Goal: Transaction & Acquisition: Purchase product/service

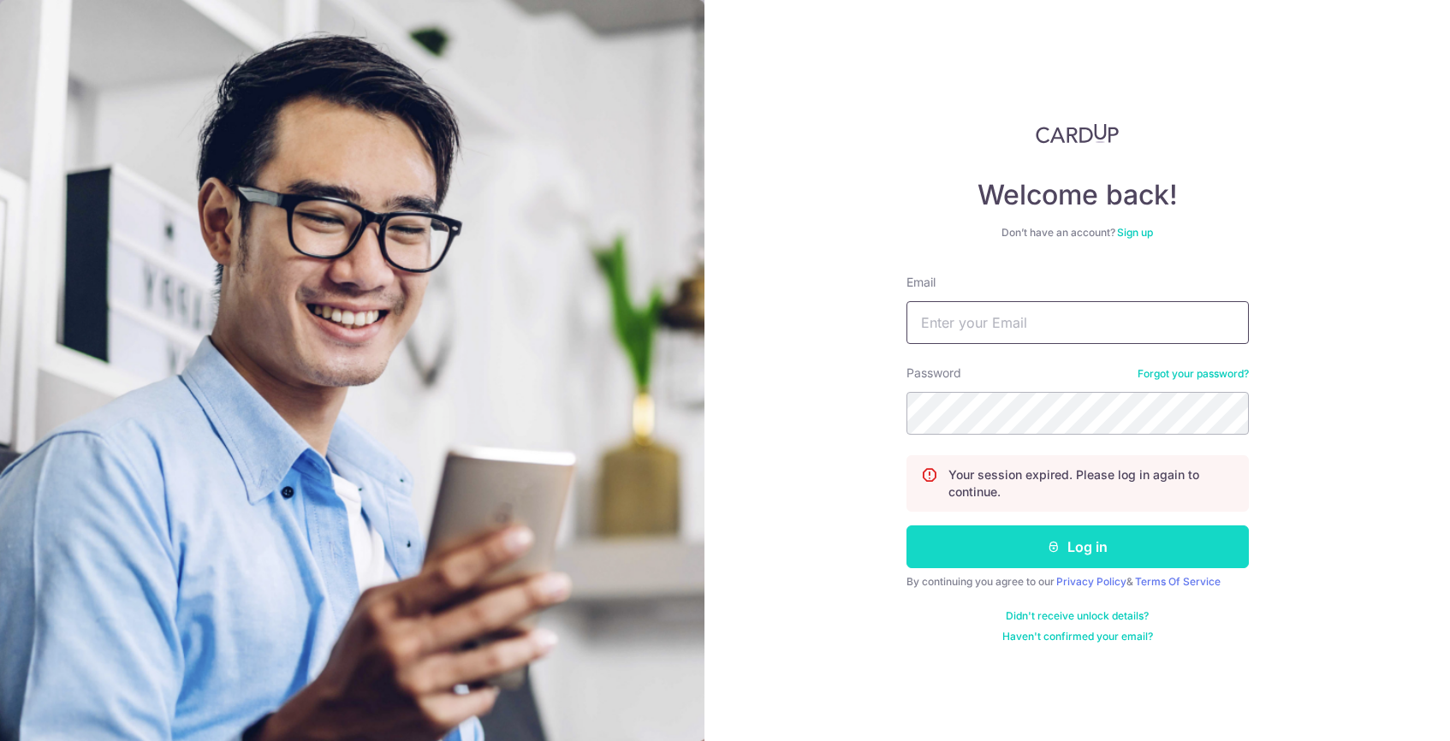
type input "gibtang@gmail.com"
click at [1033, 548] on button "Log in" at bounding box center [1078, 547] width 342 height 43
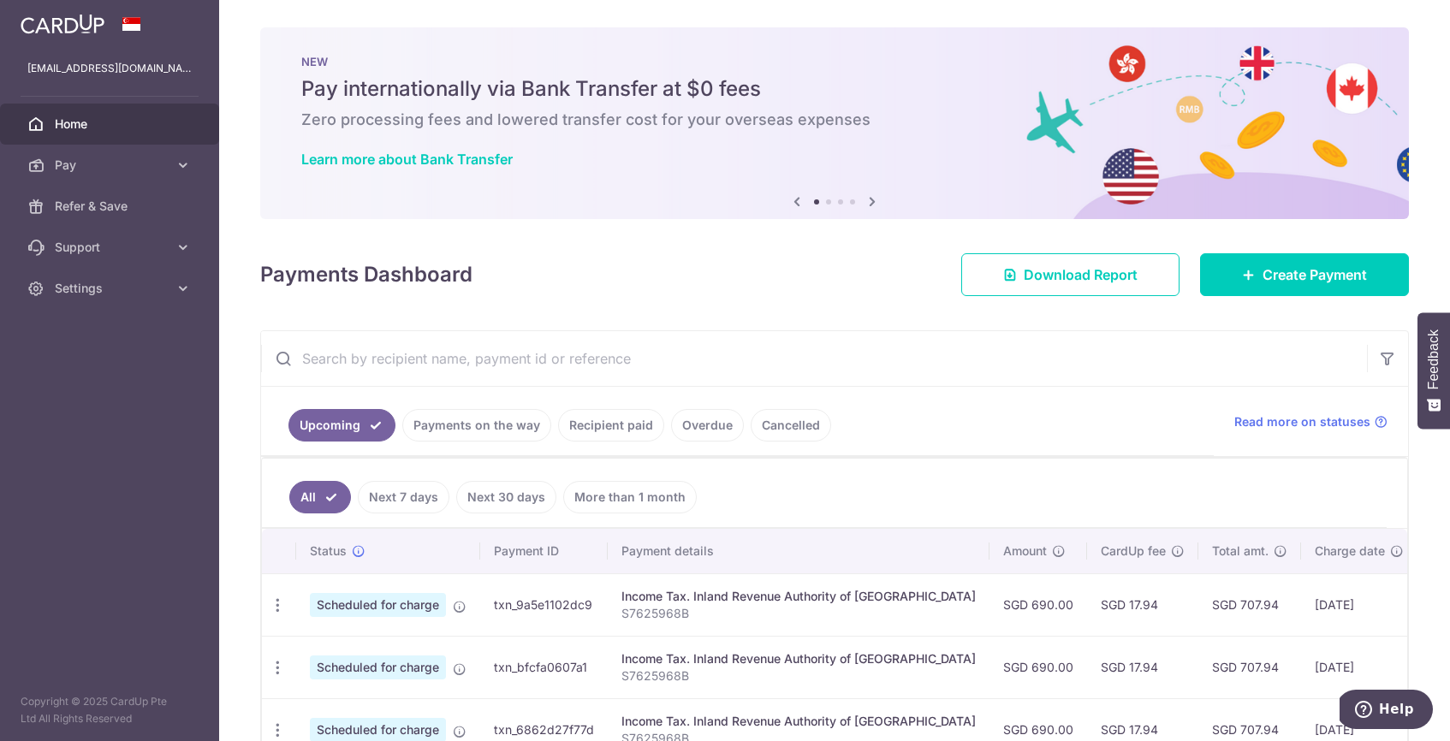
scroll to position [166, 0]
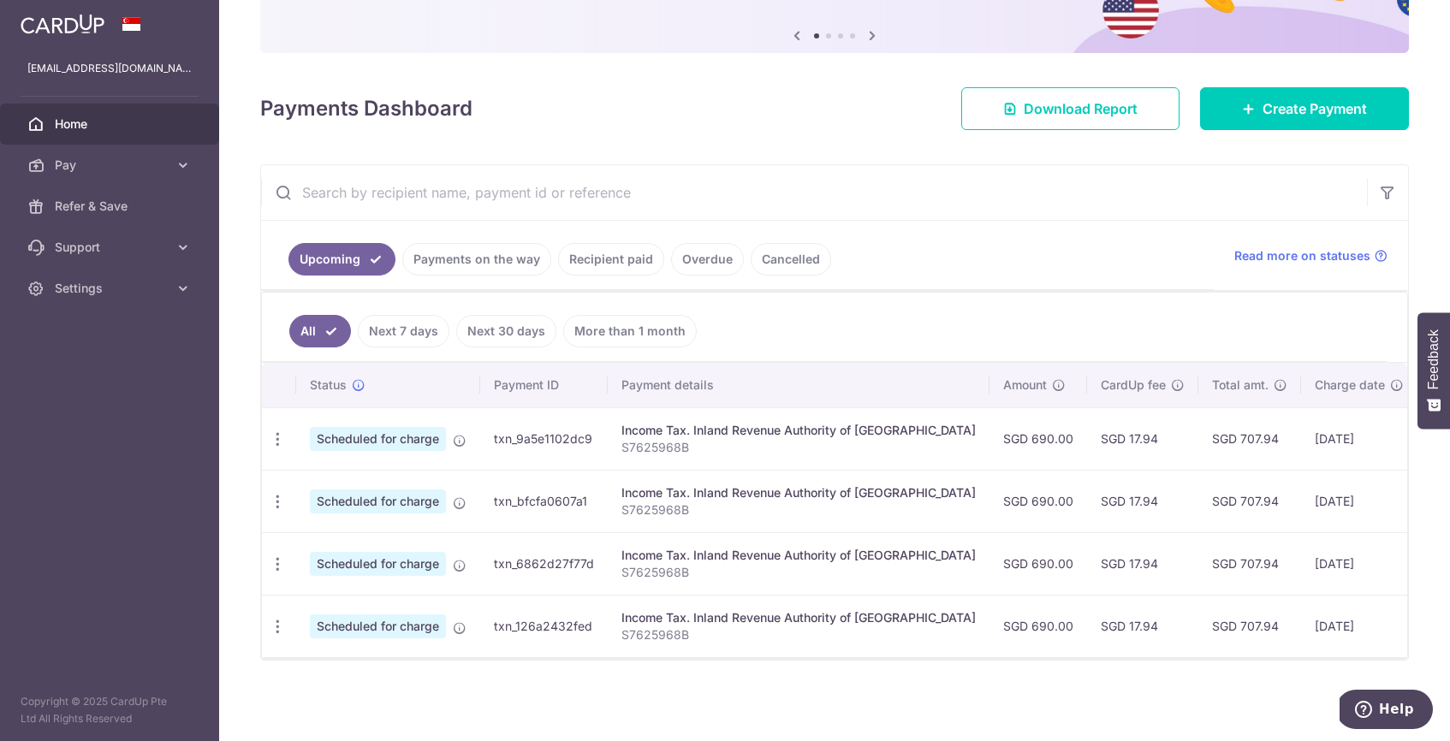
click at [479, 245] on link "Payments on the way" at bounding box center [476, 259] width 149 height 33
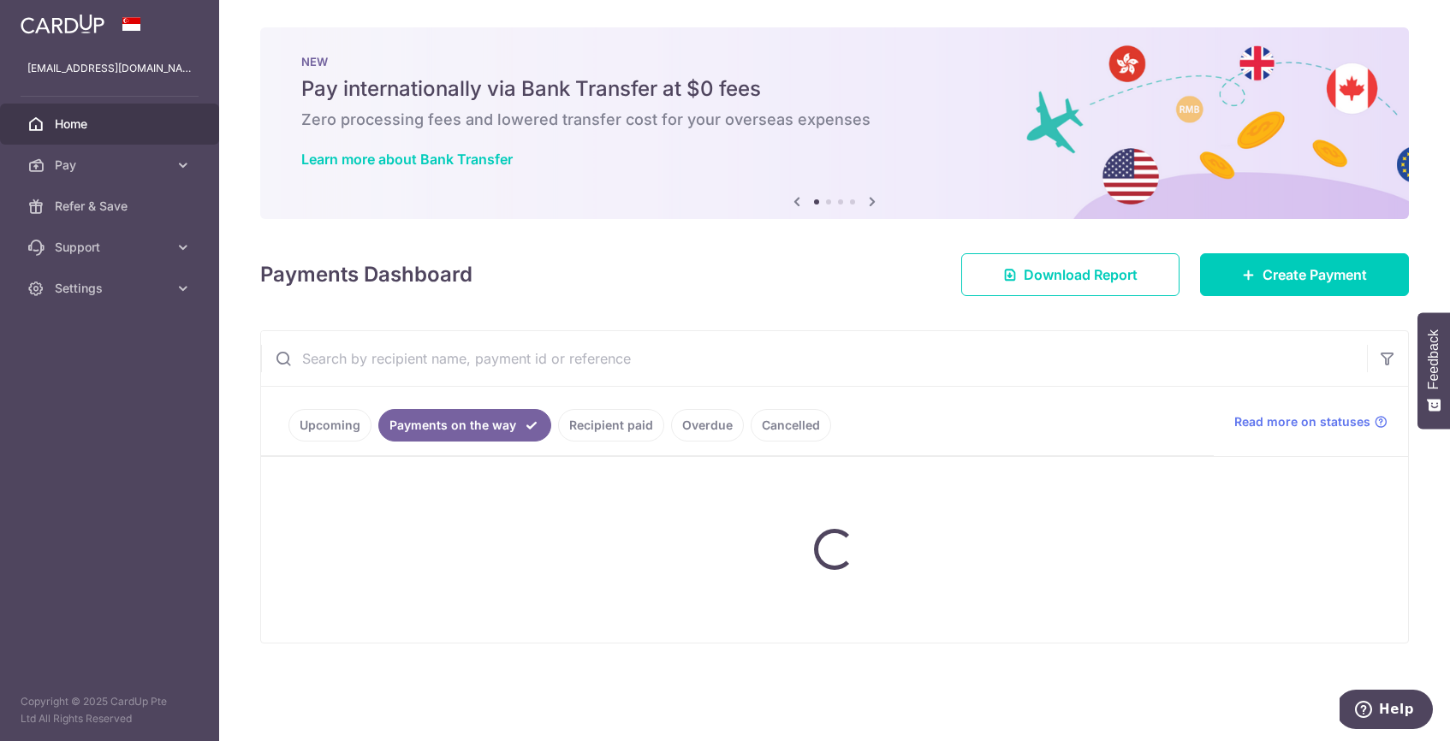
scroll to position [0, 0]
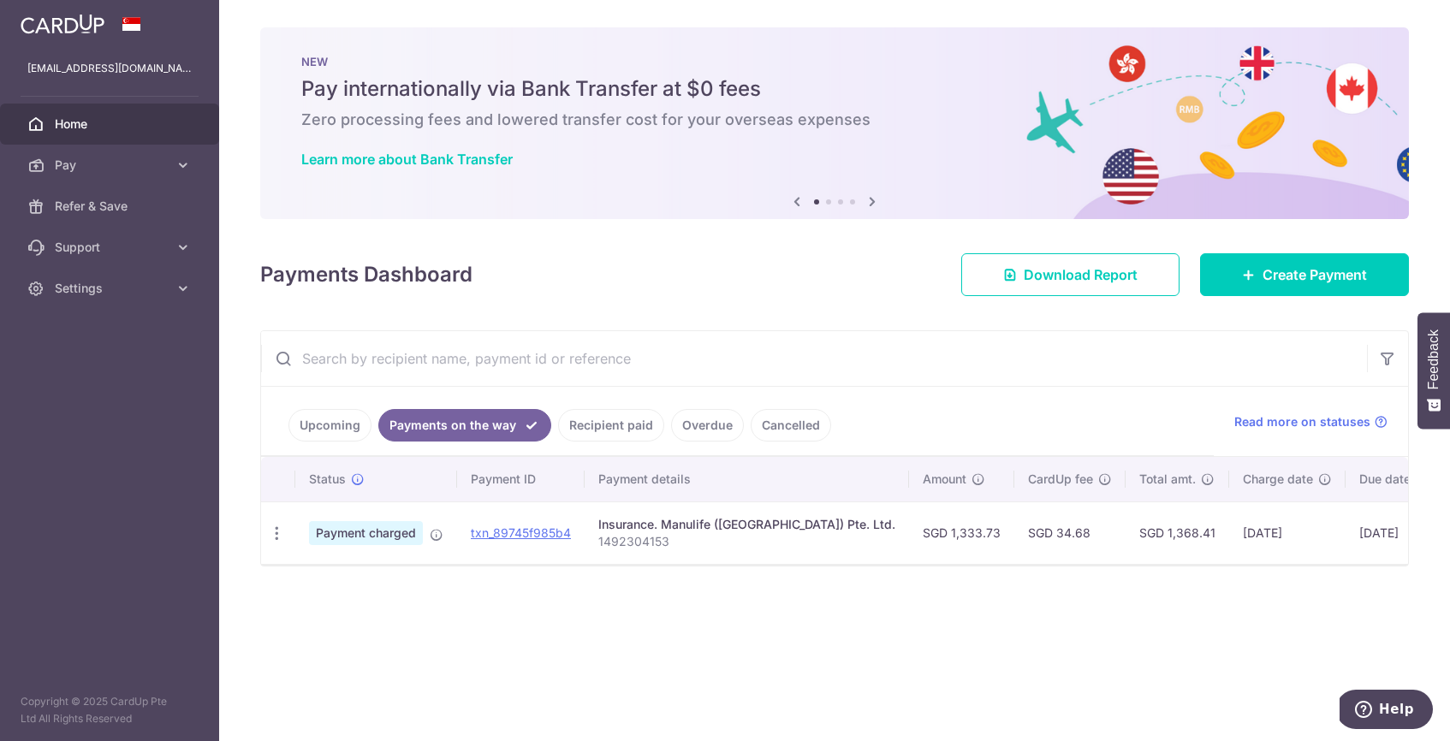
click at [333, 428] on link "Upcoming" at bounding box center [330, 425] width 83 height 33
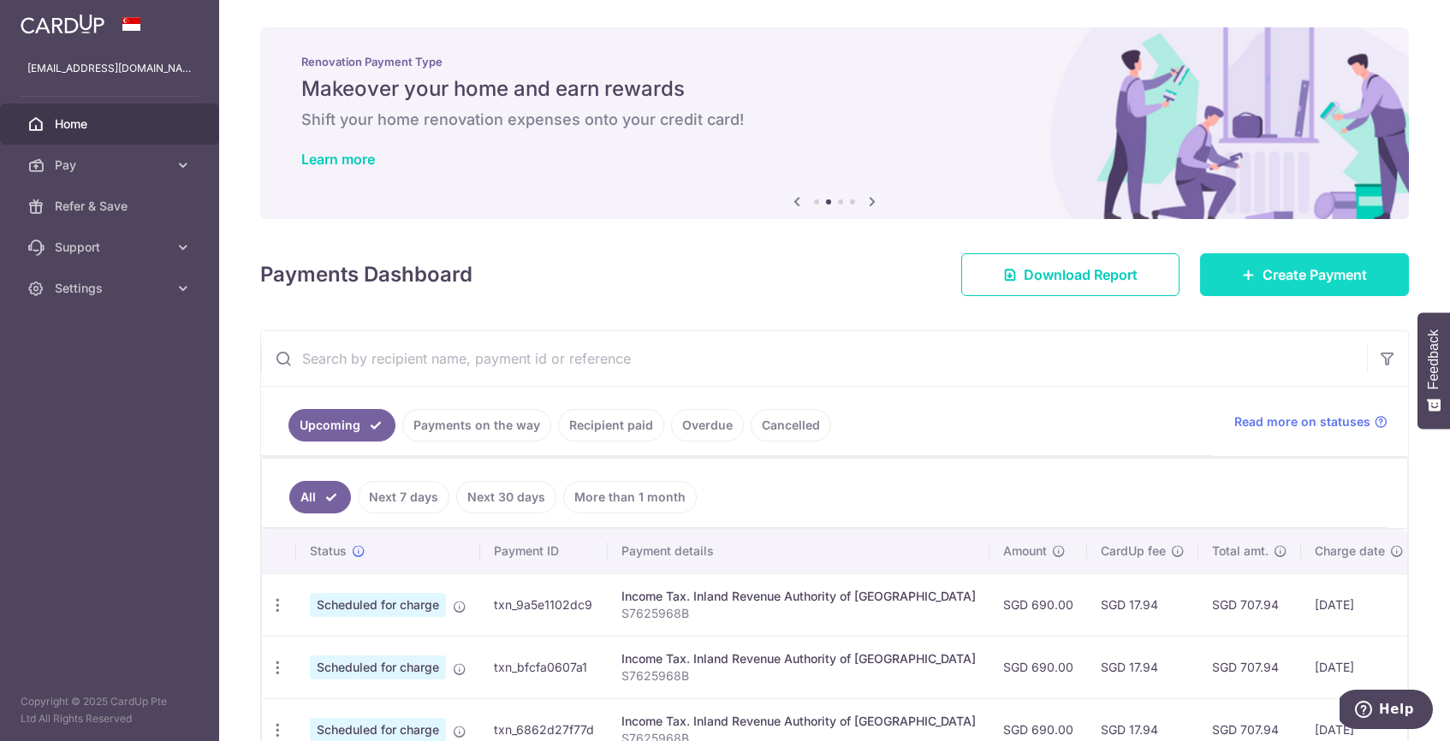
click at [1263, 280] on span "Create Payment" at bounding box center [1315, 275] width 104 height 21
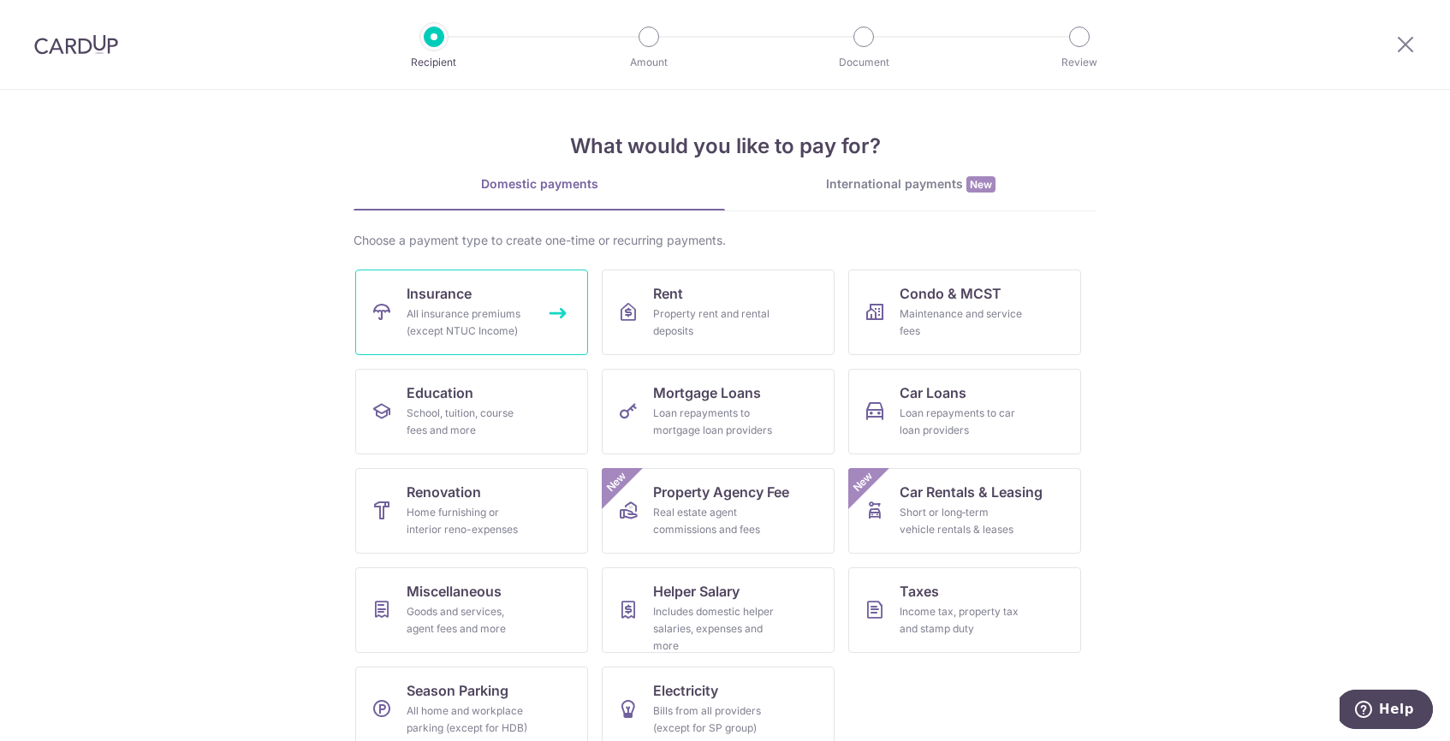
click at [483, 340] on link "Insurance All insurance premiums (except NTUC Income)" at bounding box center [471, 313] width 233 height 86
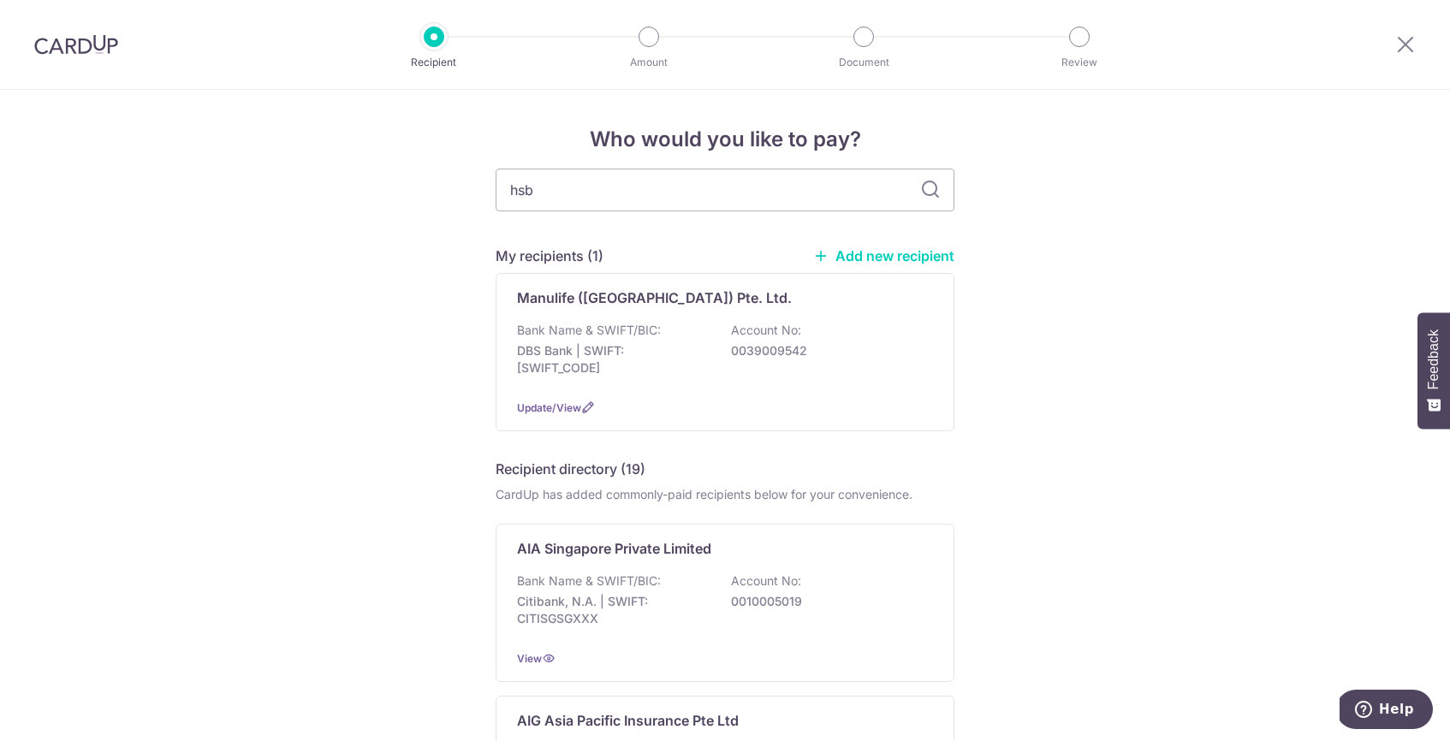
type input "hsbc"
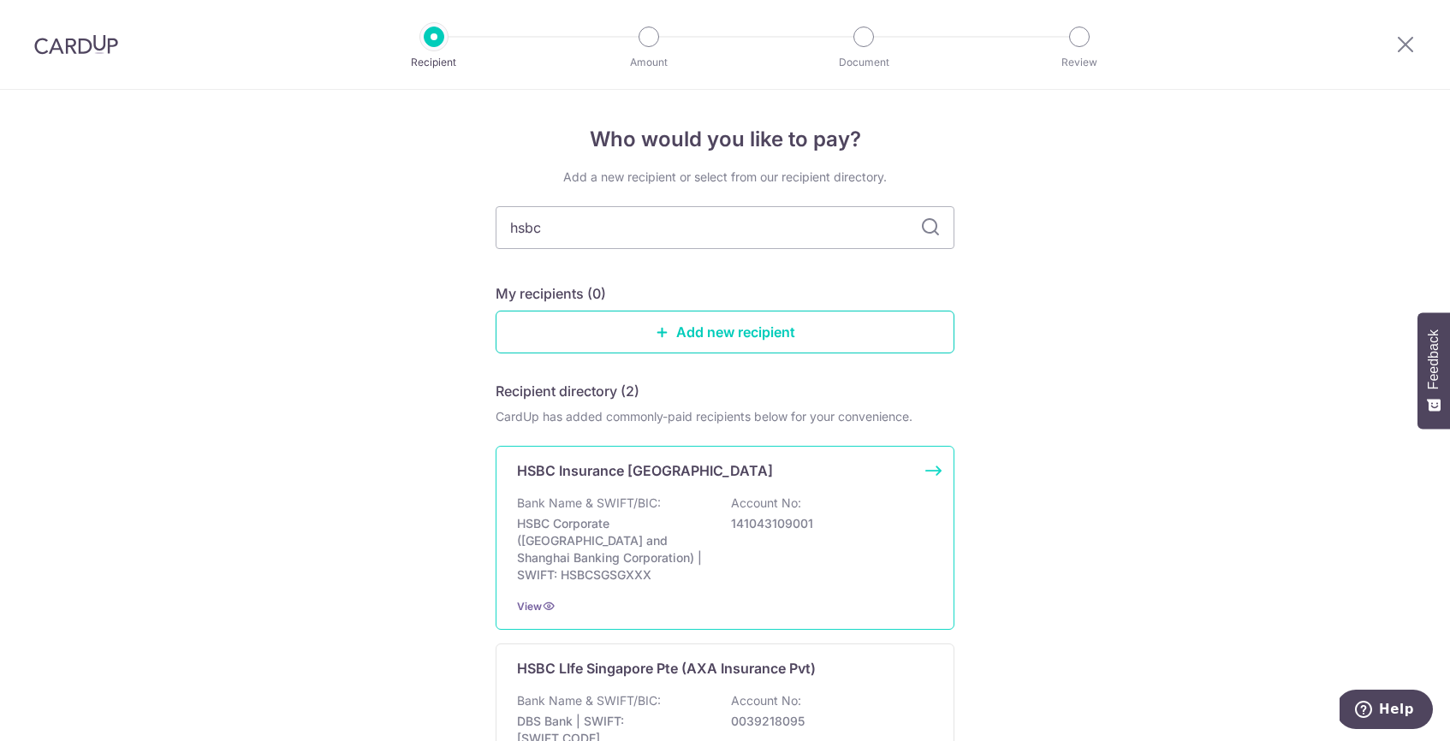
scroll to position [193, 0]
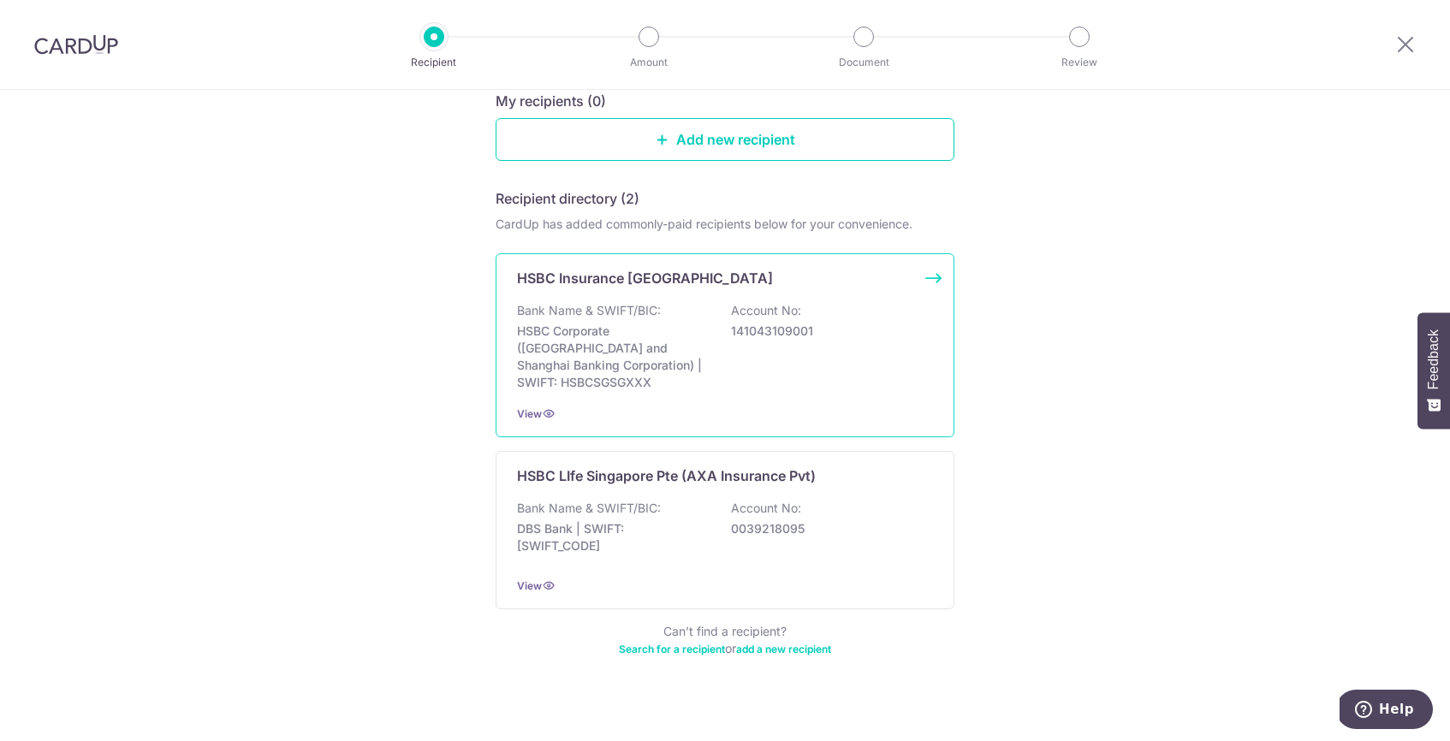
click at [860, 377] on div "HSBC Insurance [GEOGRAPHIC_DATA] Bank Name & SWIFT/BIC: HSBC Corporate (Hongkon…" at bounding box center [725, 345] width 459 height 184
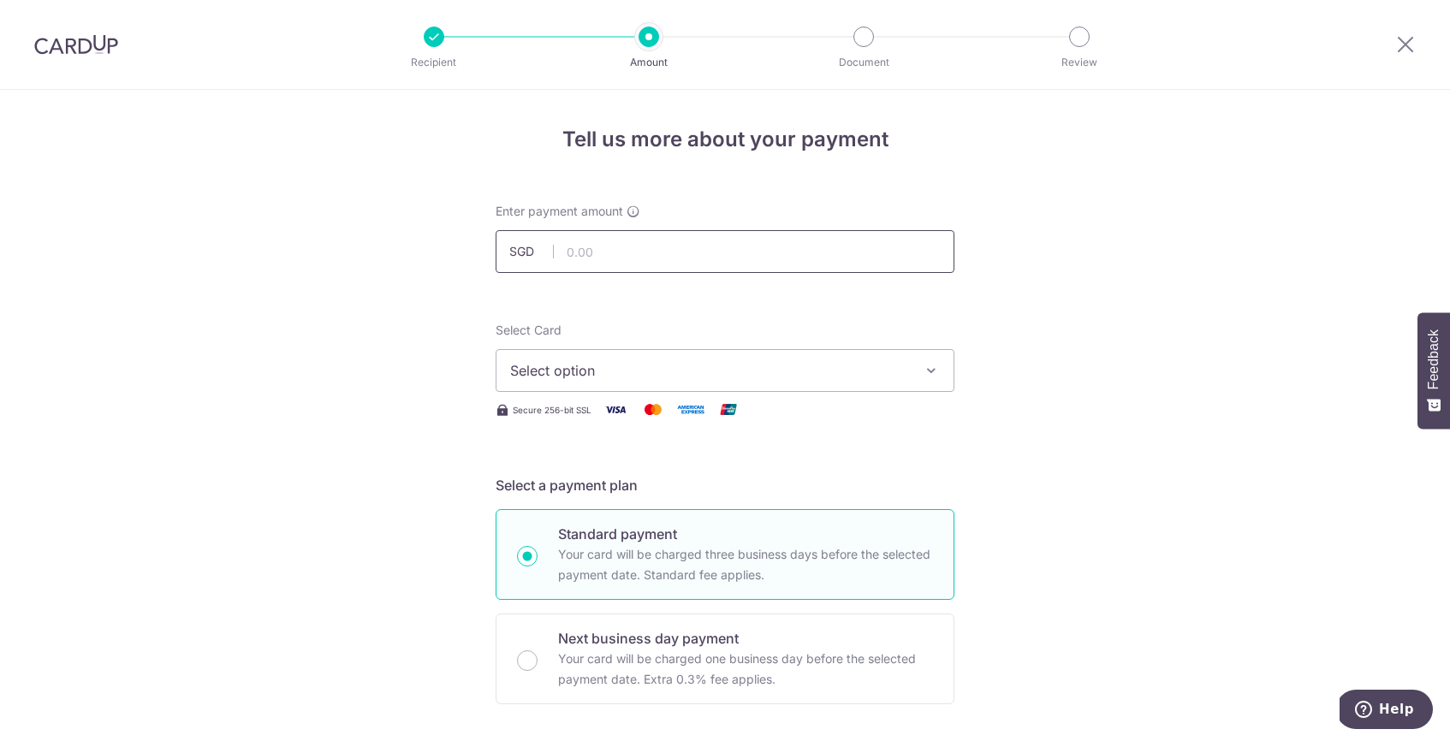
click at [627, 247] on input "text" at bounding box center [725, 251] width 459 height 43
type input "485.97"
click at [652, 370] on span "Select option" at bounding box center [709, 370] width 399 height 21
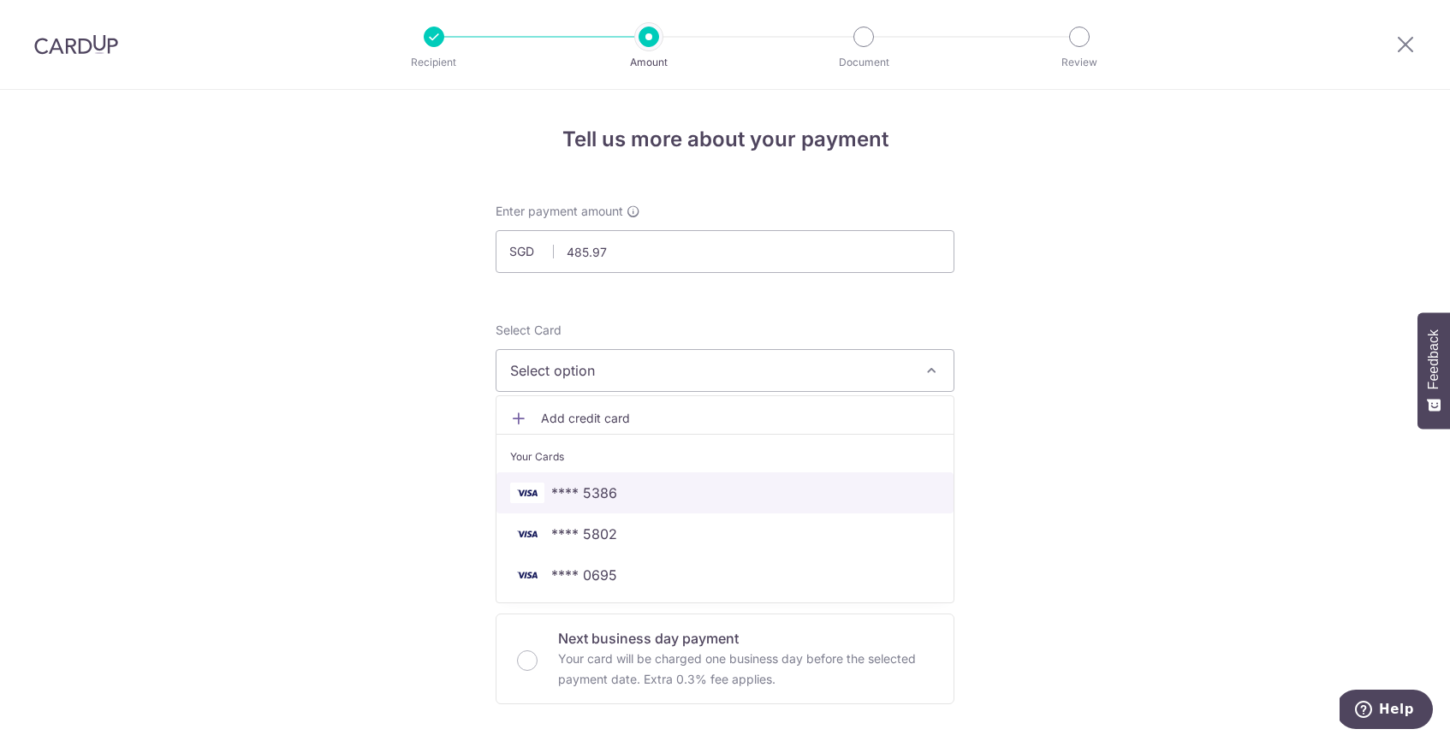
click at [635, 479] on link "**** 5386" at bounding box center [725, 493] width 457 height 41
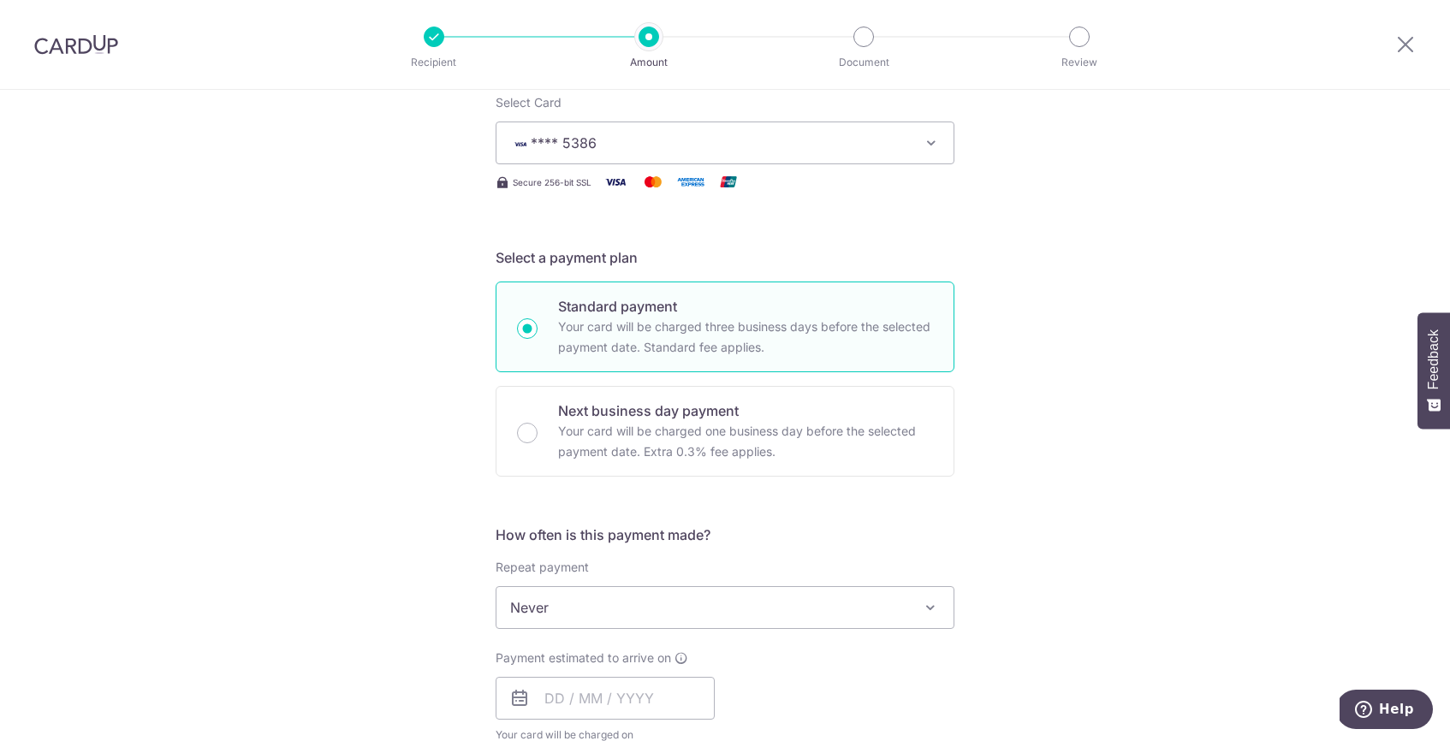
scroll to position [235, 0]
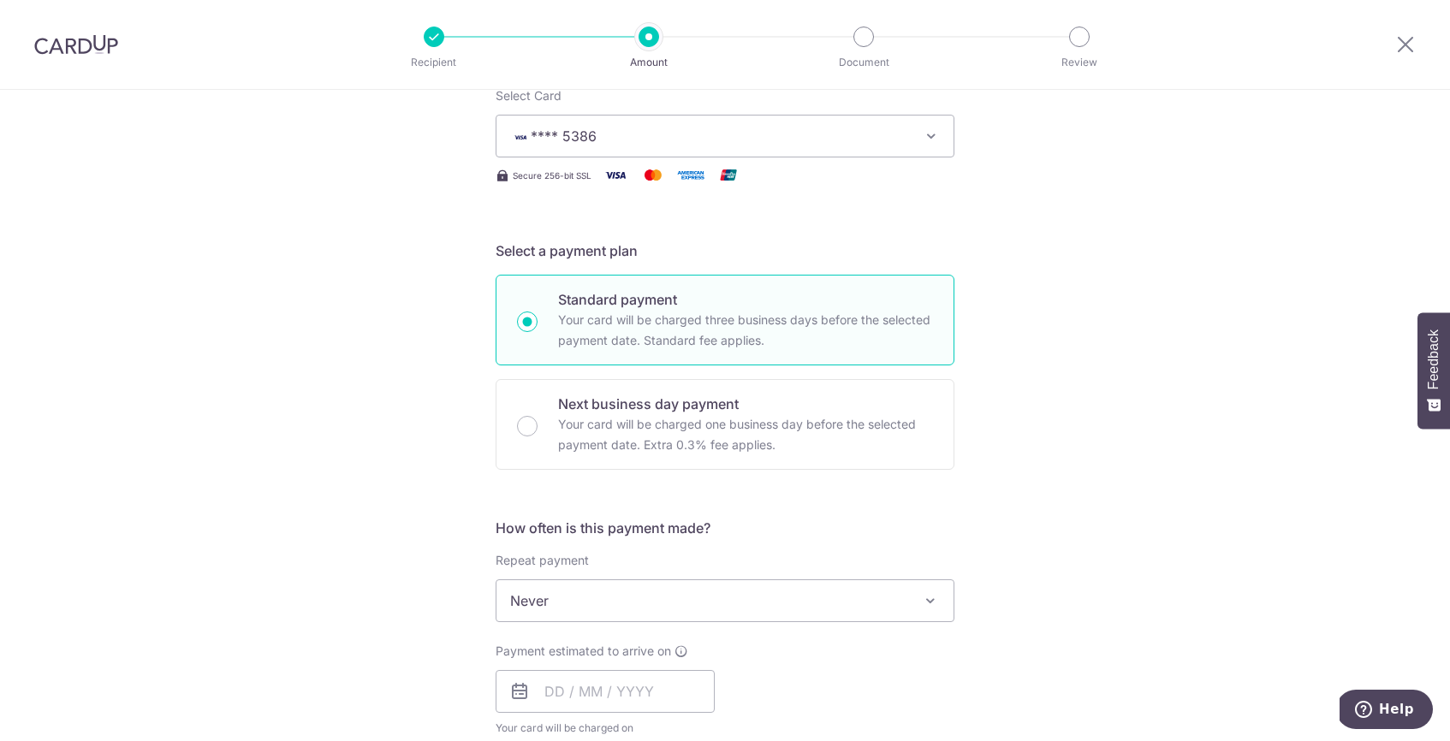
click at [578, 599] on span "Never" at bounding box center [725, 600] width 457 height 41
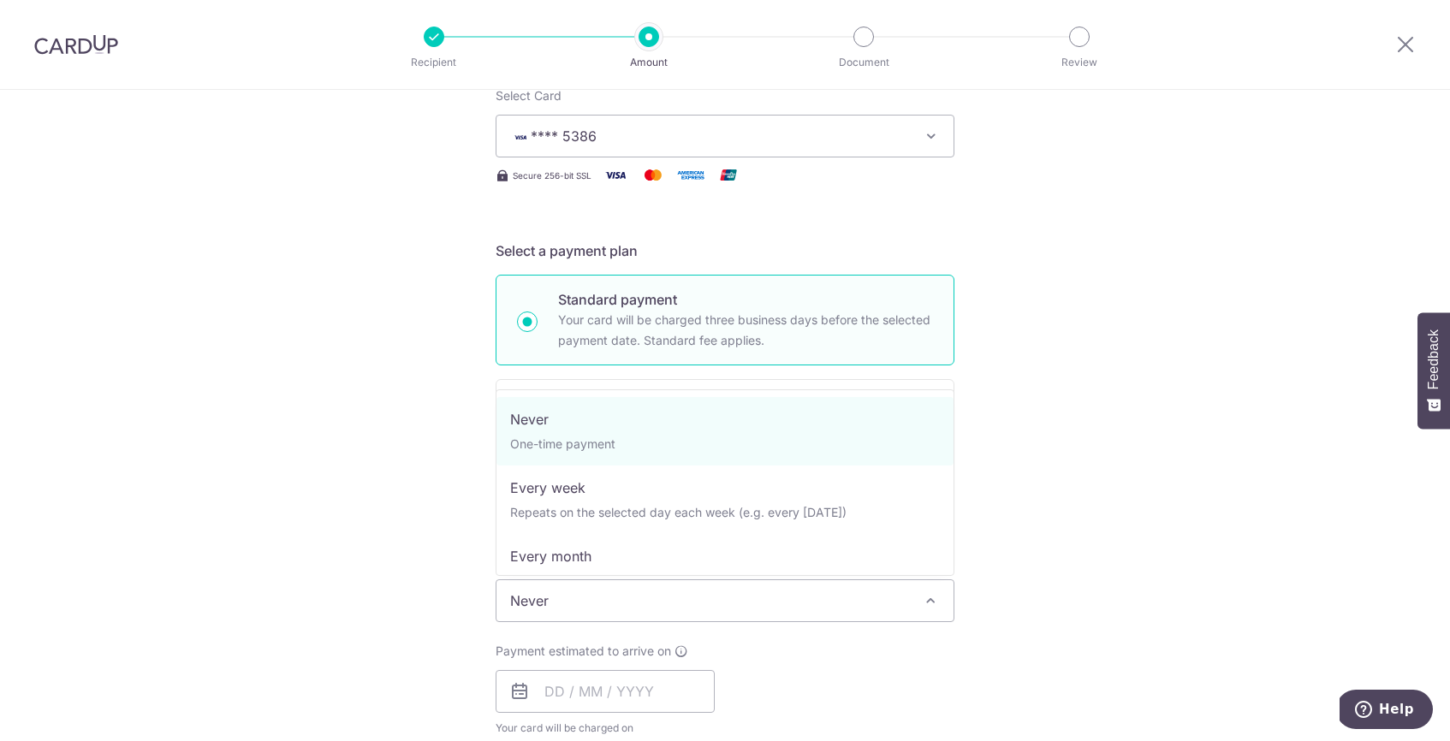
click at [348, 545] on div "Tell us more about your payment Enter payment amount SGD 485.97 485.97 Select C…" at bounding box center [725, 629] width 1450 height 1549
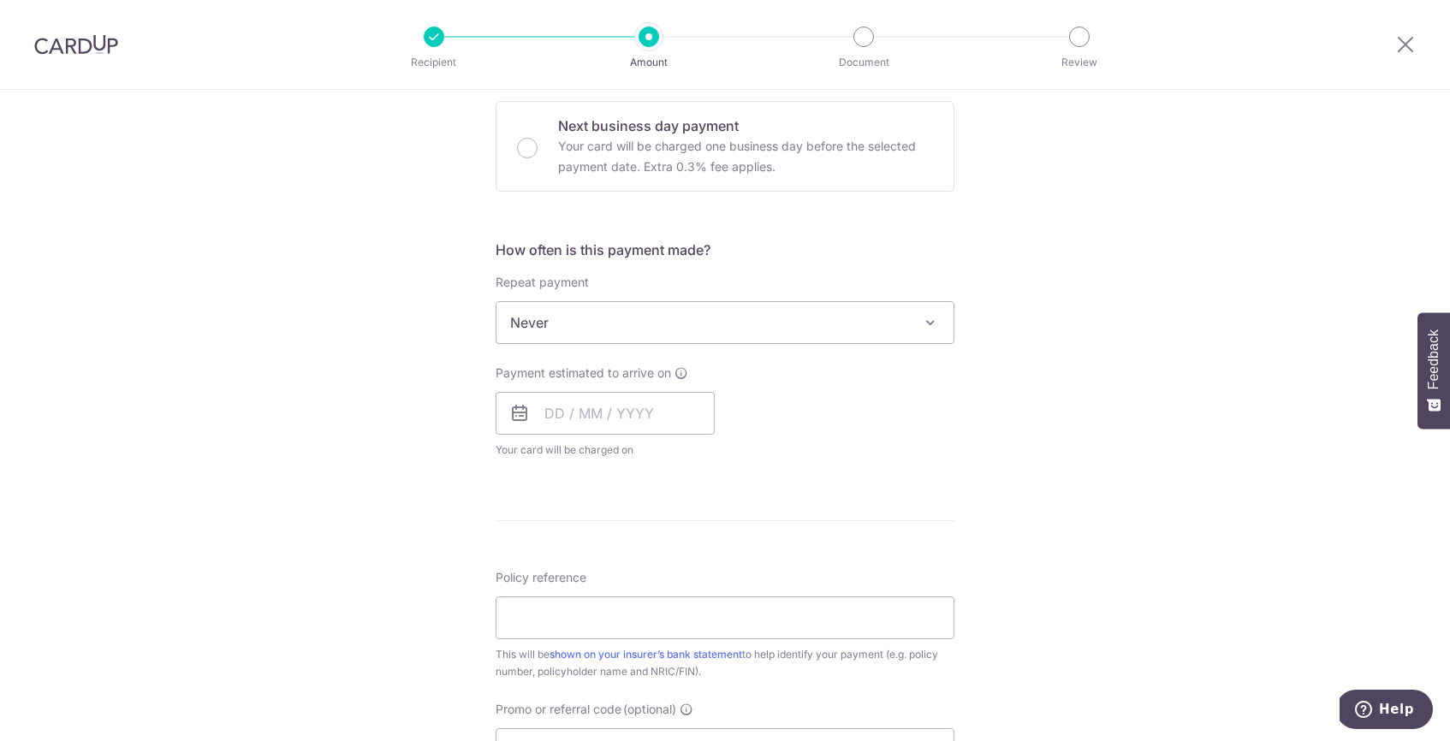
scroll to position [522, 0]
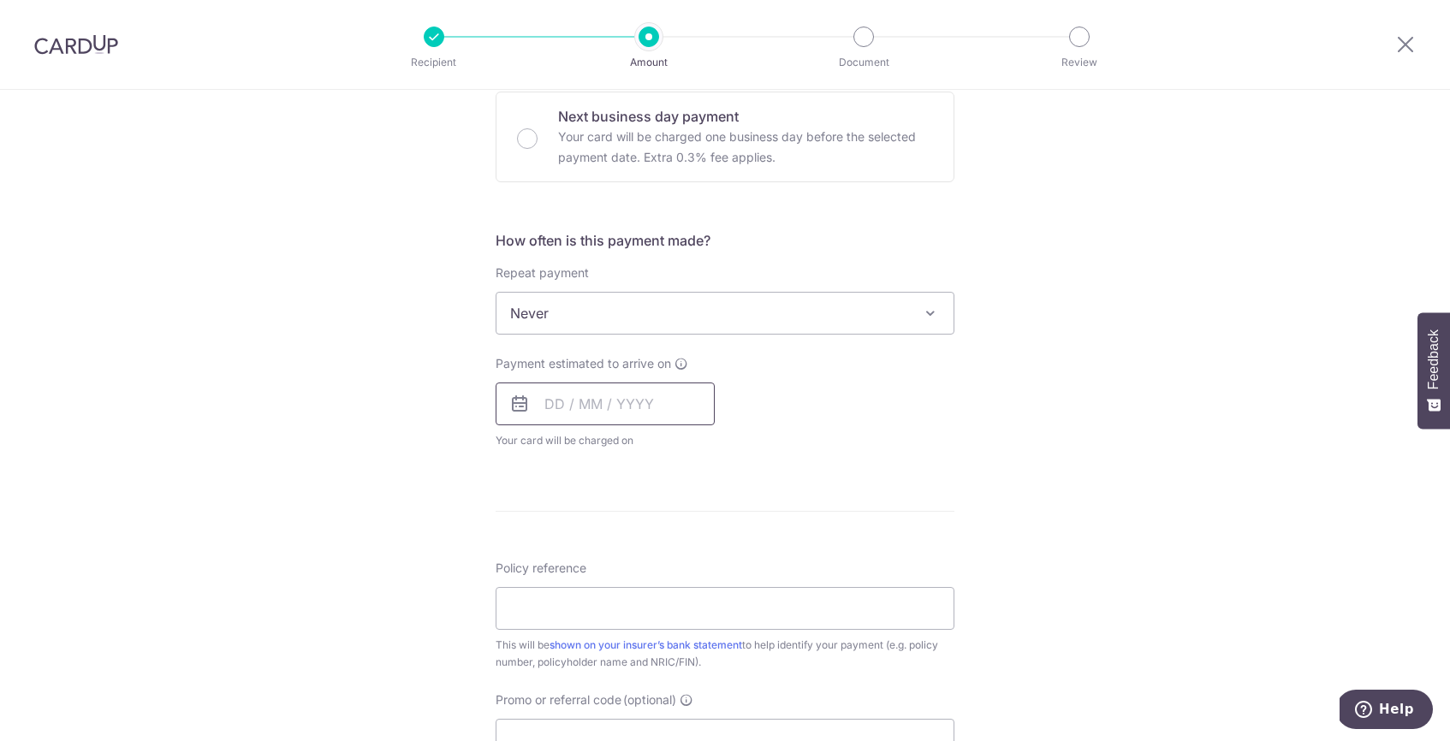
click at [586, 397] on input "text" at bounding box center [605, 404] width 219 height 43
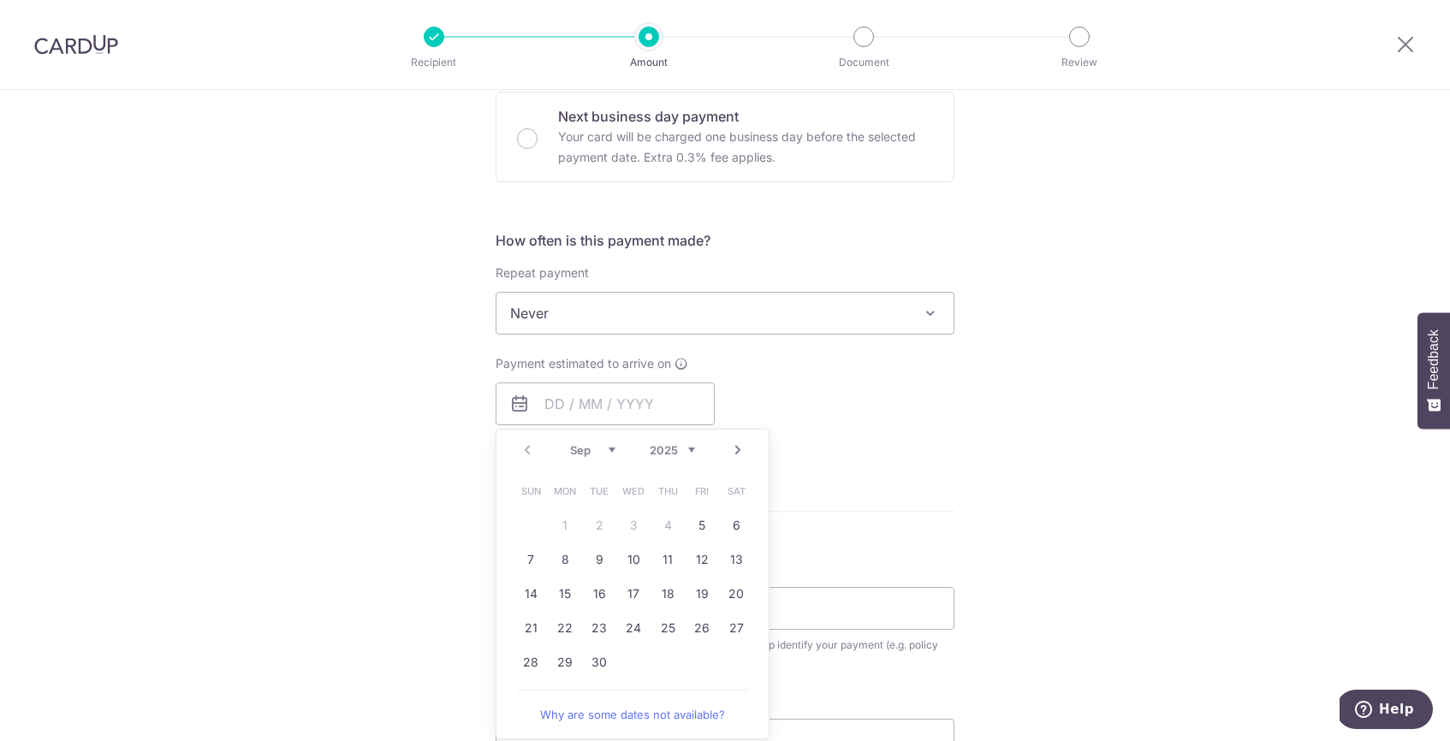
click at [733, 447] on link "Next" at bounding box center [738, 450] width 21 height 21
click at [703, 525] on link "3" at bounding box center [701, 525] width 27 height 27
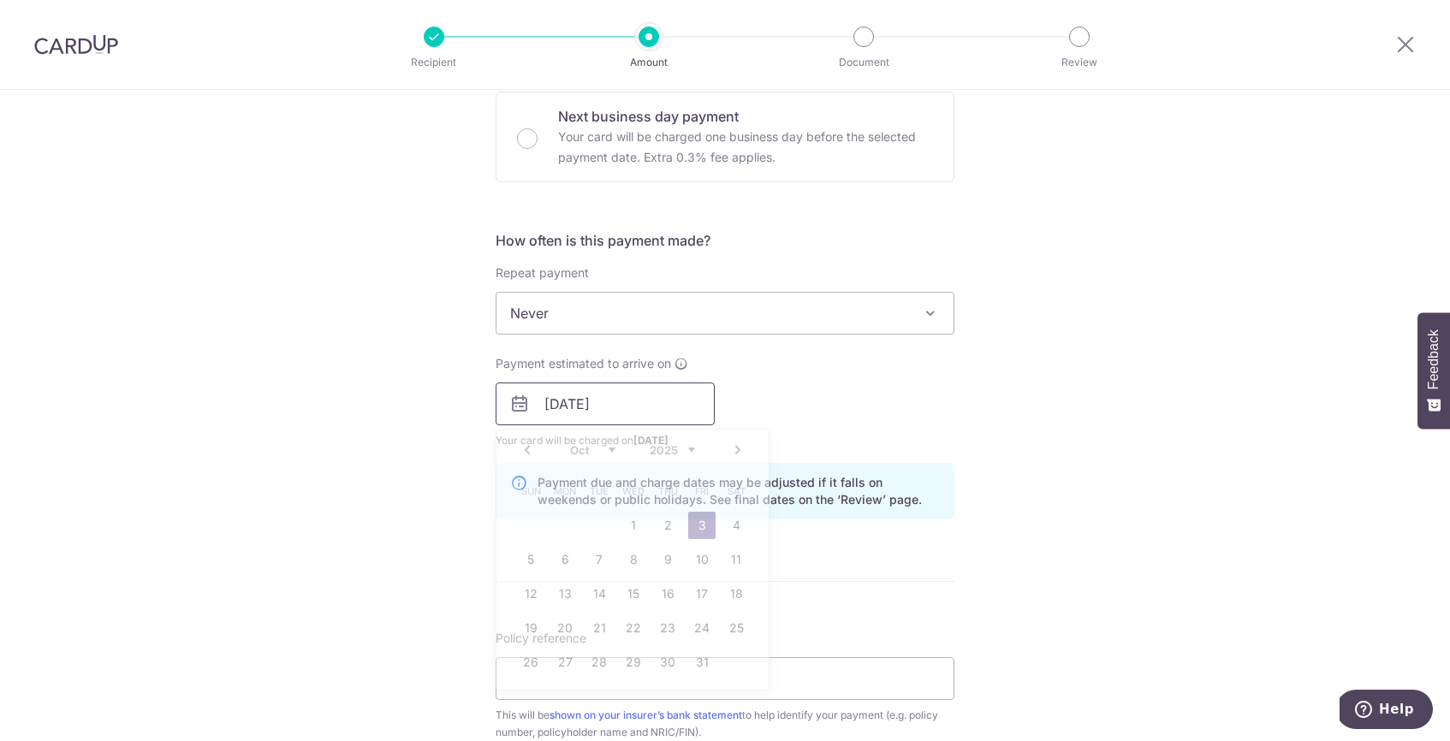
click at [631, 403] on input "03/10/2025" at bounding box center [605, 404] width 219 height 43
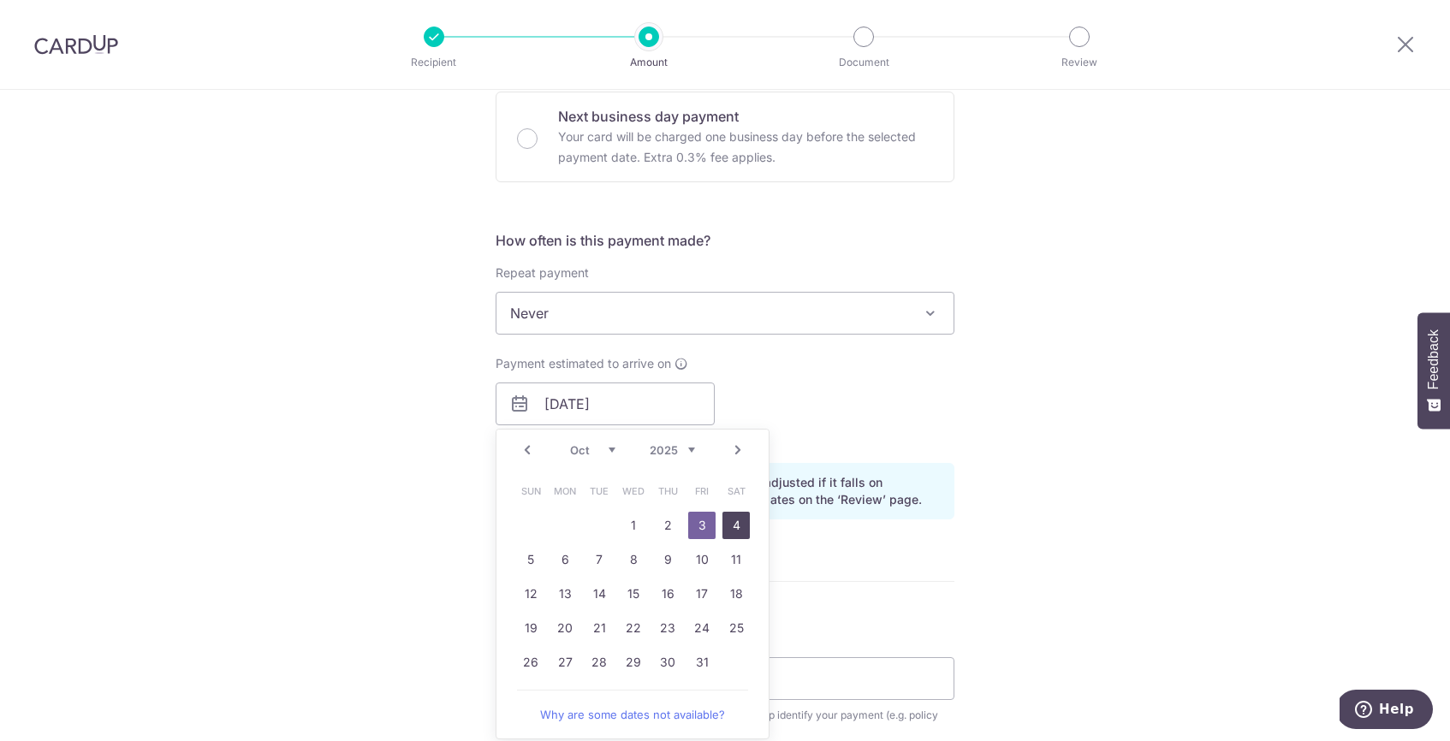
click at [734, 521] on link "4" at bounding box center [736, 525] width 27 height 27
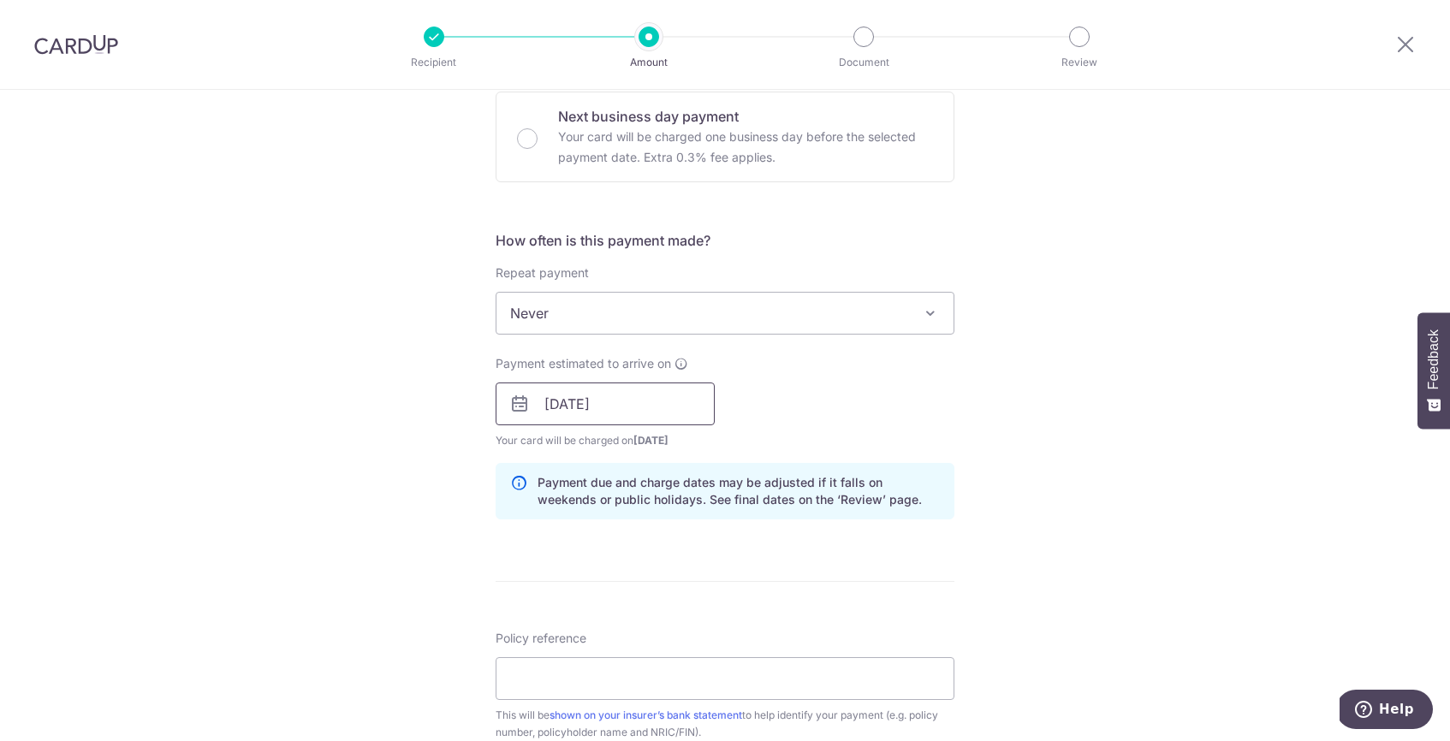
click at [666, 408] on input "04/10/2025" at bounding box center [605, 404] width 219 height 43
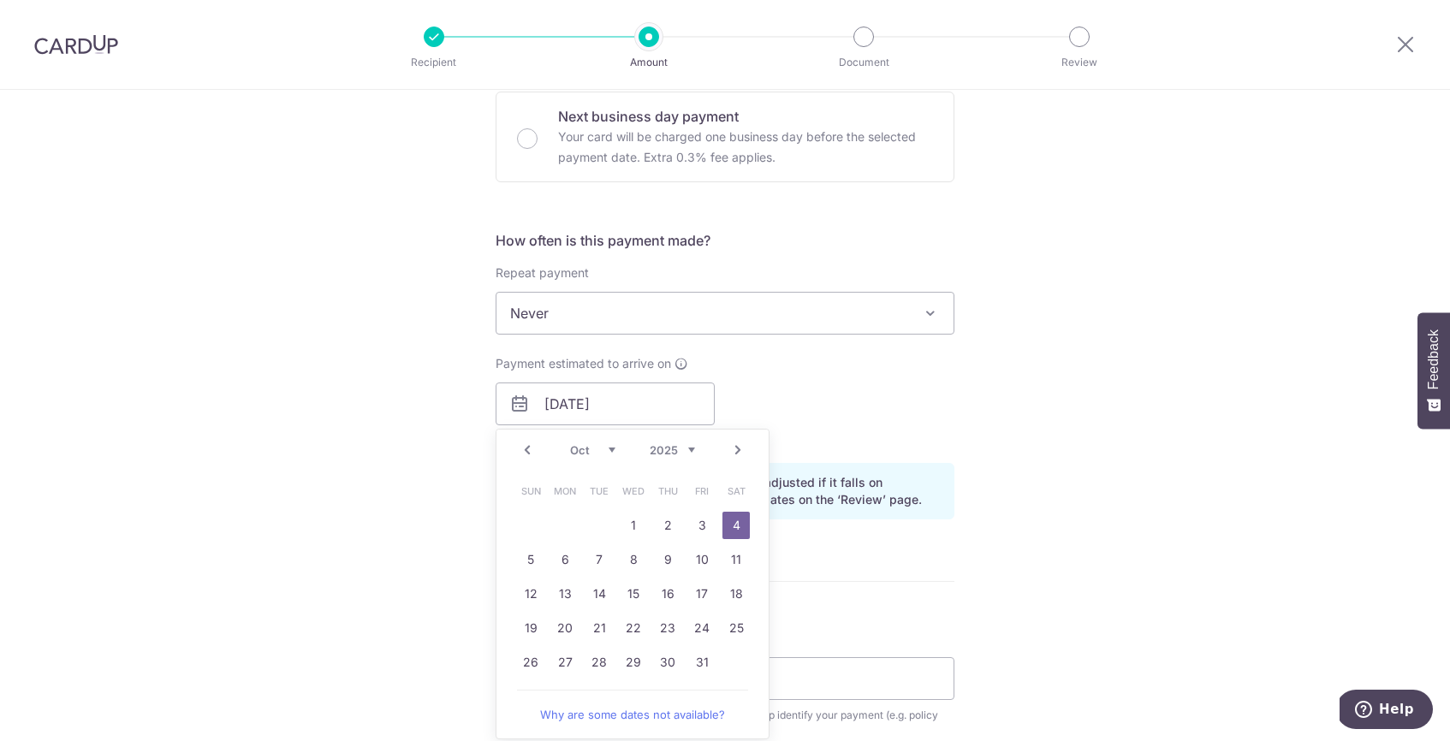
click at [532, 445] on link "Prev" at bounding box center [527, 450] width 21 height 21
click at [741, 446] on link "Next" at bounding box center [738, 450] width 21 height 21
click at [675, 525] on link "2" at bounding box center [667, 525] width 27 height 27
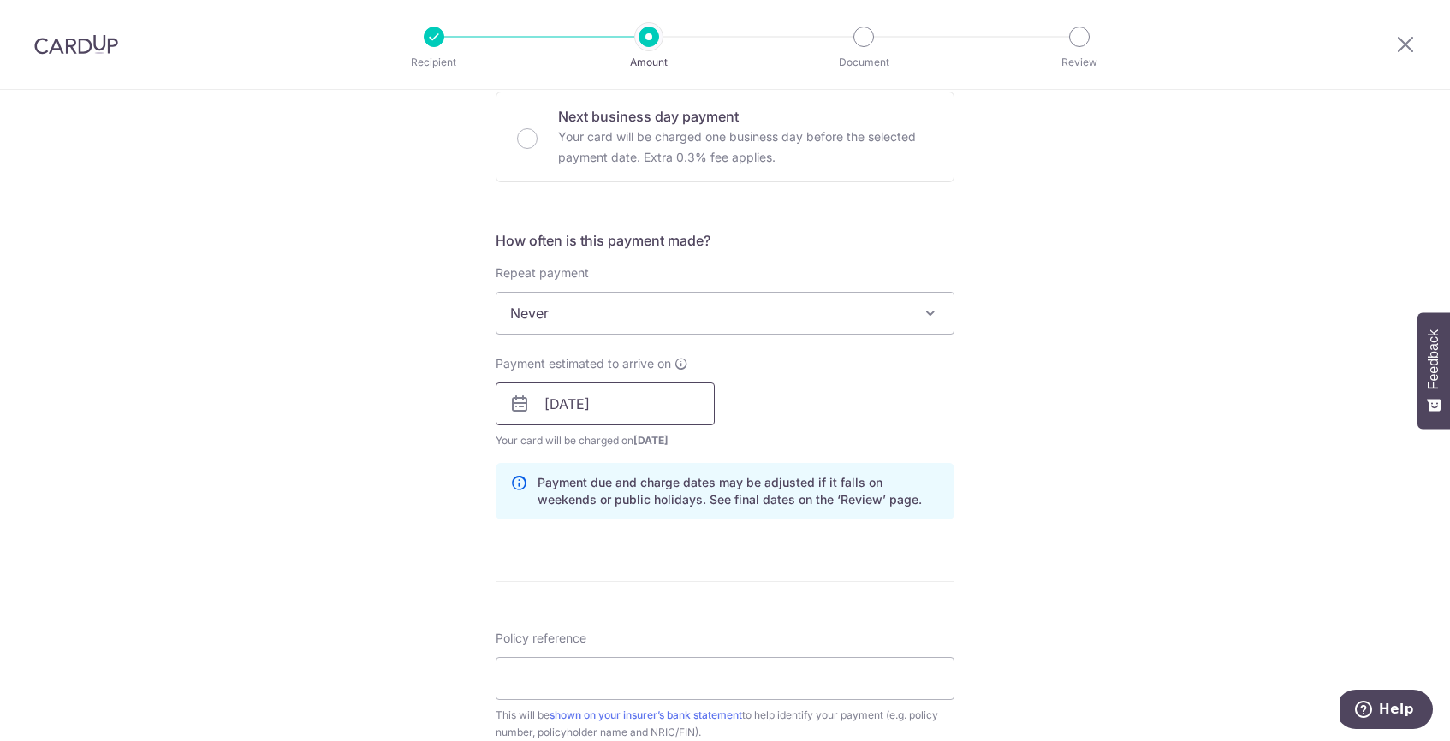
click at [640, 403] on input "02/10/2025" at bounding box center [605, 404] width 219 height 43
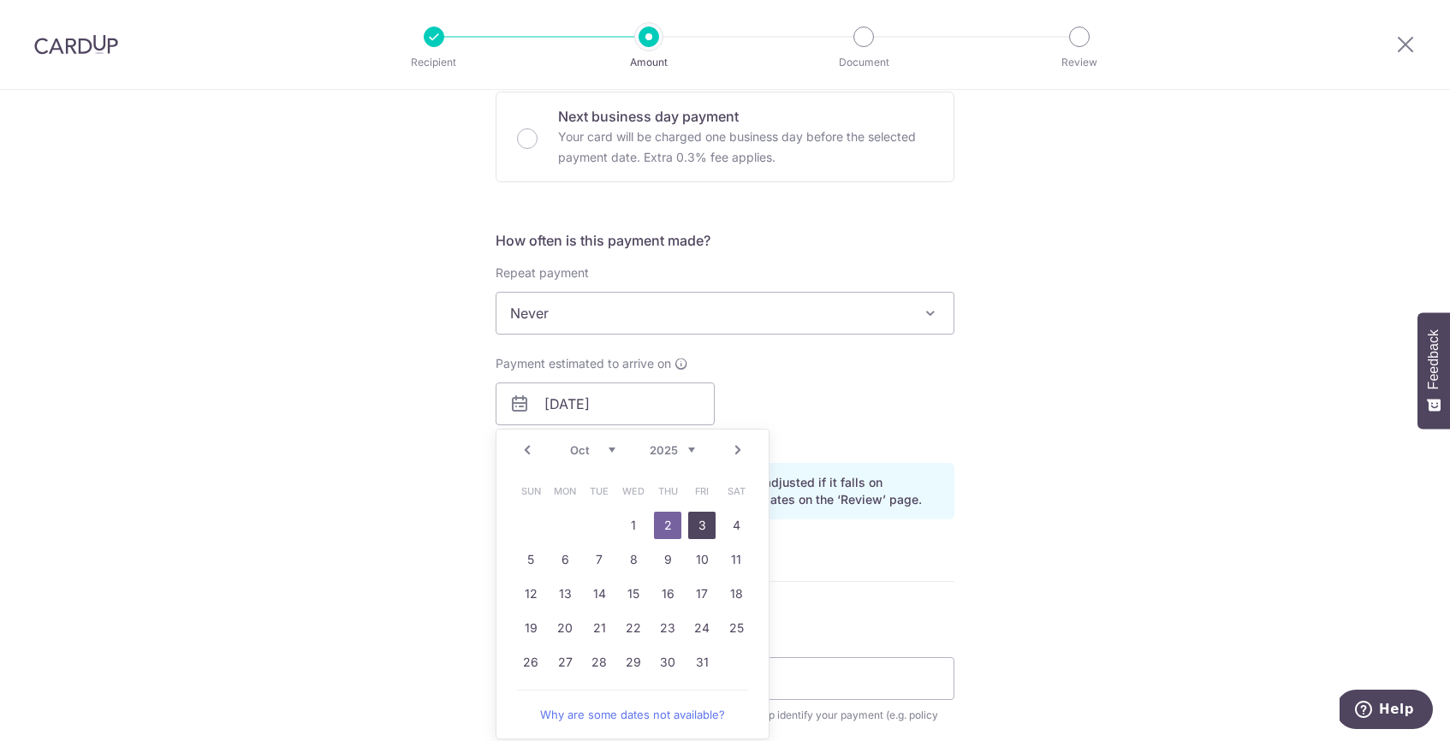
click at [698, 520] on link "3" at bounding box center [701, 525] width 27 height 27
type input "03/10/2025"
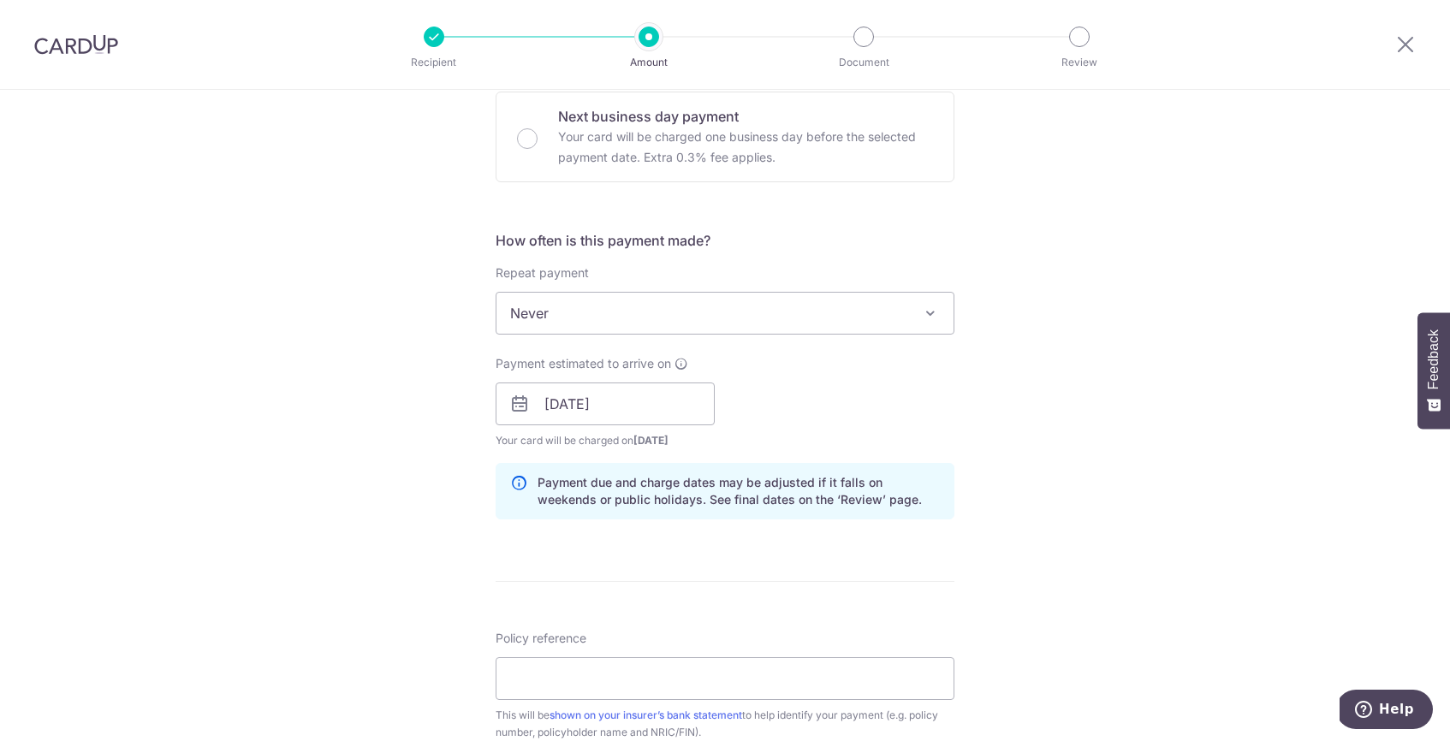
click at [806, 417] on div "Payment estimated to arrive on 03/10/2025 Prev Next Oct Nov Dec 2025 2026 2027 …" at bounding box center [724, 402] width 479 height 94
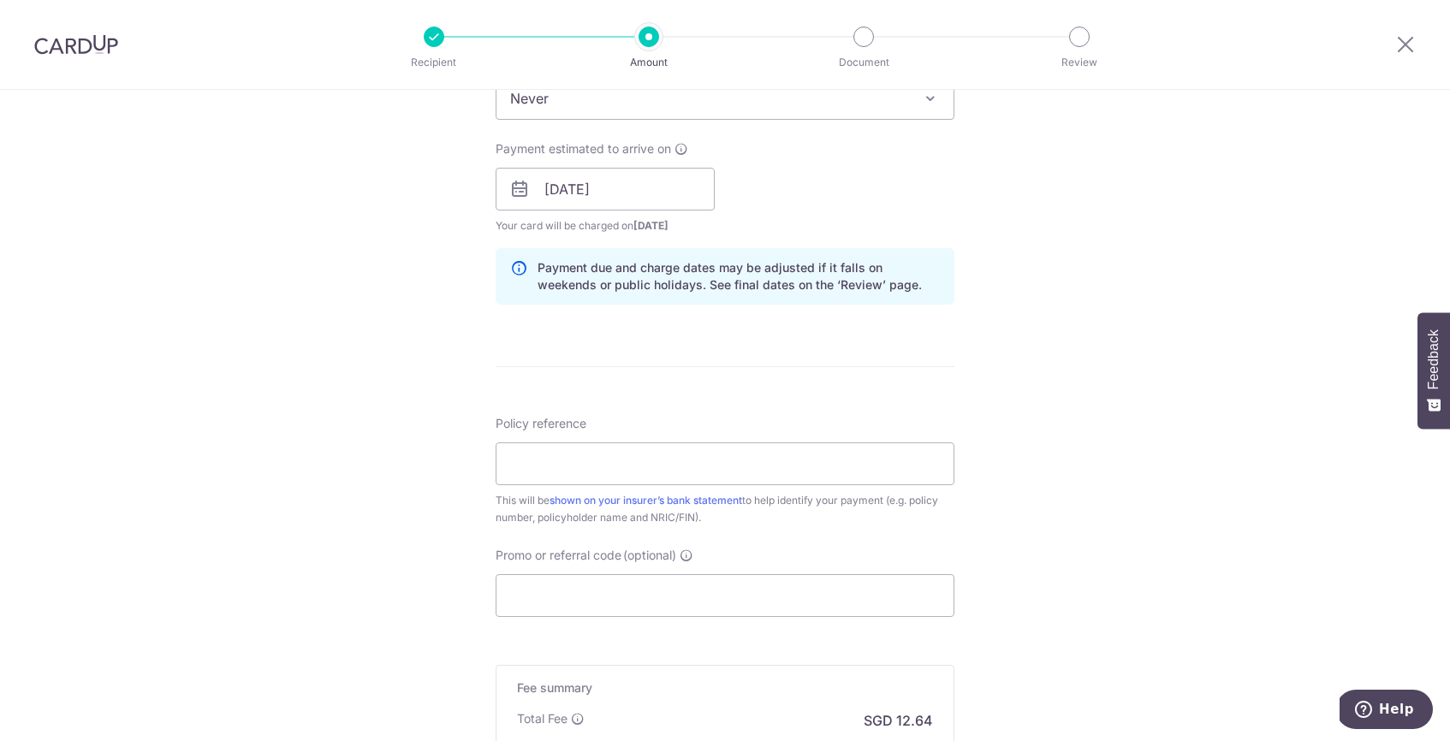
scroll to position [748, 0]
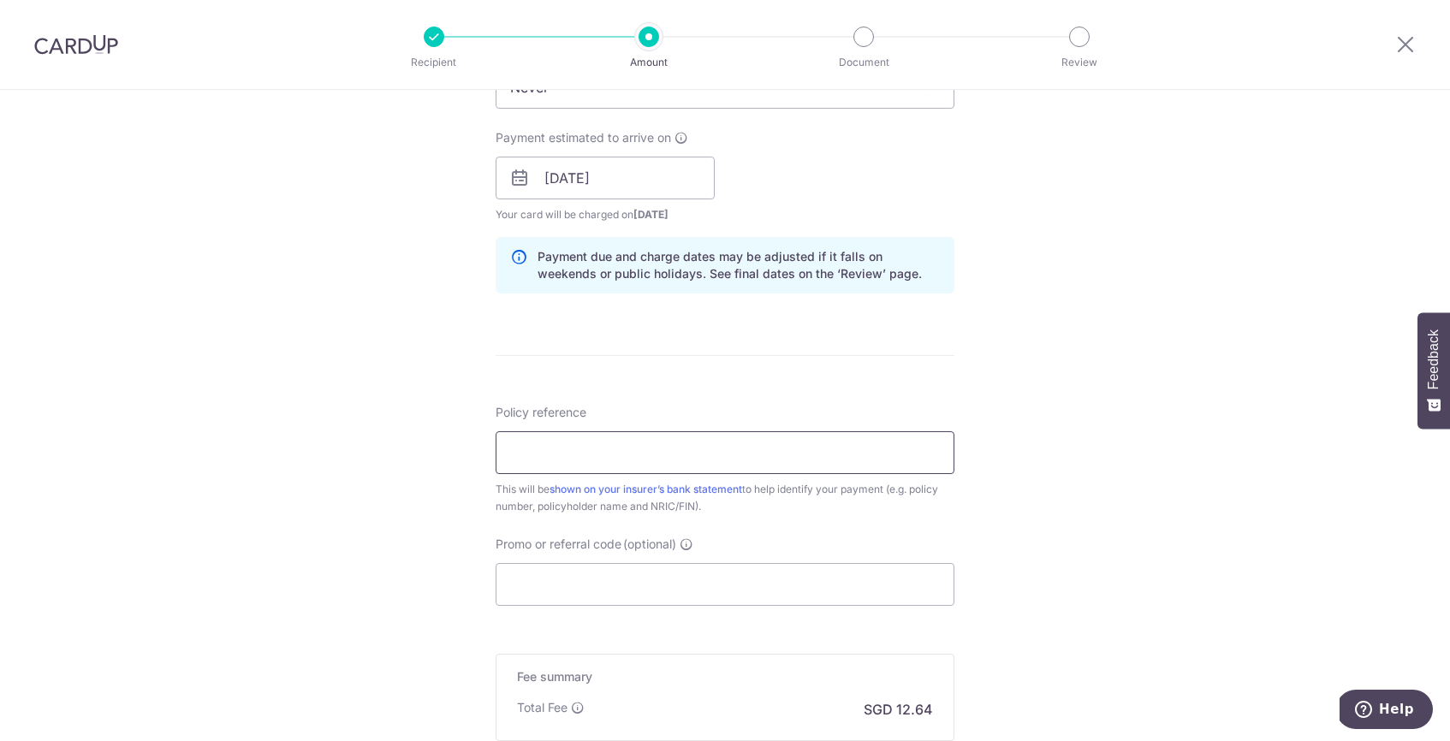
click at [771, 457] on input "Policy reference" at bounding box center [725, 453] width 459 height 43
paste input "501-9302495"
drag, startPoint x: 678, startPoint y: 441, endPoint x: 675, endPoint y: 455, distance: 14.1
click at [678, 441] on input "501-9302495" at bounding box center [725, 453] width 459 height 43
click at [539, 452] on input "501-9302495" at bounding box center [725, 453] width 459 height 43
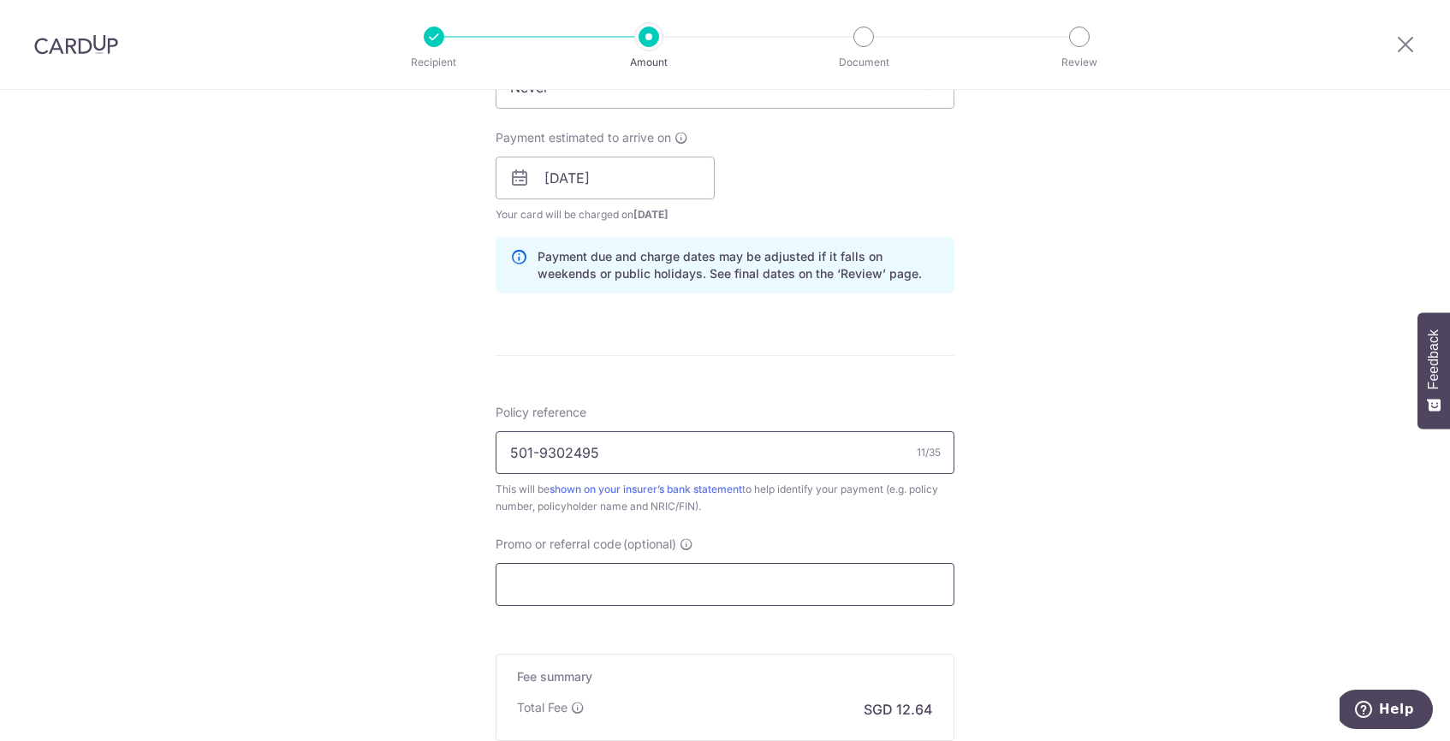
type input "501-9302495"
click at [596, 587] on input "Promo or referral code (optional)" at bounding box center [725, 584] width 459 height 43
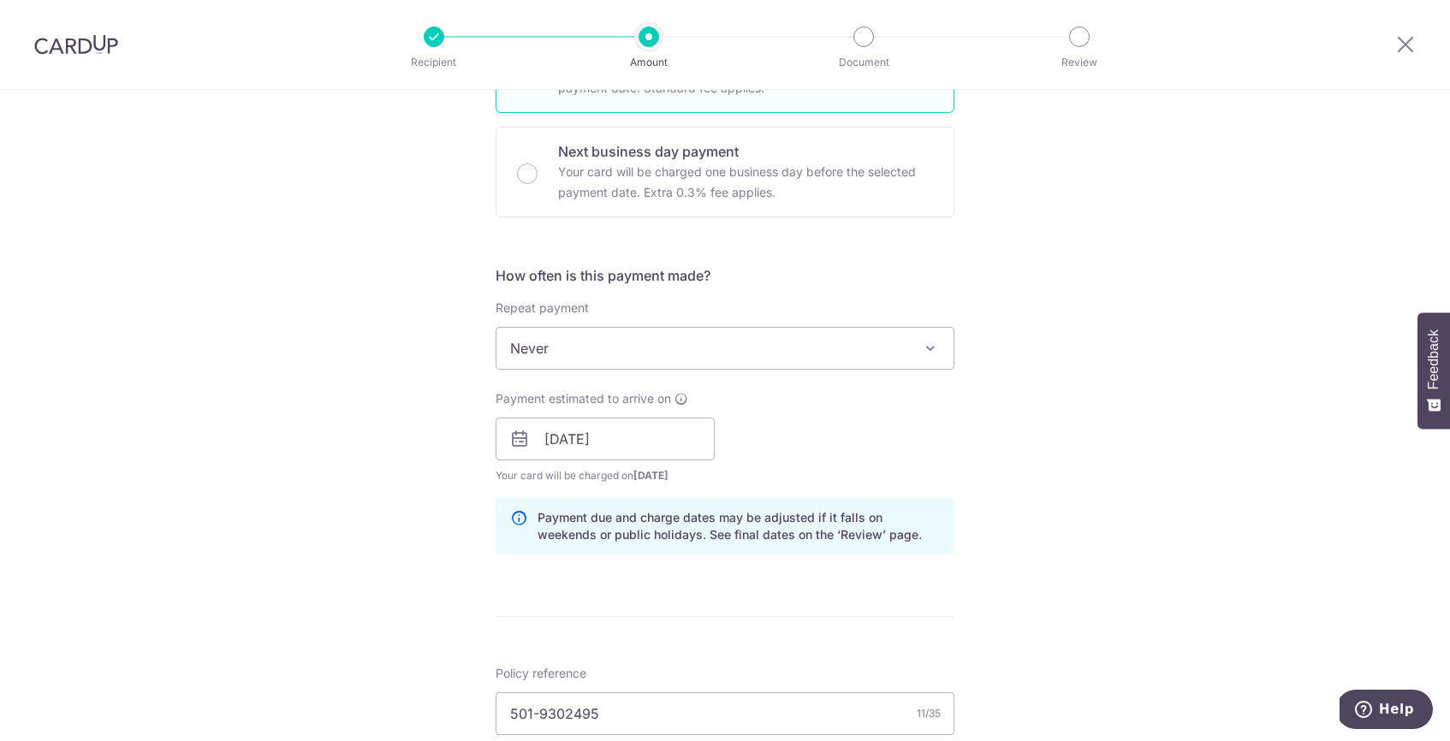
scroll to position [967, 0]
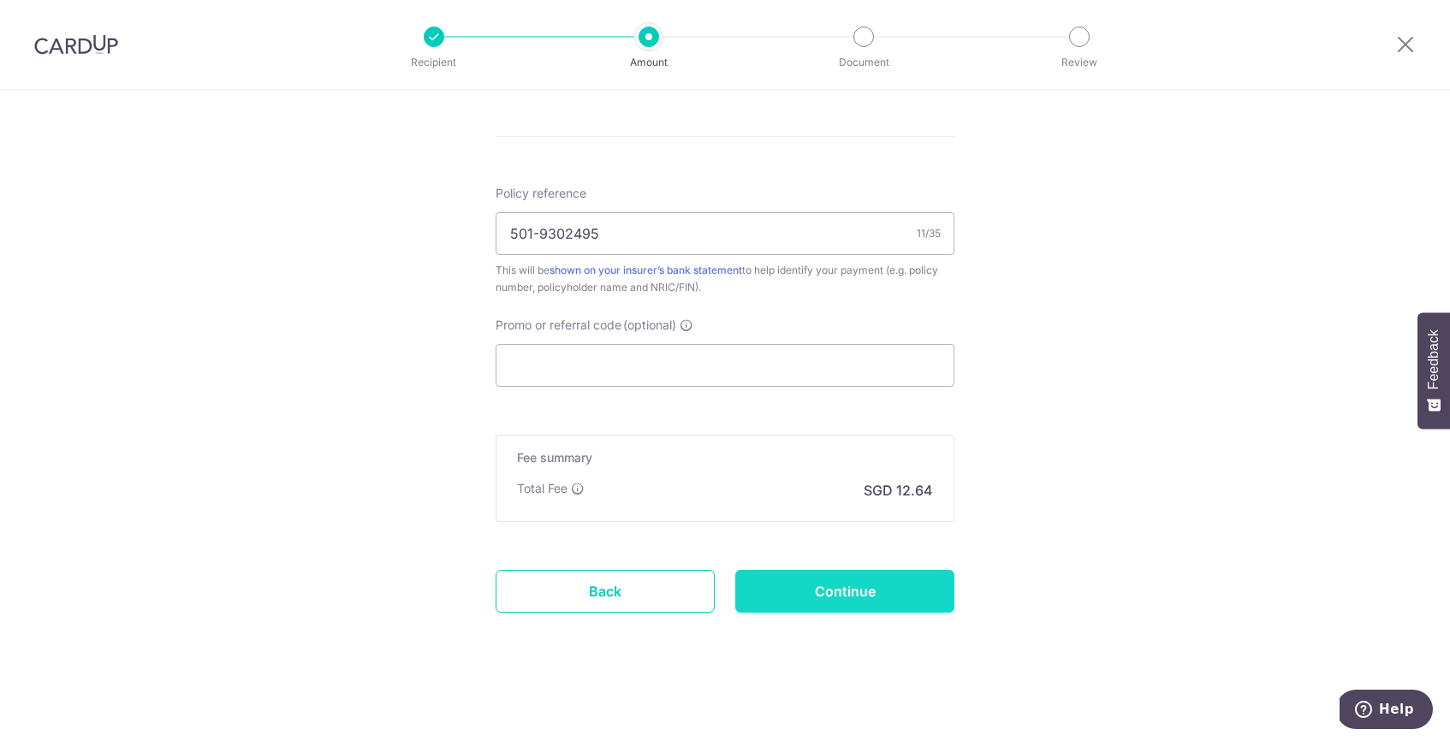
click at [891, 592] on input "Continue" at bounding box center [844, 591] width 219 height 43
type input "Create Schedule"
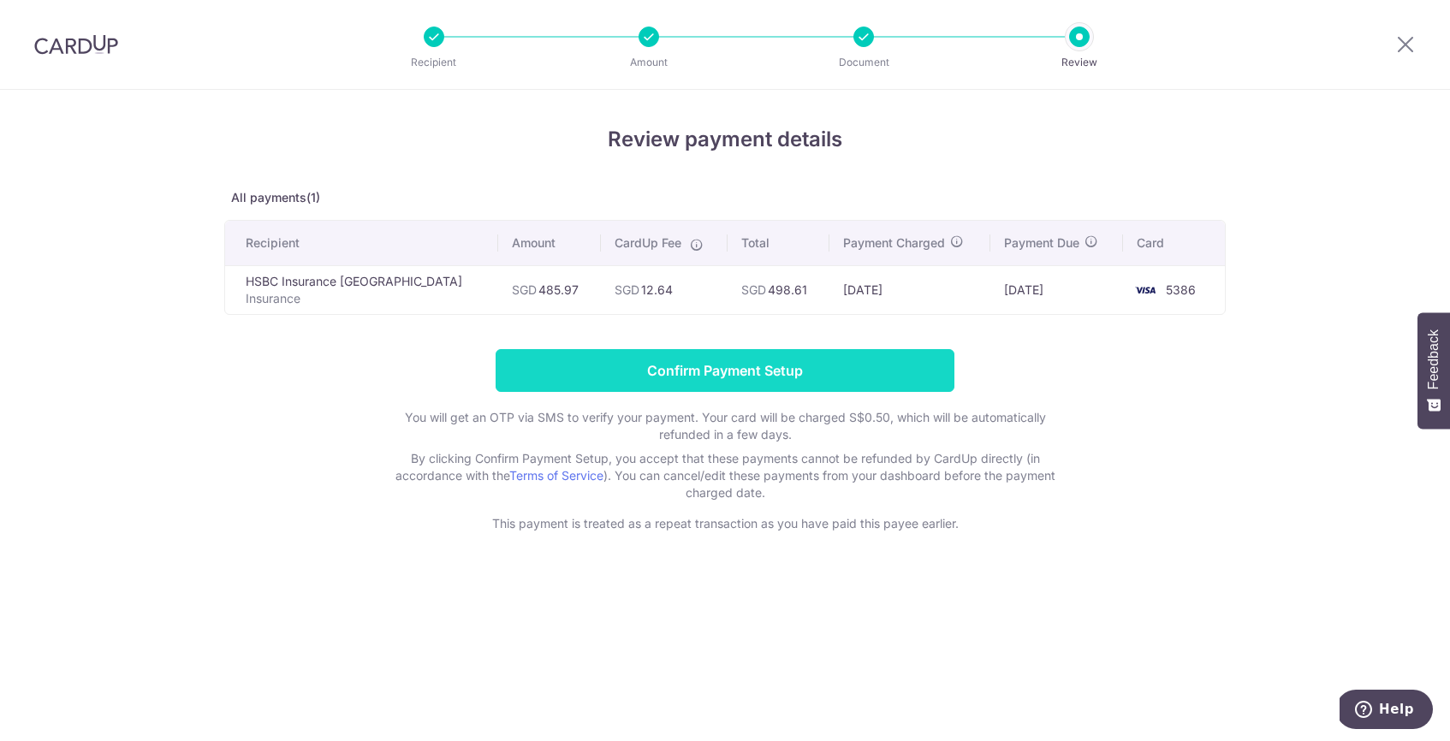
click at [610, 378] on input "Confirm Payment Setup" at bounding box center [725, 370] width 459 height 43
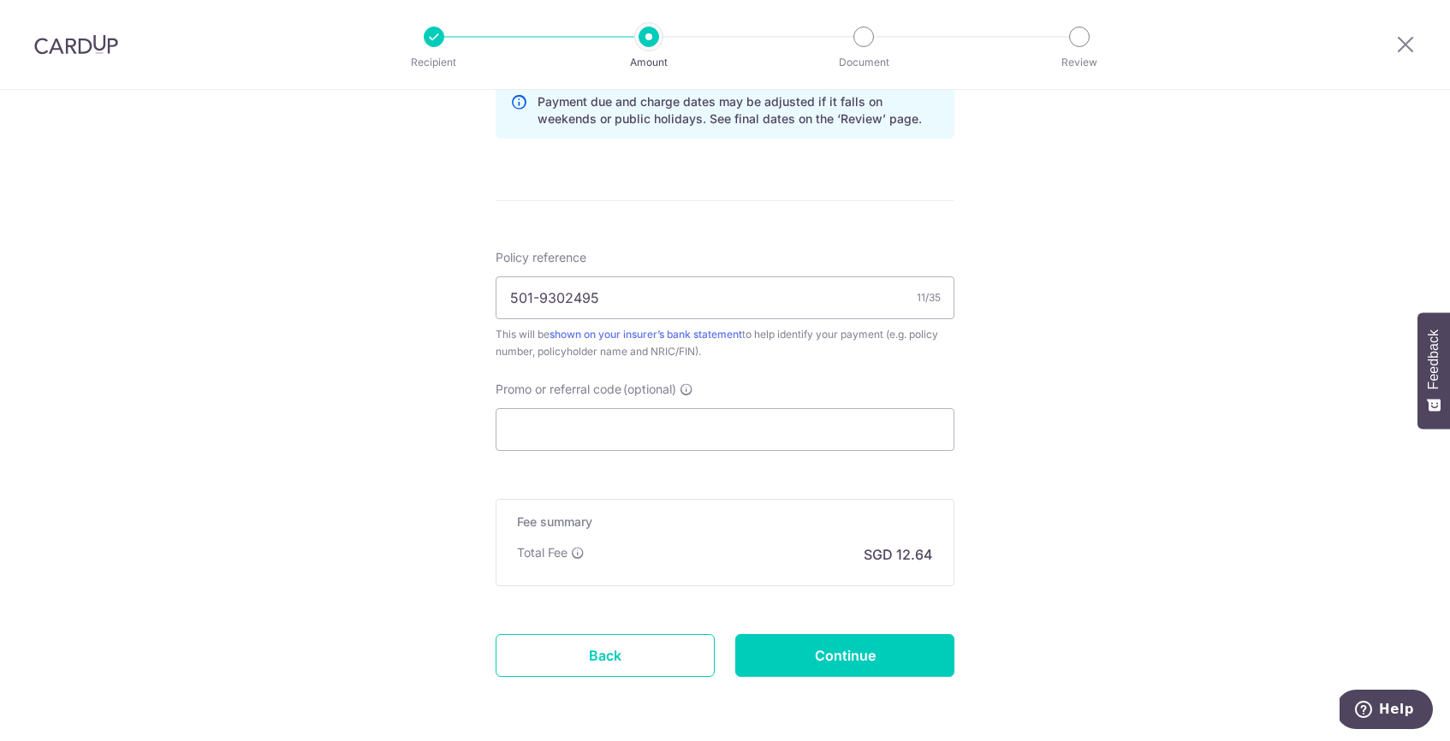
scroll to position [1021, 0]
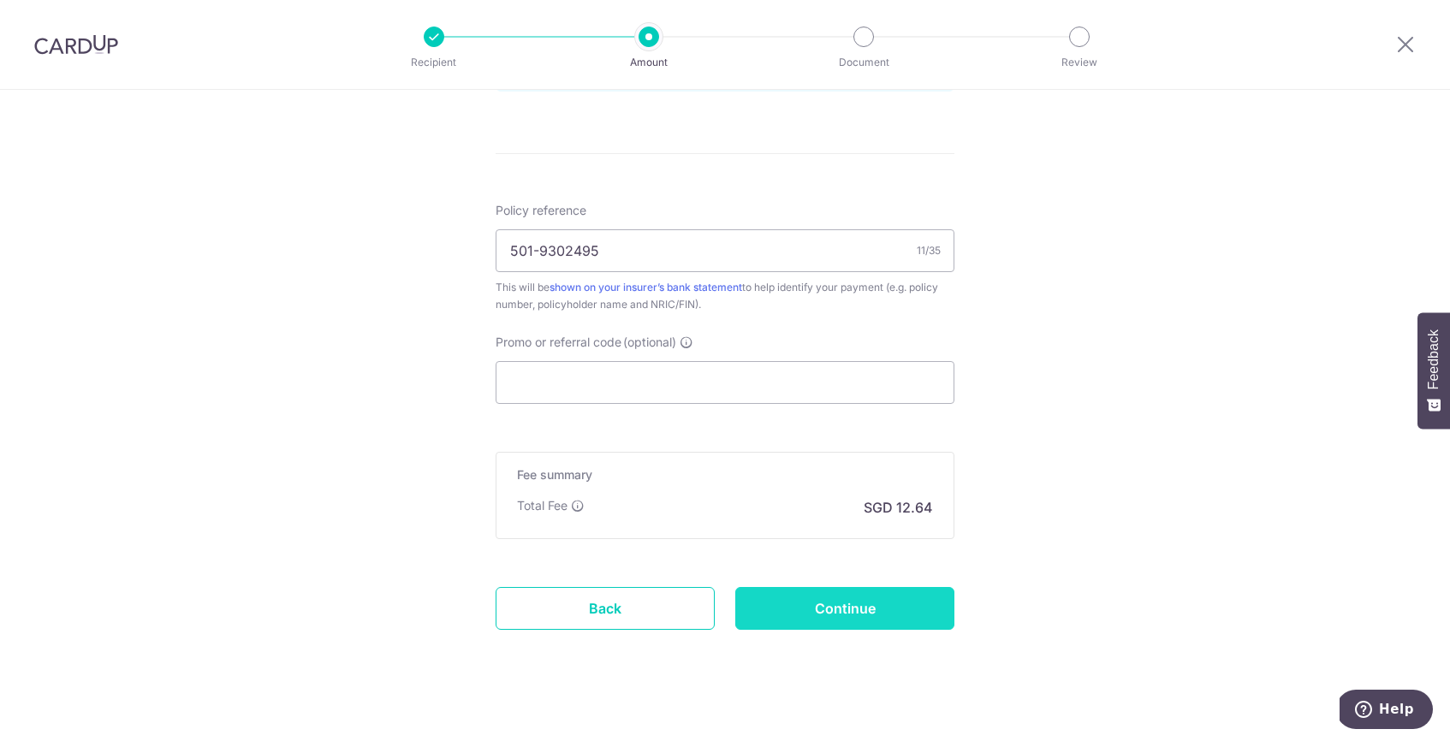
click at [832, 612] on input "Continue" at bounding box center [844, 608] width 219 height 43
type input "Update Schedule"
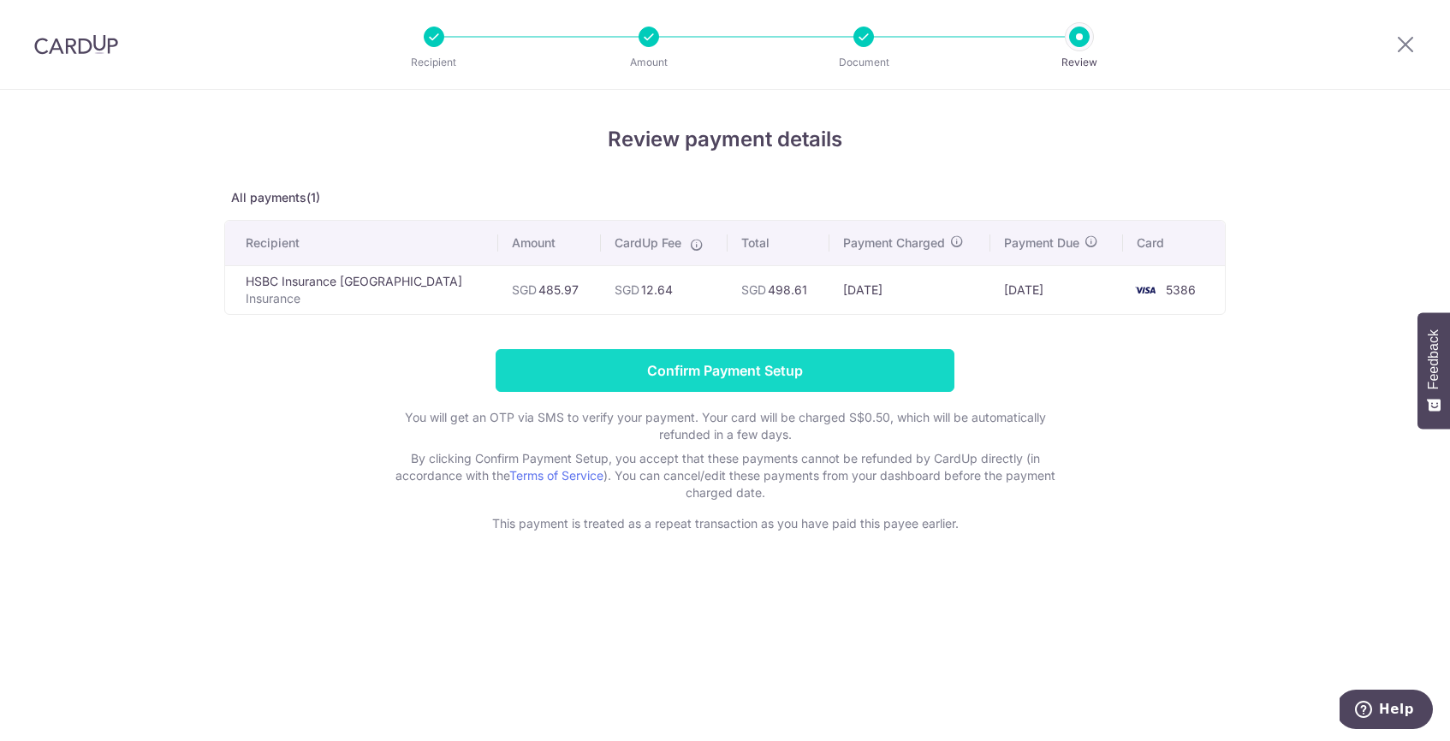
click at [630, 372] on input "Confirm Payment Setup" at bounding box center [725, 370] width 459 height 43
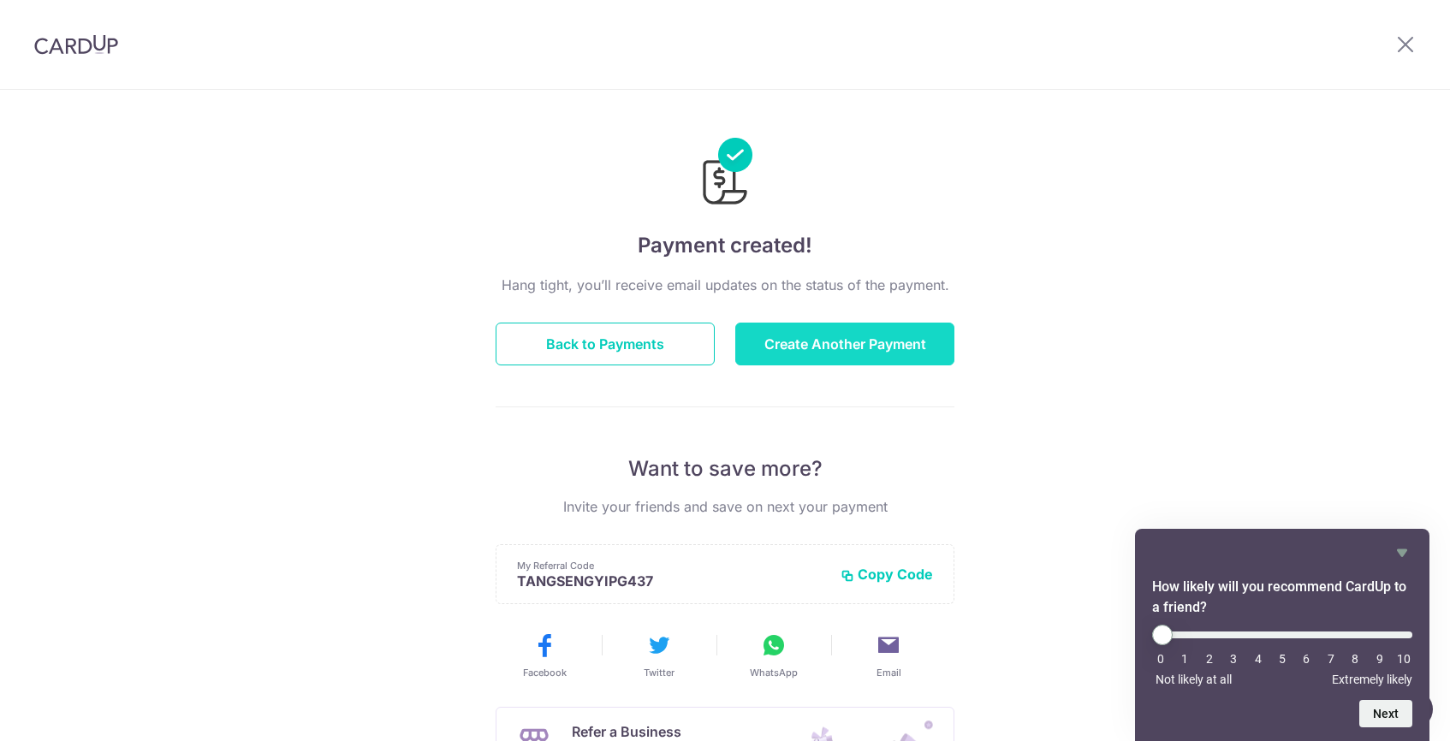
click at [826, 333] on button "Create Another Payment" at bounding box center [844, 344] width 219 height 43
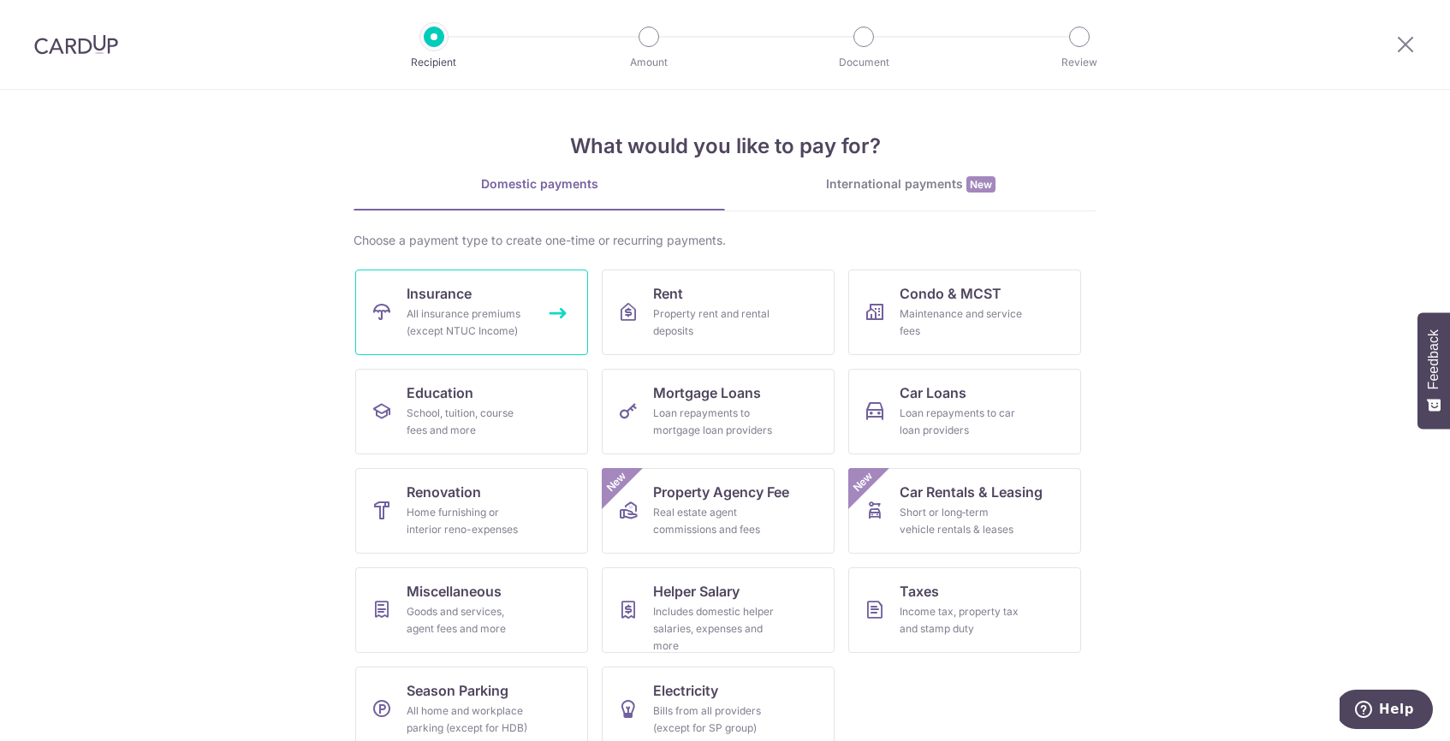
click at [459, 324] on div "All insurance premiums (except NTUC Income)" at bounding box center [468, 323] width 123 height 34
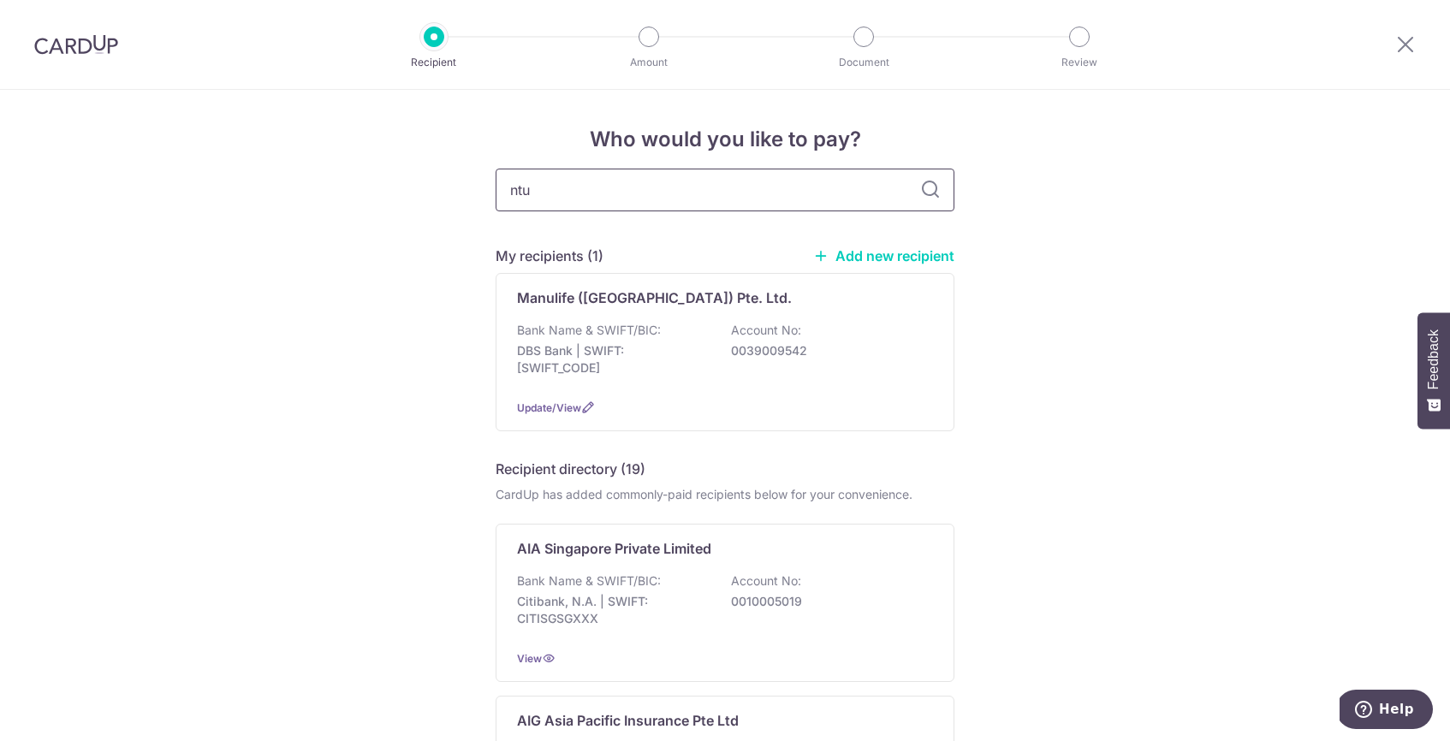
type input "ntuc"
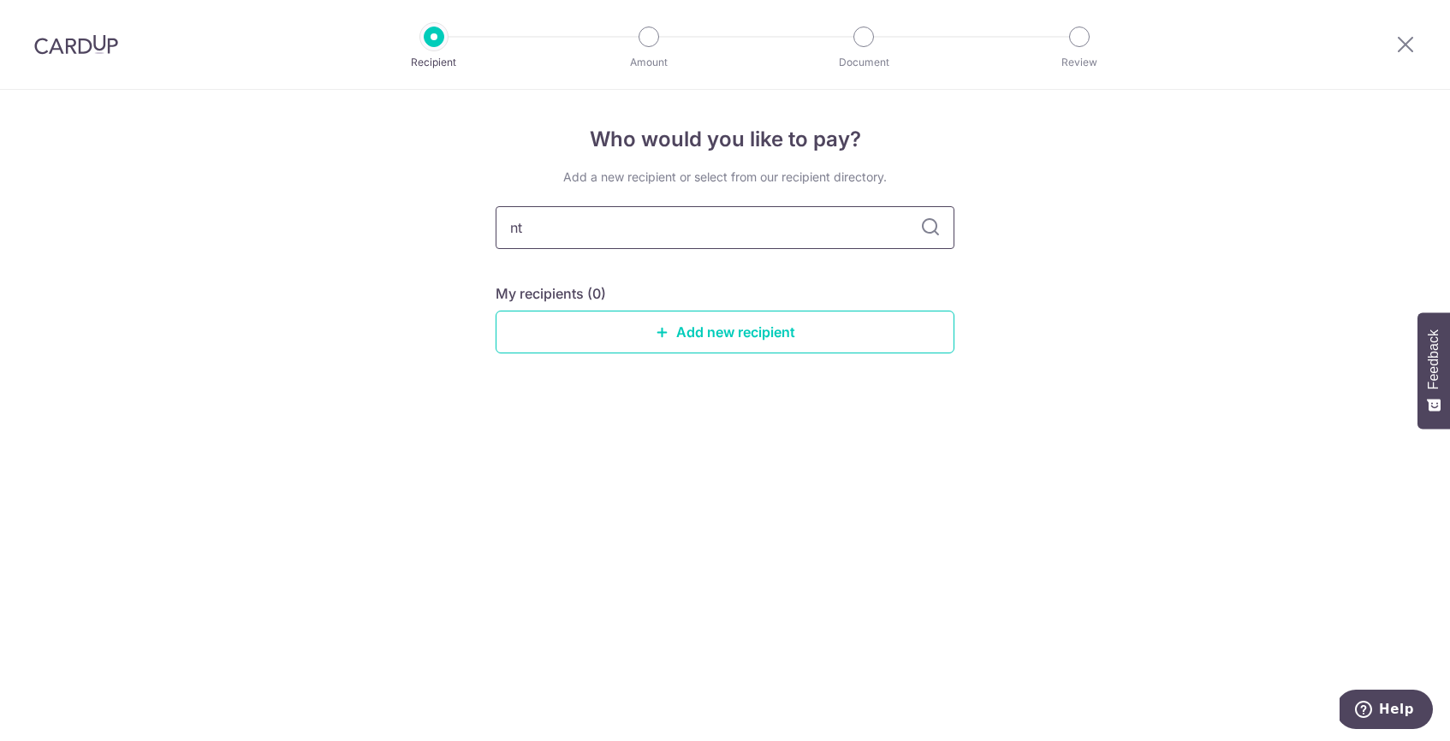
type input "n"
type input "i"
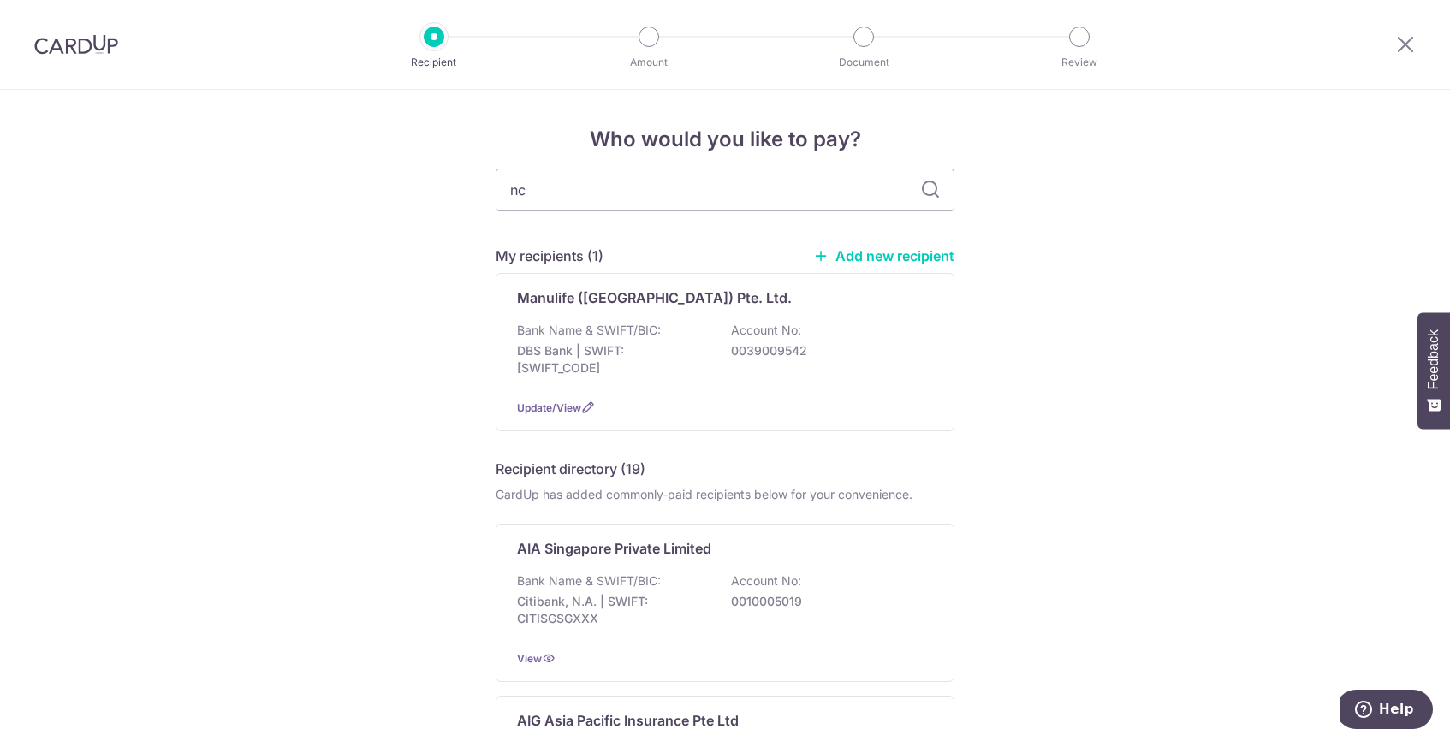
type input "n"
type input "income"
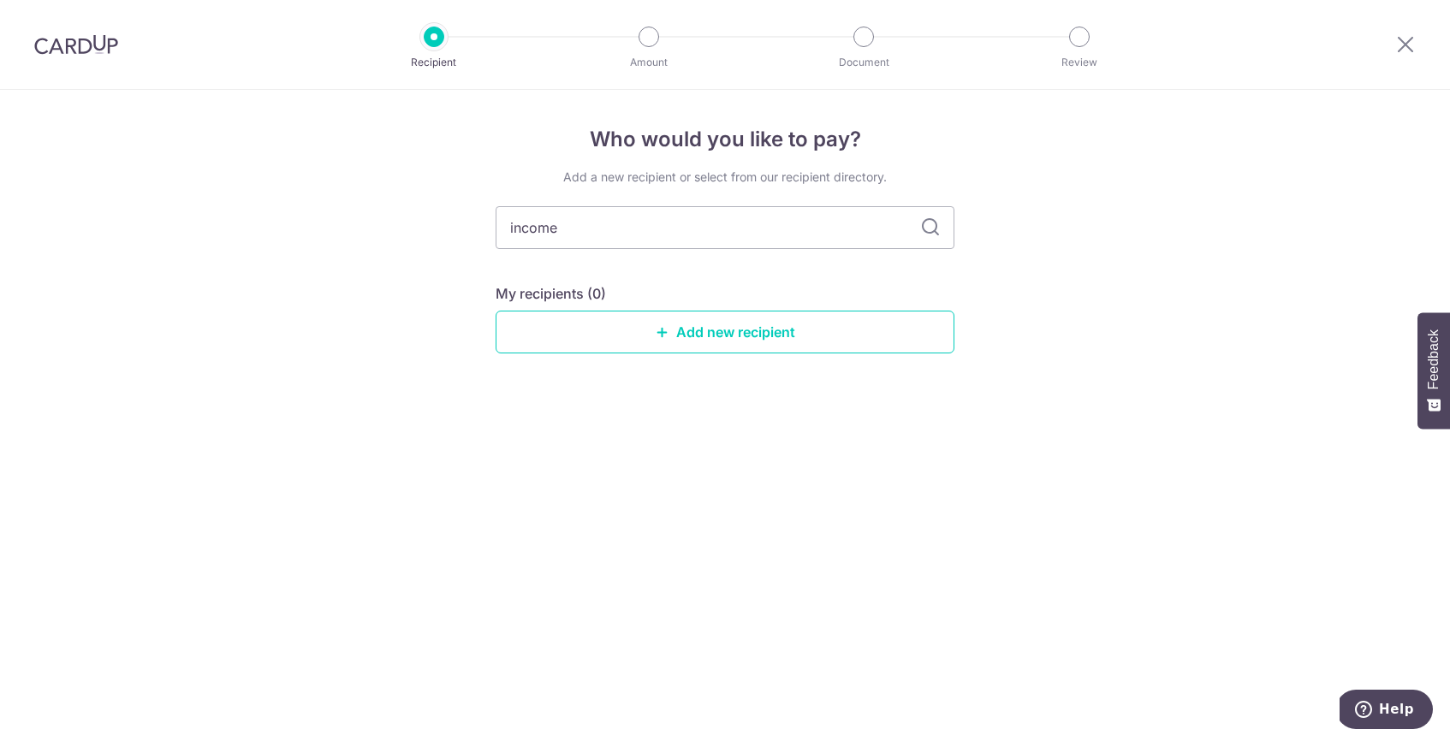
drag, startPoint x: 717, startPoint y: 233, endPoint x: 380, endPoint y: 223, distance: 336.6
click at [380, 223] on div "Who would you like to pay? Add a new recipient or select from our recipient dir…" at bounding box center [725, 416] width 1450 height 652
type input "prud"
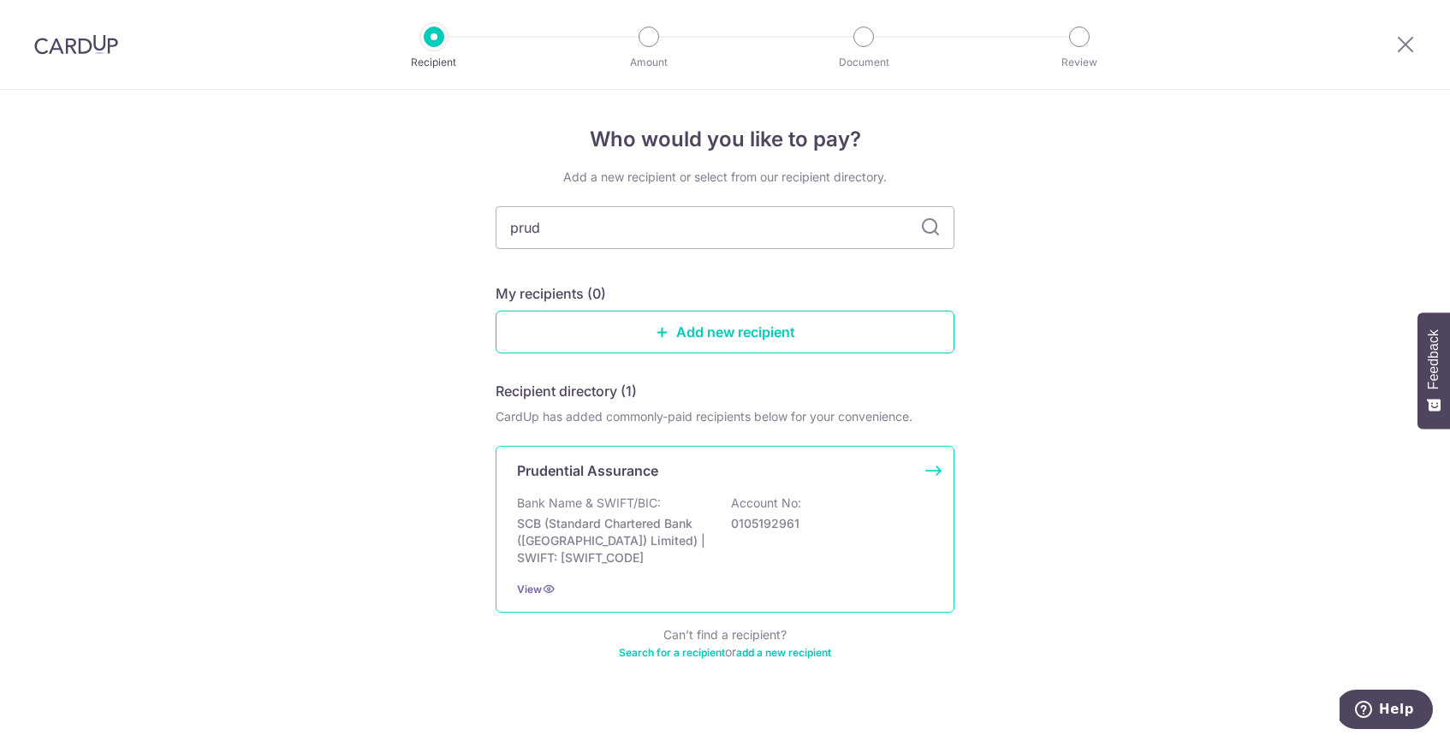
click at [755, 577] on div "Prudential Assurance Bank Name & SWIFT/BIC: SCB (Standard Chartered Bank (Singa…" at bounding box center [725, 529] width 459 height 167
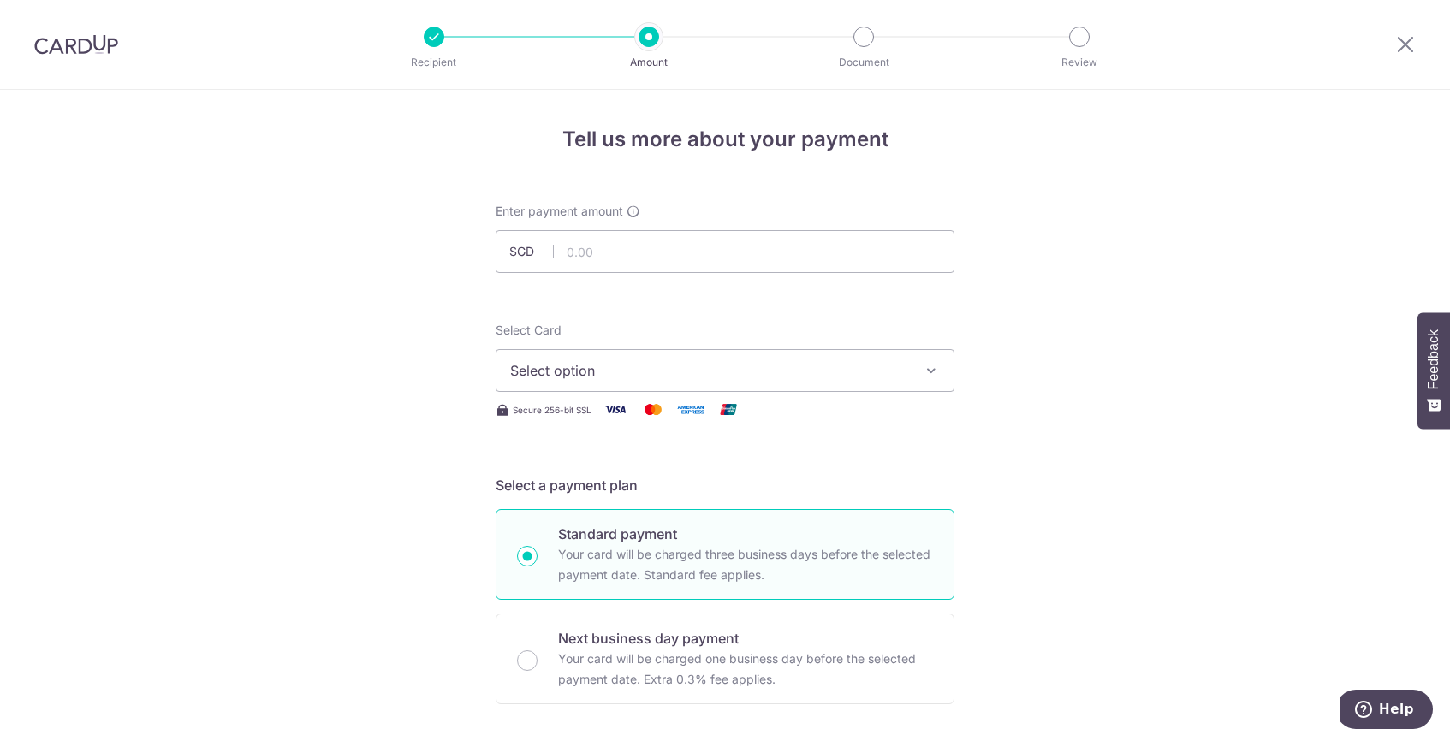
click at [728, 376] on span "Select option" at bounding box center [709, 370] width 399 height 21
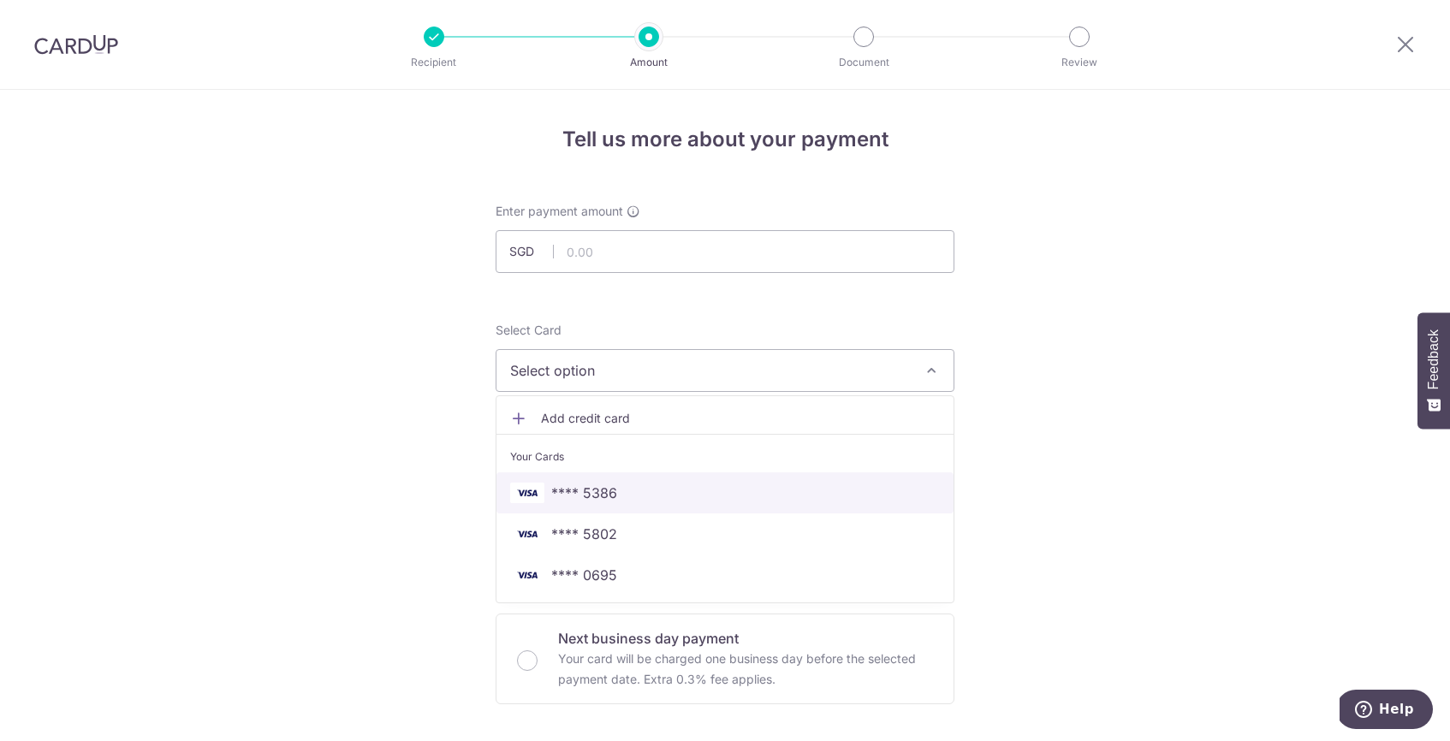
click at [683, 498] on span "**** 5386" at bounding box center [725, 493] width 430 height 21
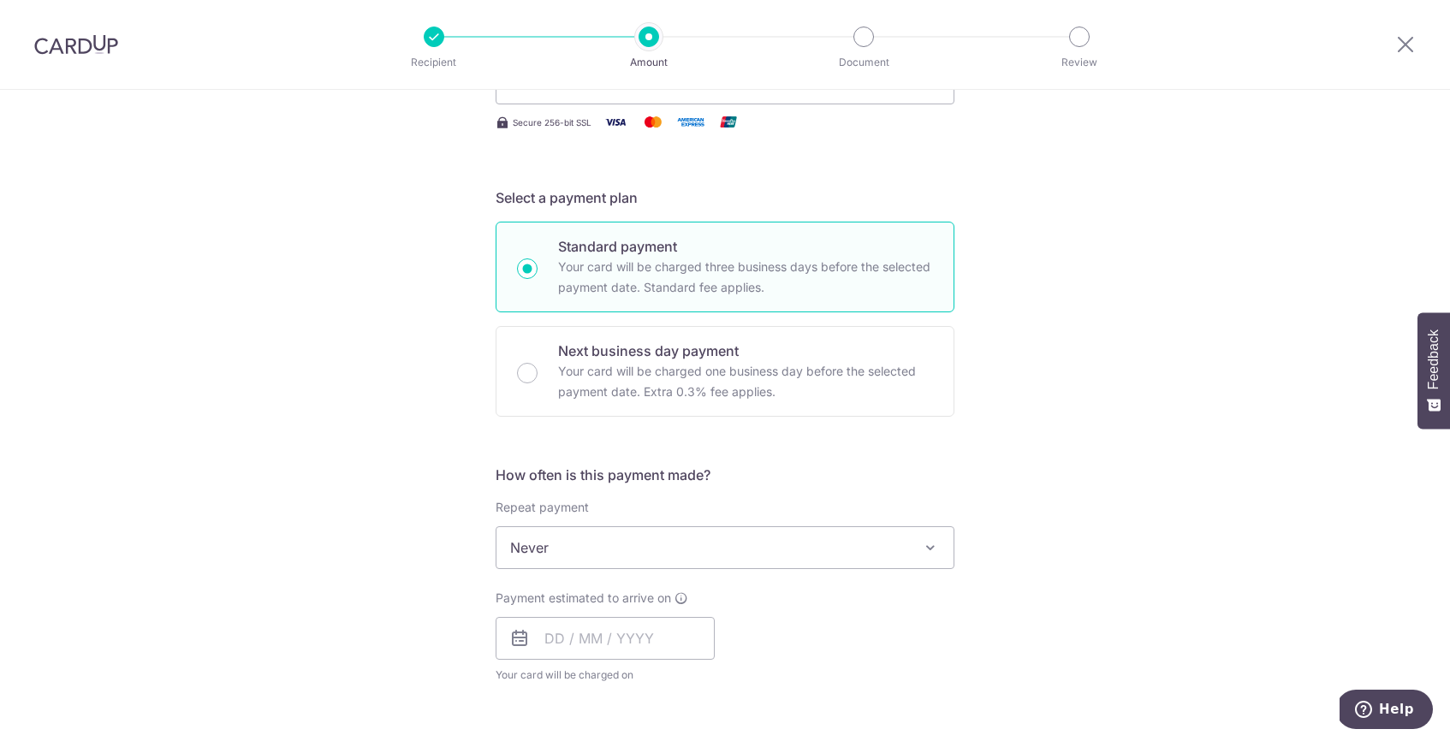
scroll to position [298, 0]
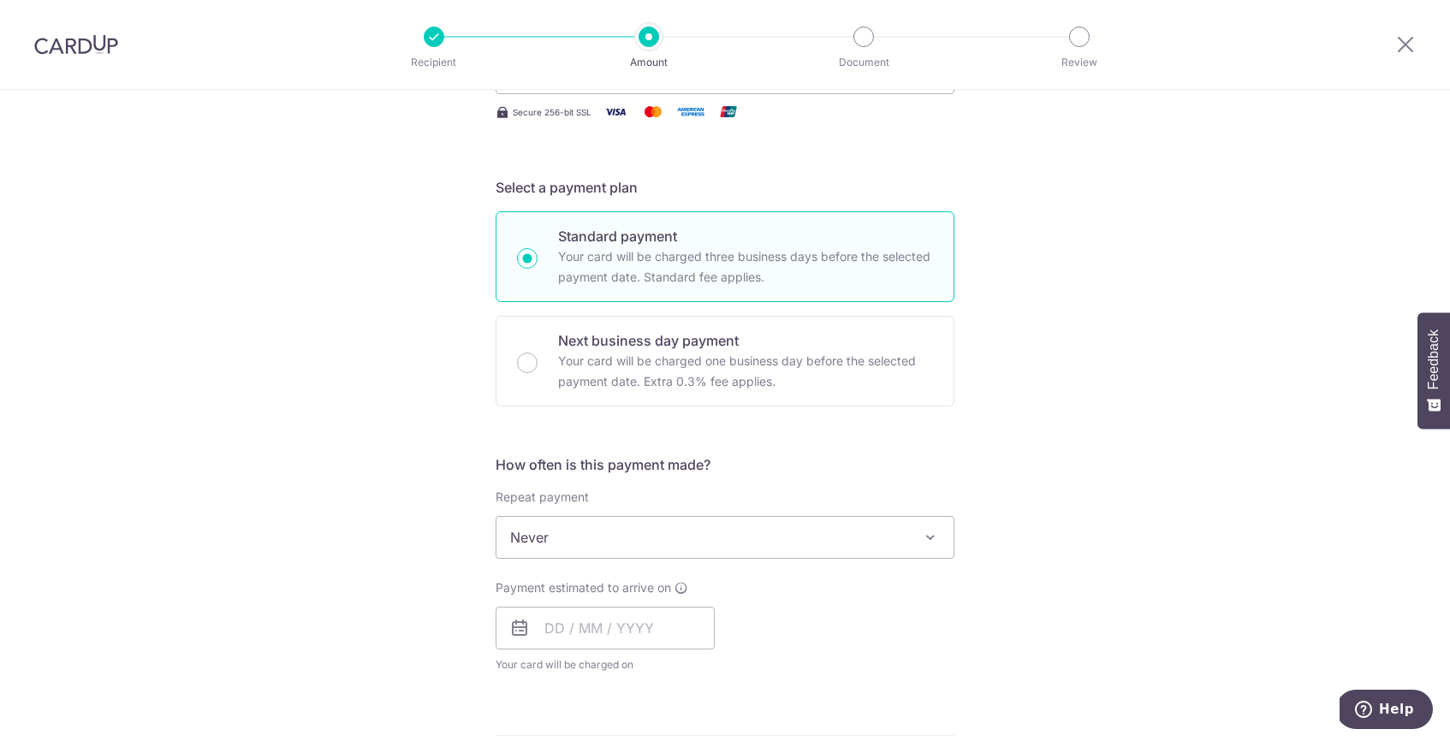
click at [620, 532] on span "Never" at bounding box center [725, 537] width 457 height 41
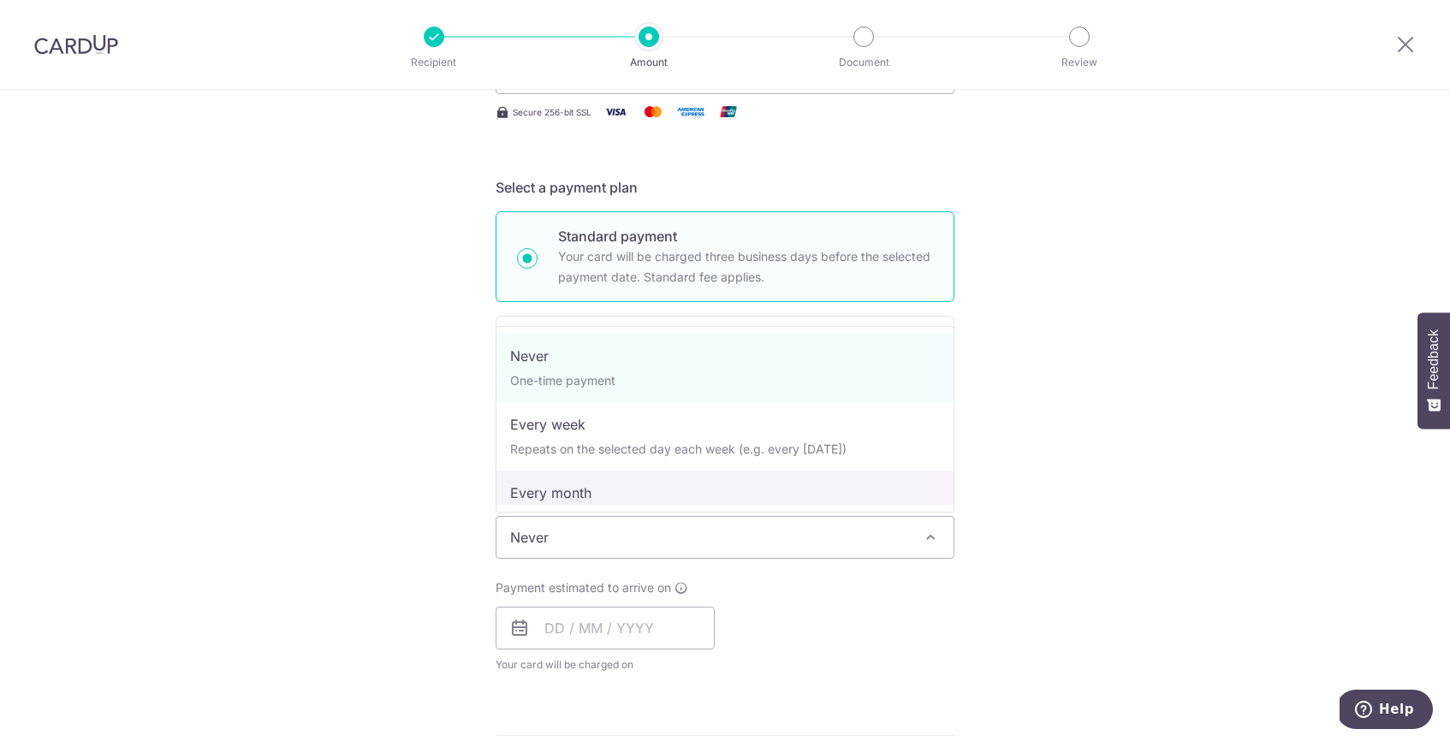
select select "3"
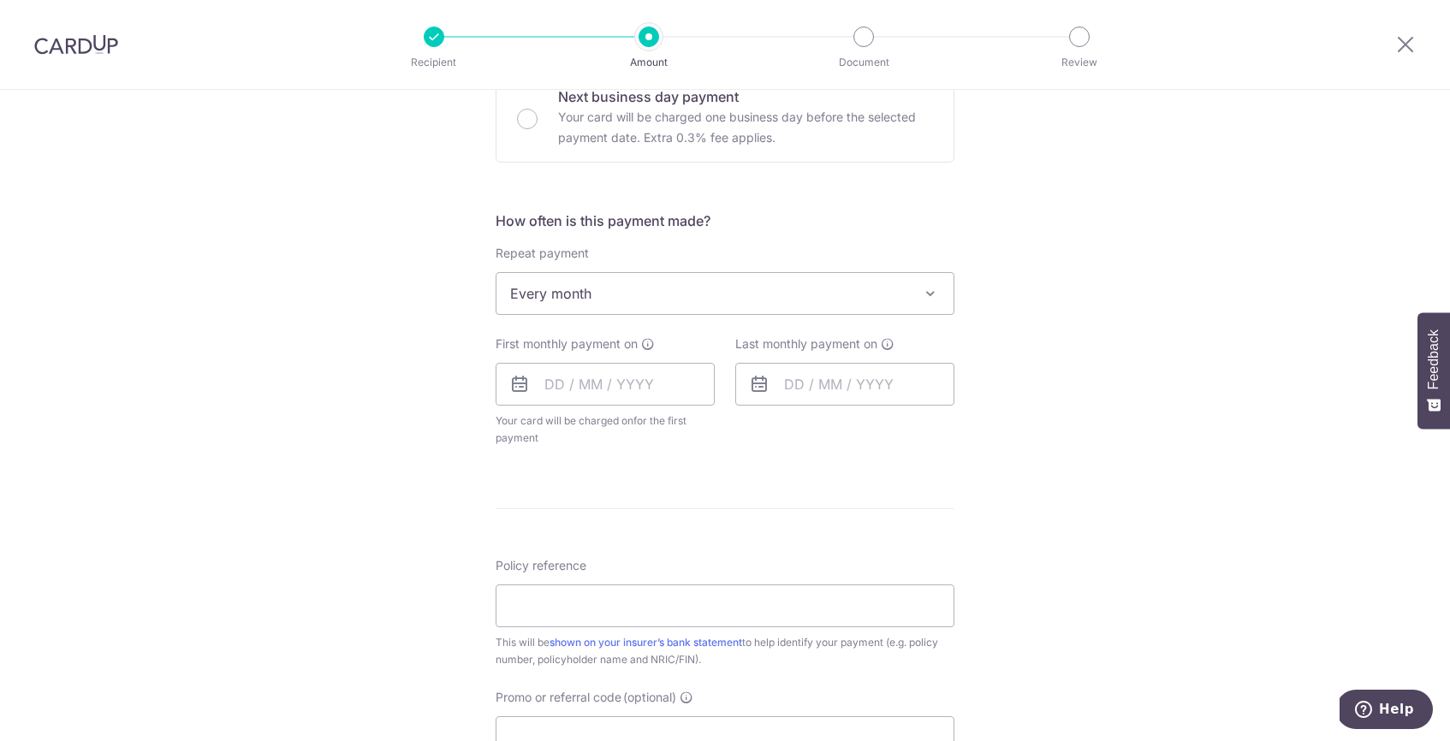
scroll to position [542, 0]
click at [588, 386] on input "text" at bounding box center [605, 384] width 219 height 43
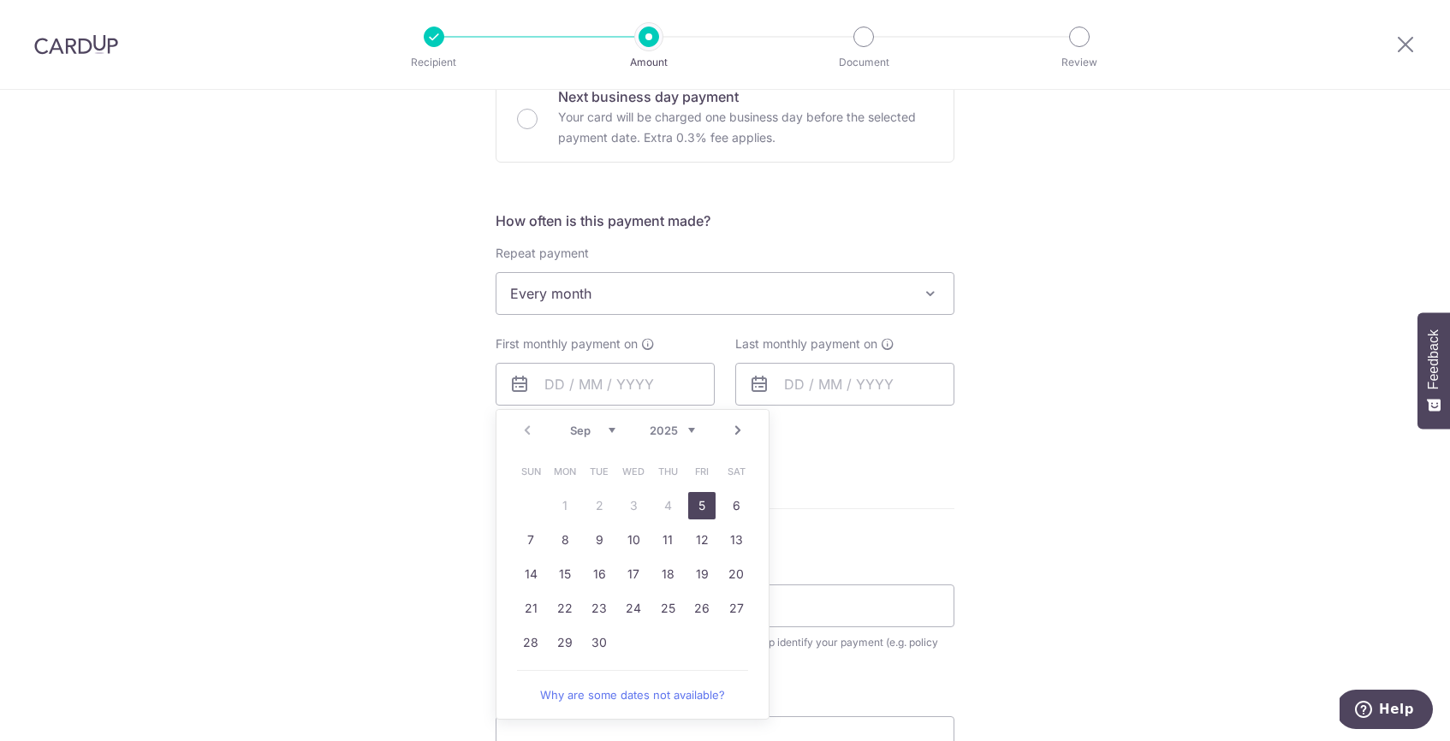
click at [701, 508] on link "5" at bounding box center [701, 505] width 27 height 27
type input "[DATE]"
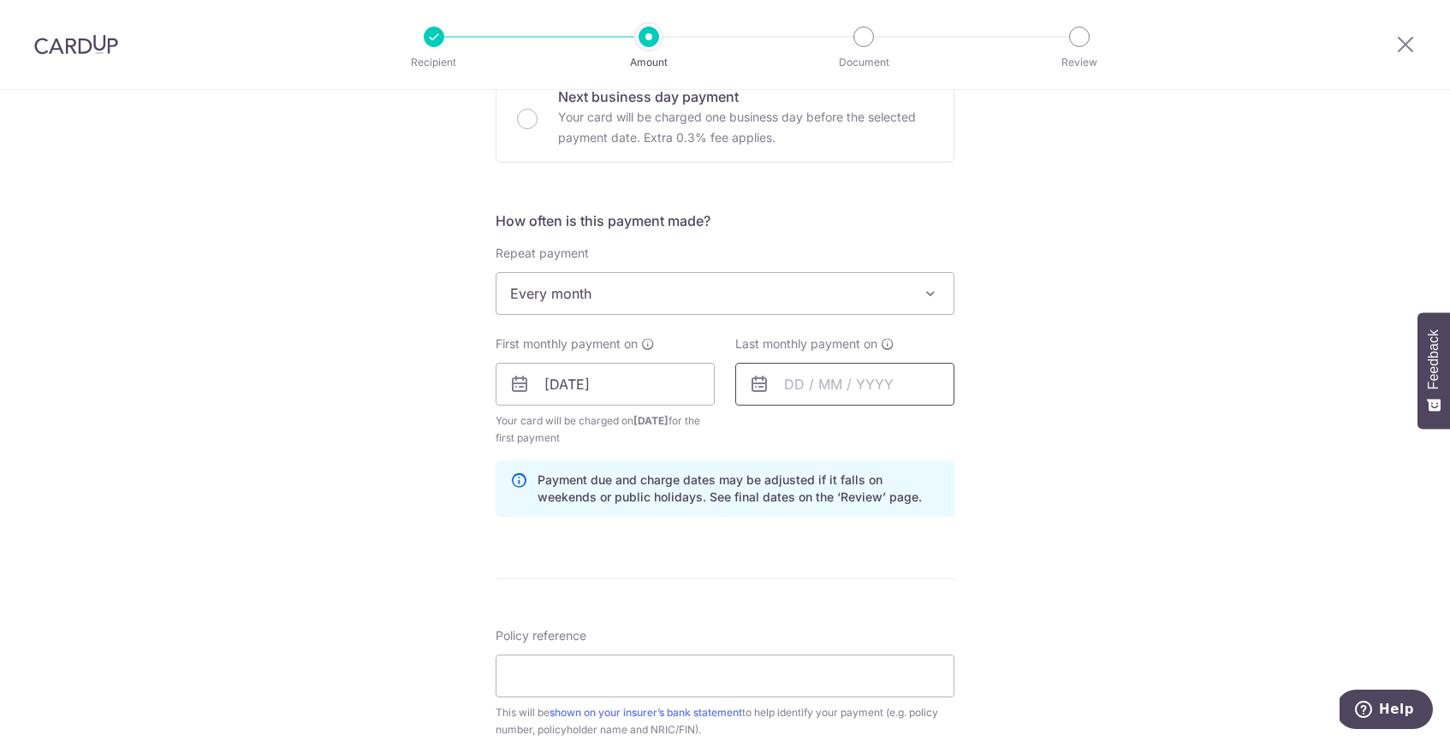
click at [822, 384] on input "text" at bounding box center [844, 384] width 219 height 43
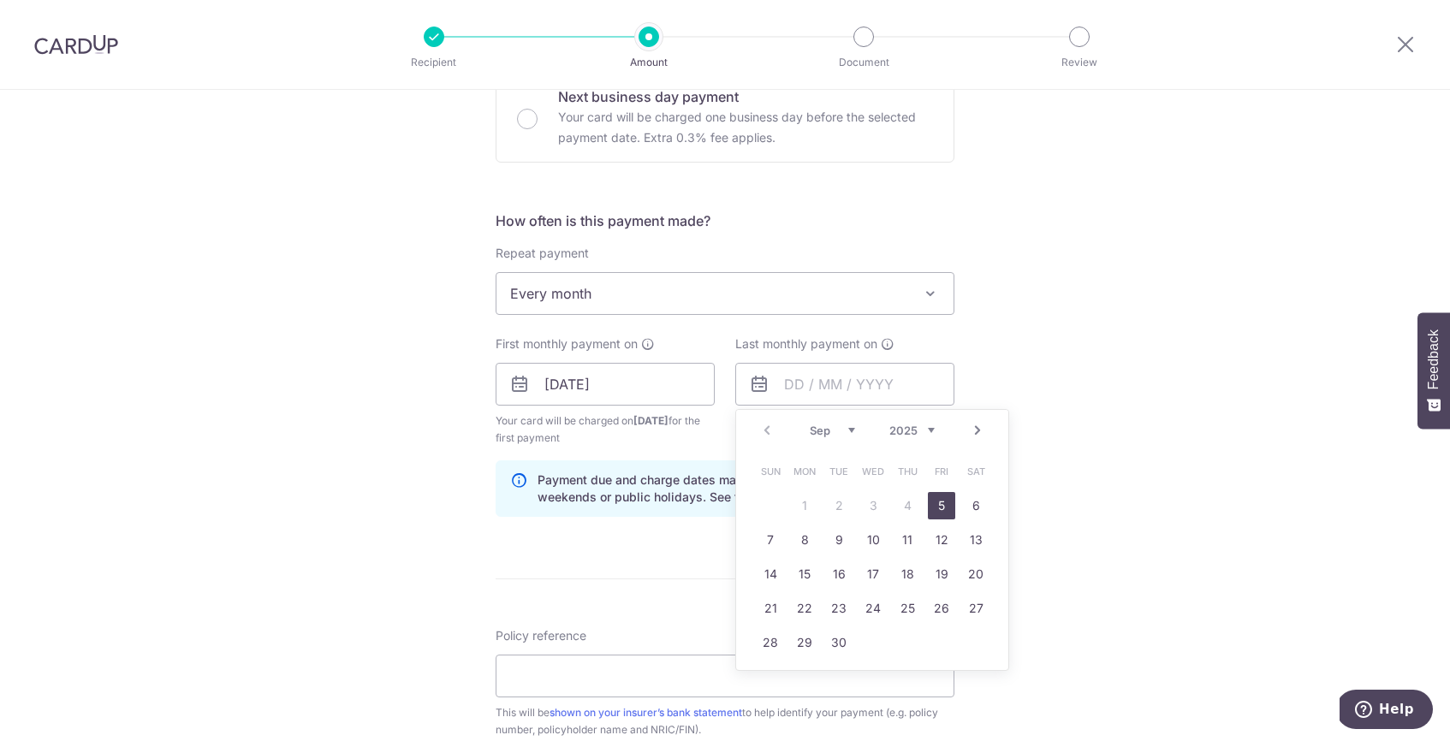
click at [909, 436] on select "2025 2026 2027 2028 2029 2030 2031 2032 2033 2034 2035" at bounding box center [912, 431] width 45 height 14
click at [872, 539] on link "5" at bounding box center [873, 540] width 27 height 27
type input "05/09/2035"
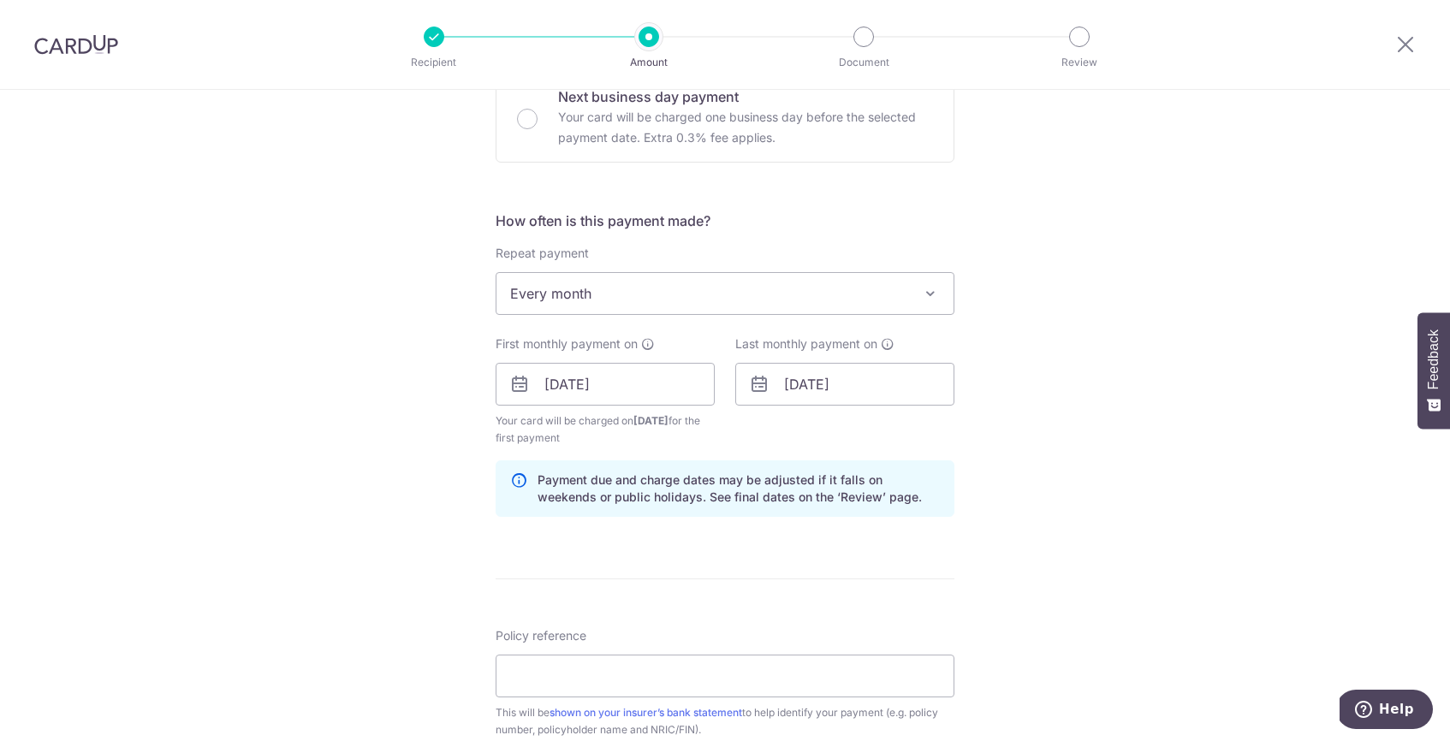
click at [1093, 504] on div "Tell us more about your payment Enter payment amount SGD Select Card **** 5386 …" at bounding box center [725, 366] width 1450 height 1636
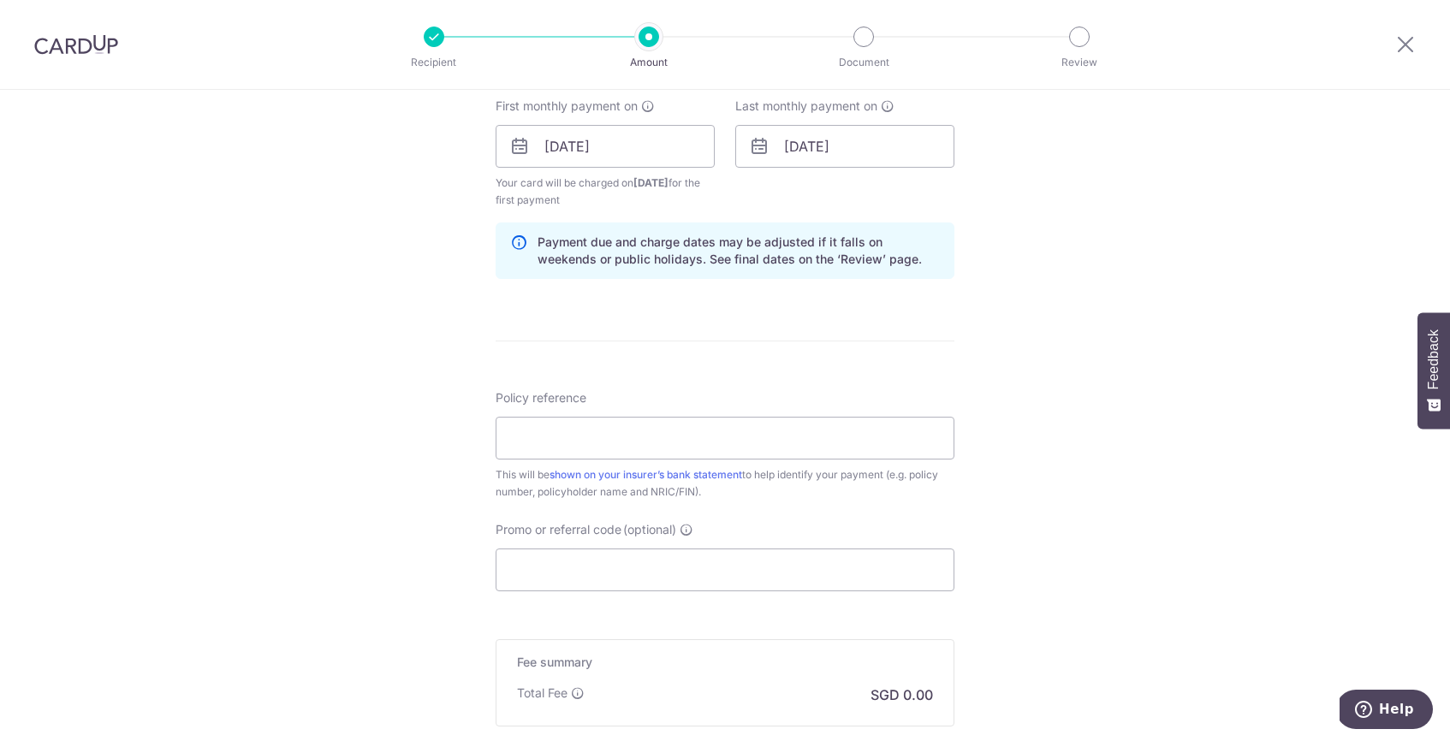
scroll to position [781, 0]
click at [741, 446] on input "Policy reference" at bounding box center [725, 437] width 459 height 43
paste input "84960855"
click at [712, 435] on input "84960855" at bounding box center [725, 437] width 459 height 43
paste input "84960855"
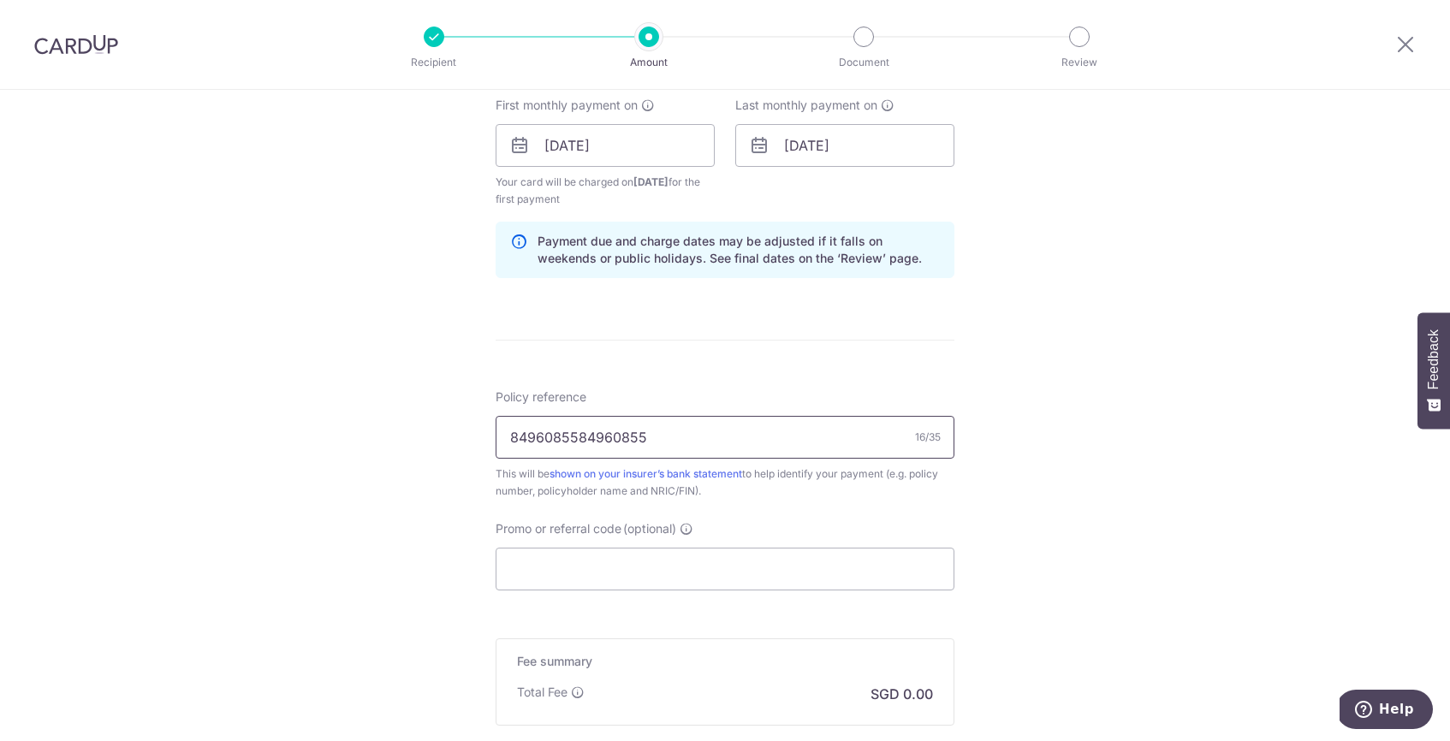
drag, startPoint x: 695, startPoint y: 429, endPoint x: 205, endPoint y: 414, distance: 490.0
click at [205, 414] on div "Tell us more about your payment Enter payment amount SGD Select Card **** 5386 …" at bounding box center [725, 127] width 1450 height 1636
paste input "text"
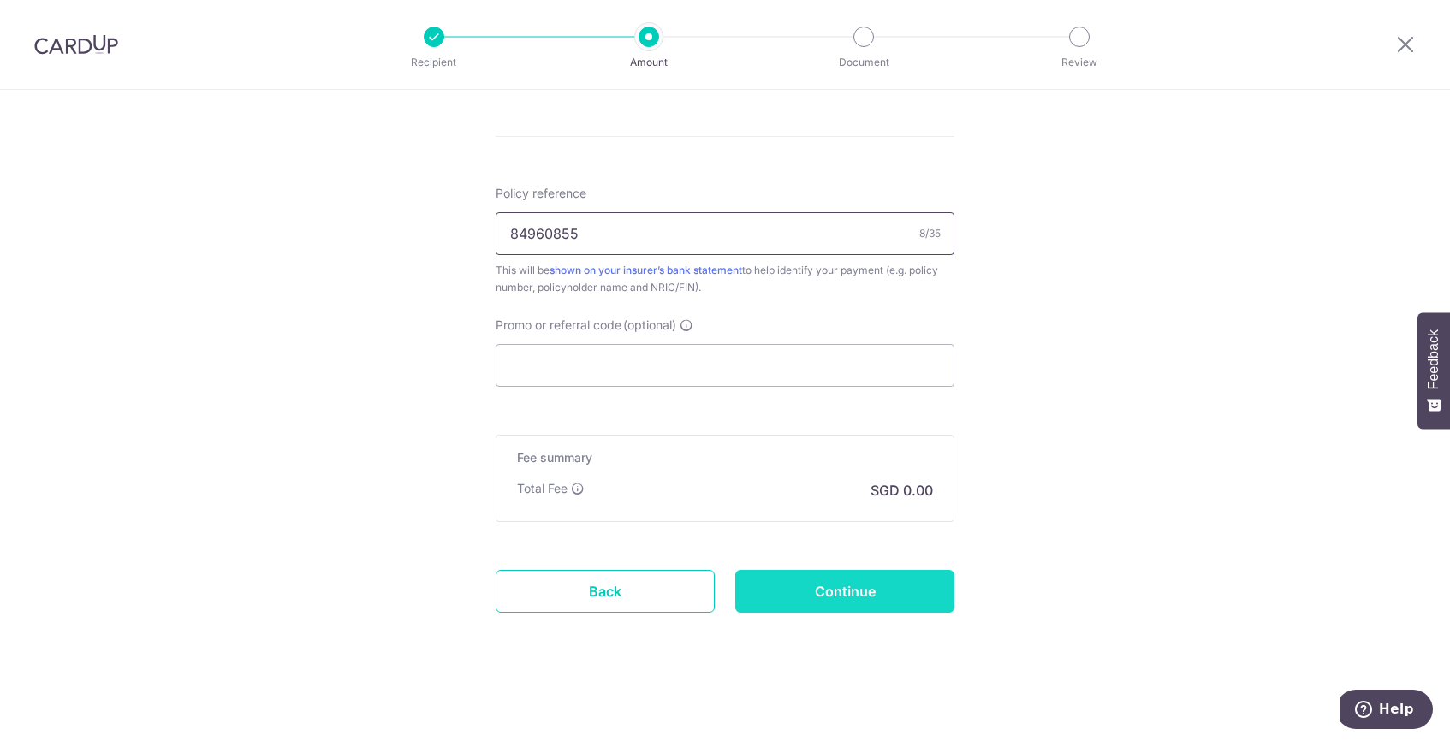
type input "84960855"
click at [858, 582] on input "Continue" at bounding box center [844, 591] width 219 height 43
type input "Create Schedule"
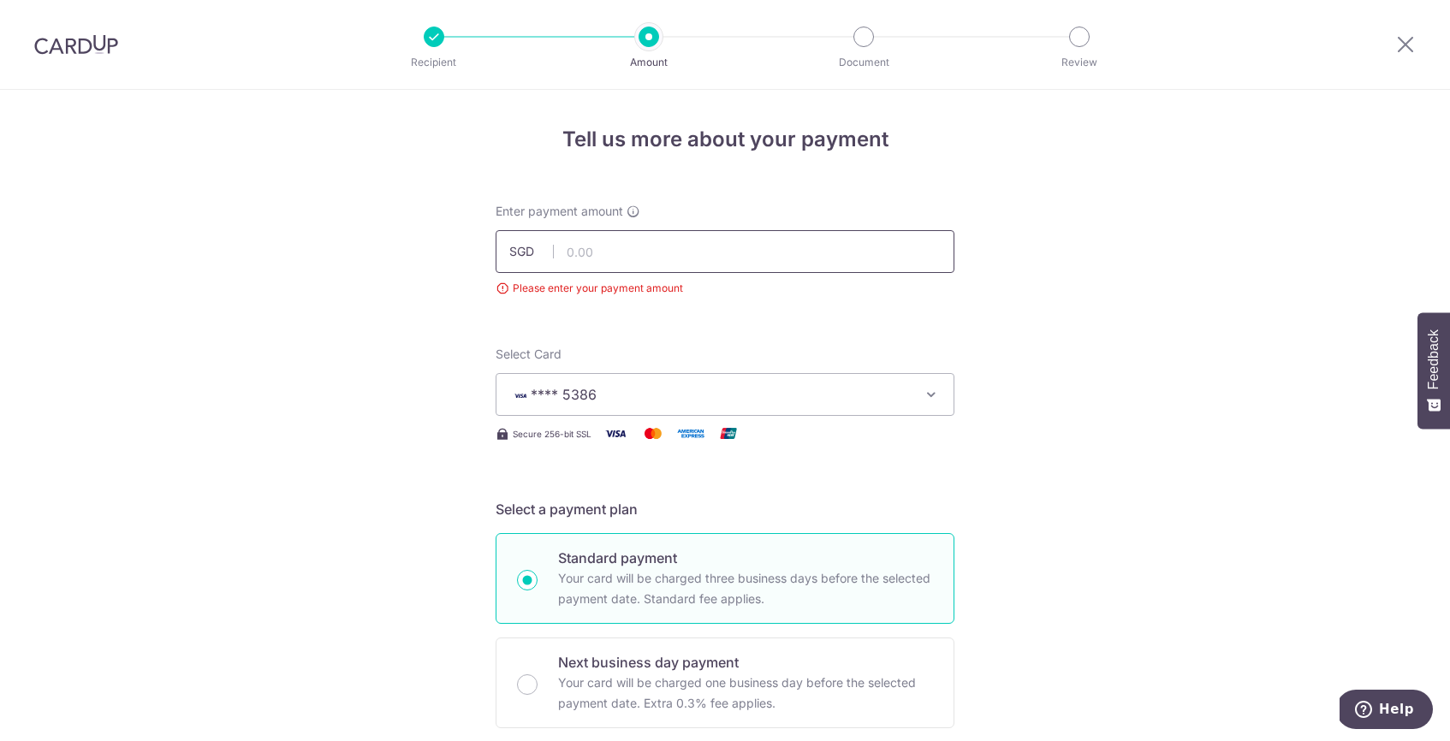
click at [679, 255] on input "text" at bounding box center [725, 251] width 459 height 43
type input "149.46"
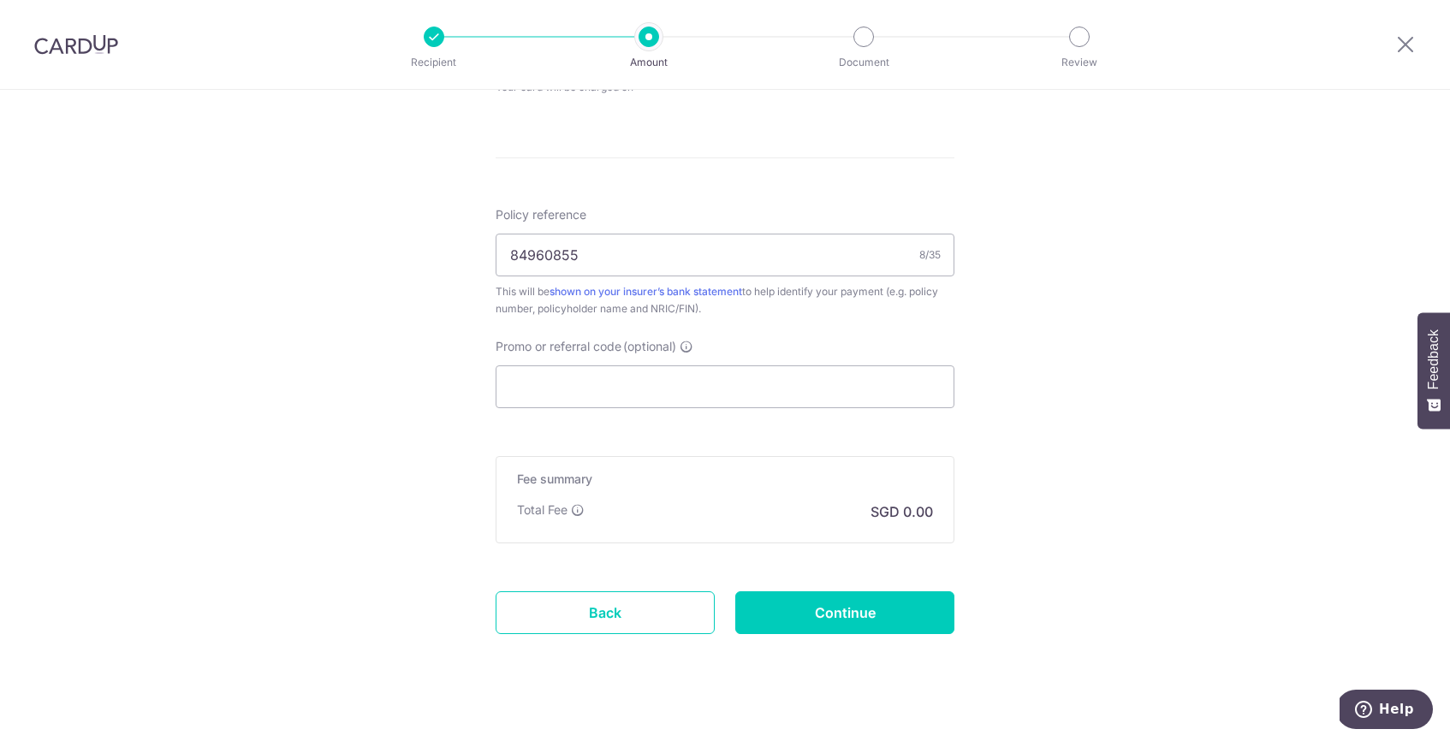
scroll to position [921, 0]
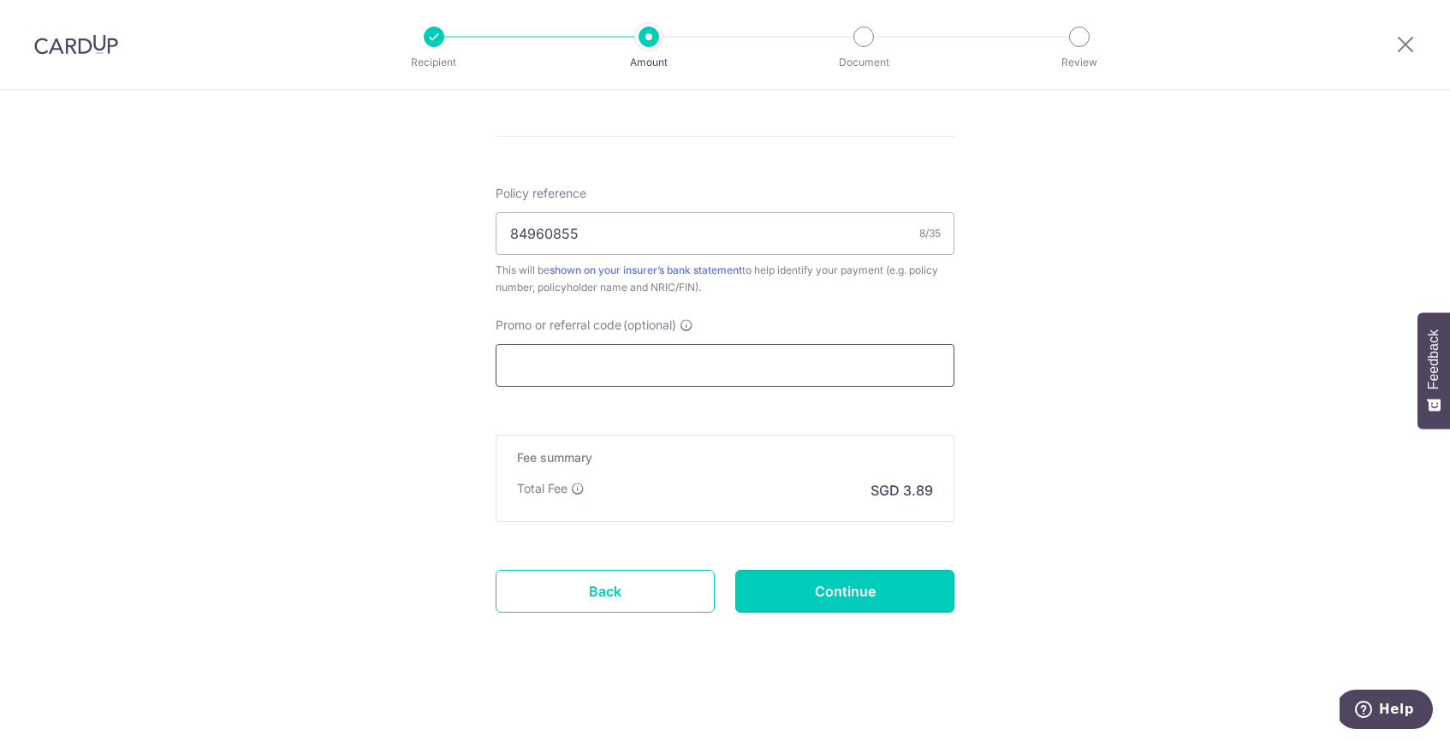
drag, startPoint x: 823, startPoint y: 593, endPoint x: 721, endPoint y: 381, distance: 235.5
click at [721, 368] on input "Promo or referral code (optional)" at bounding box center [725, 365] width 459 height 43
click at [839, 606] on input "Continue" at bounding box center [844, 591] width 219 height 43
type input "Create Schedule"
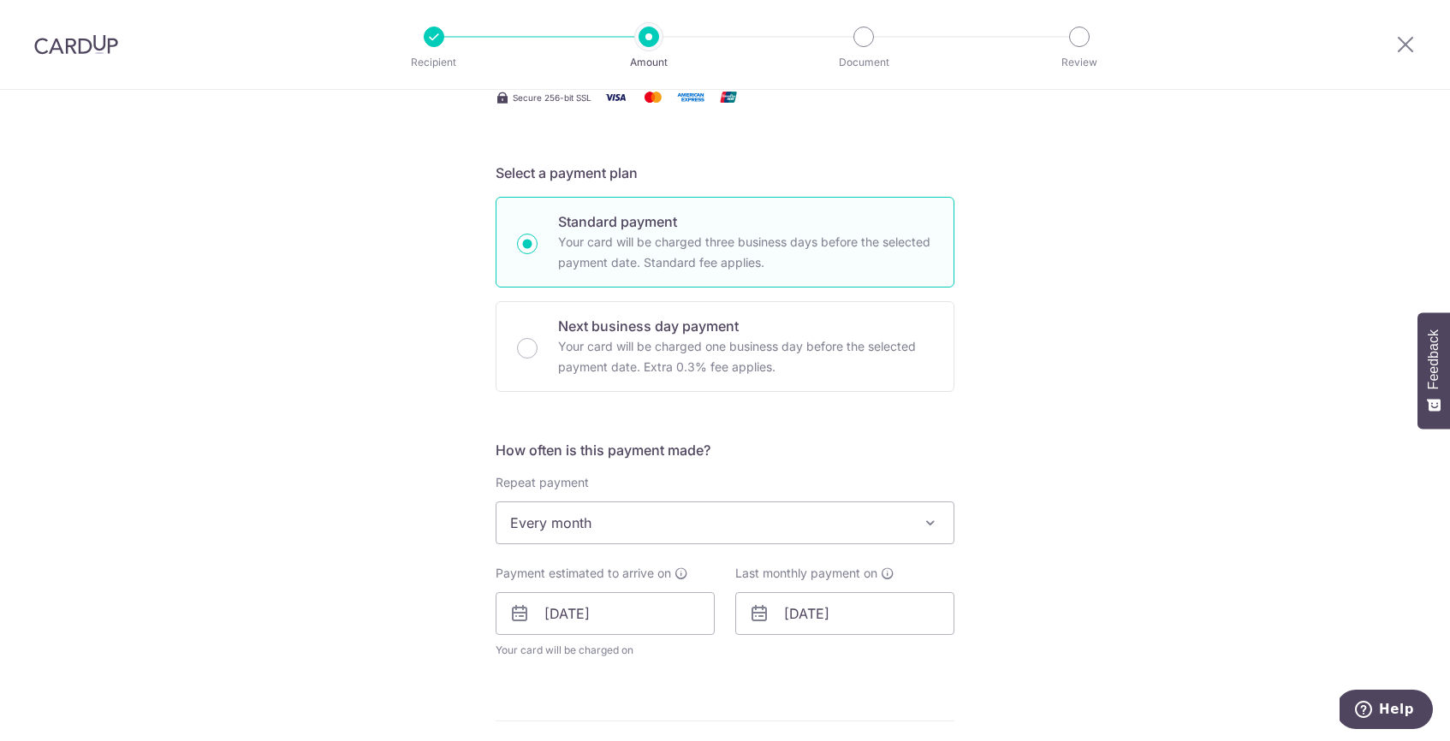
scroll to position [0, 0]
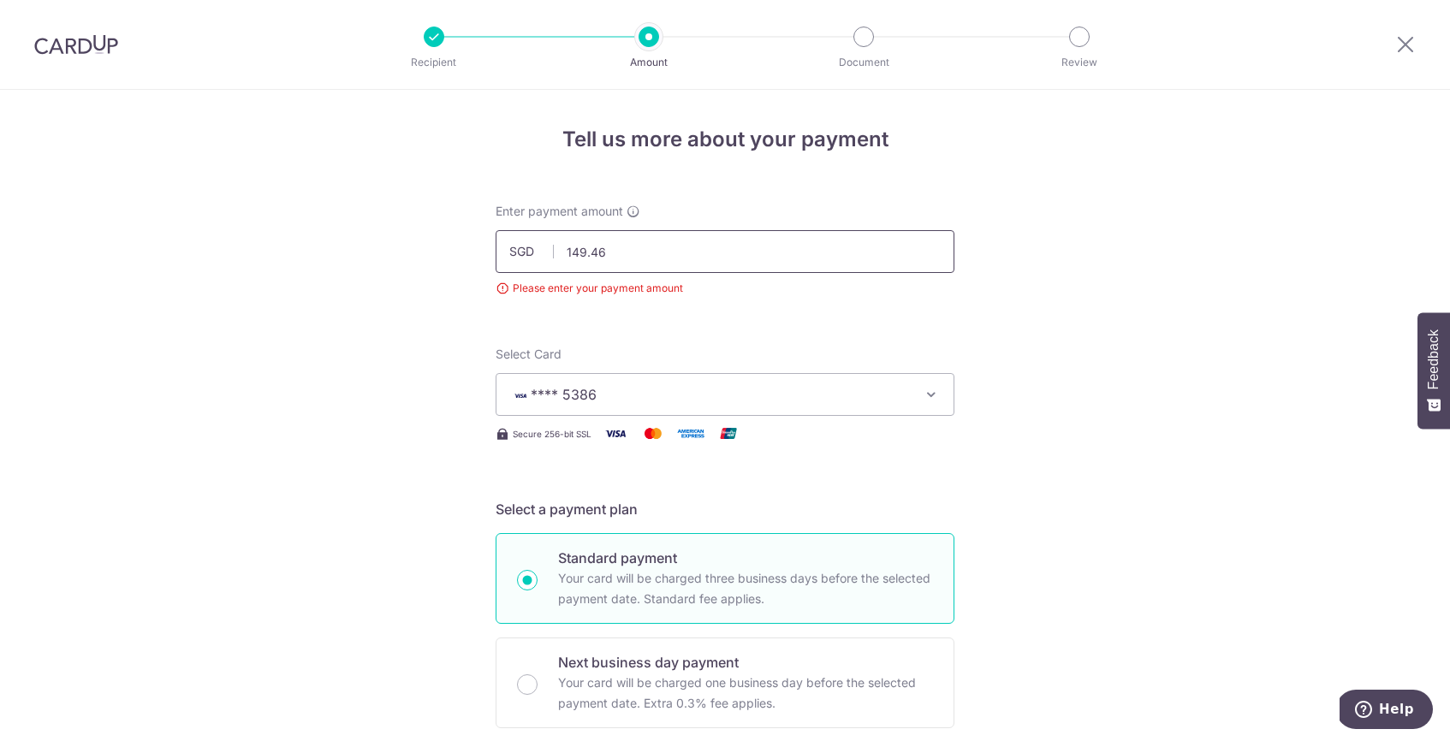
click at [652, 258] on input "149.46" at bounding box center [725, 251] width 459 height 43
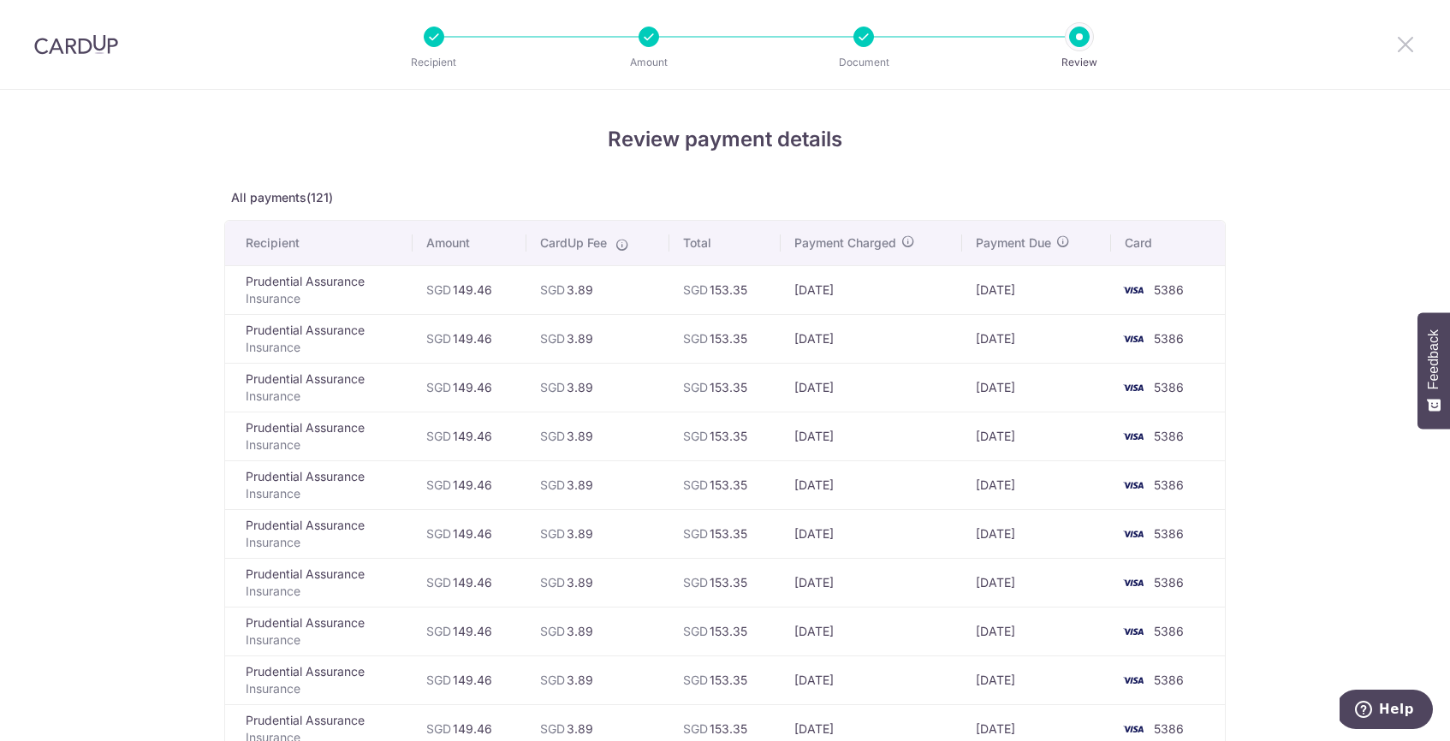
click at [1406, 36] on icon at bounding box center [1406, 43] width 21 height 21
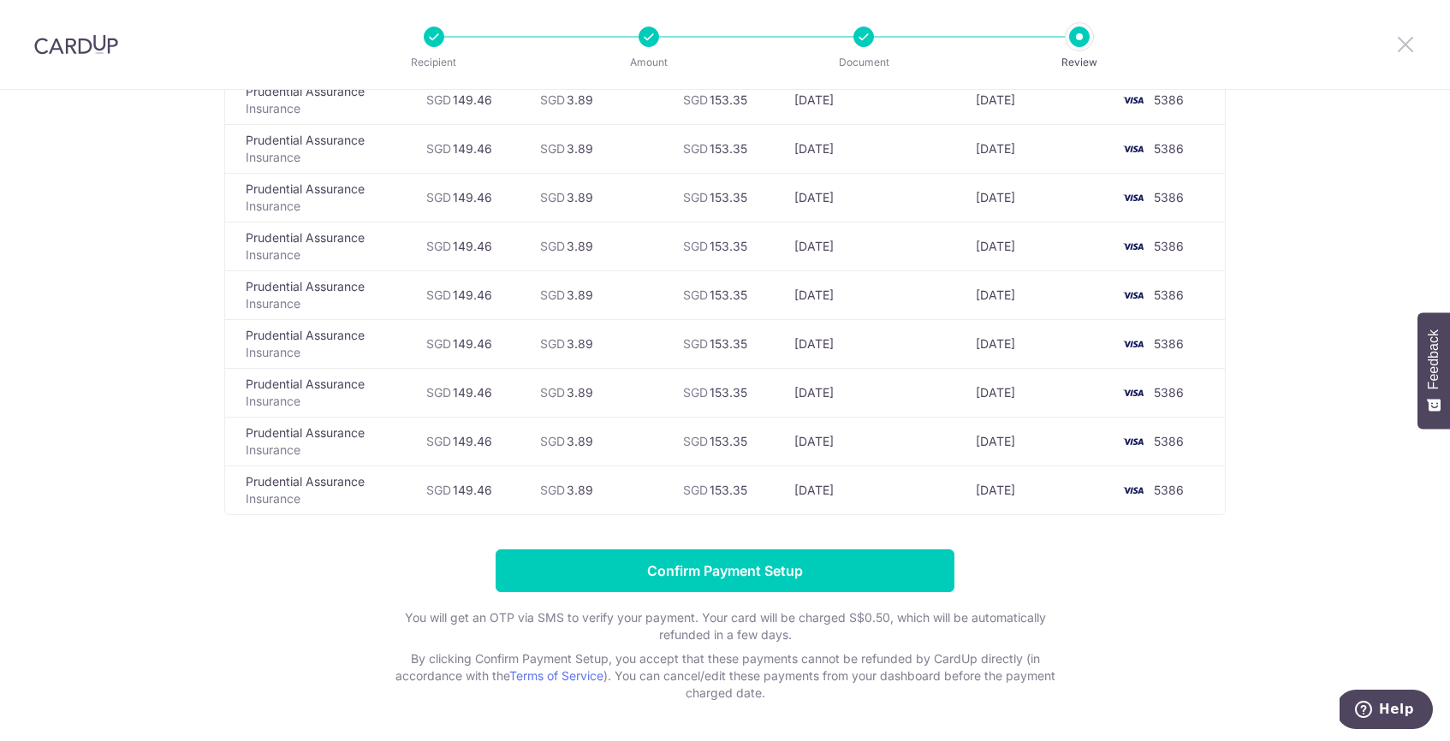
scroll to position [5718, 0]
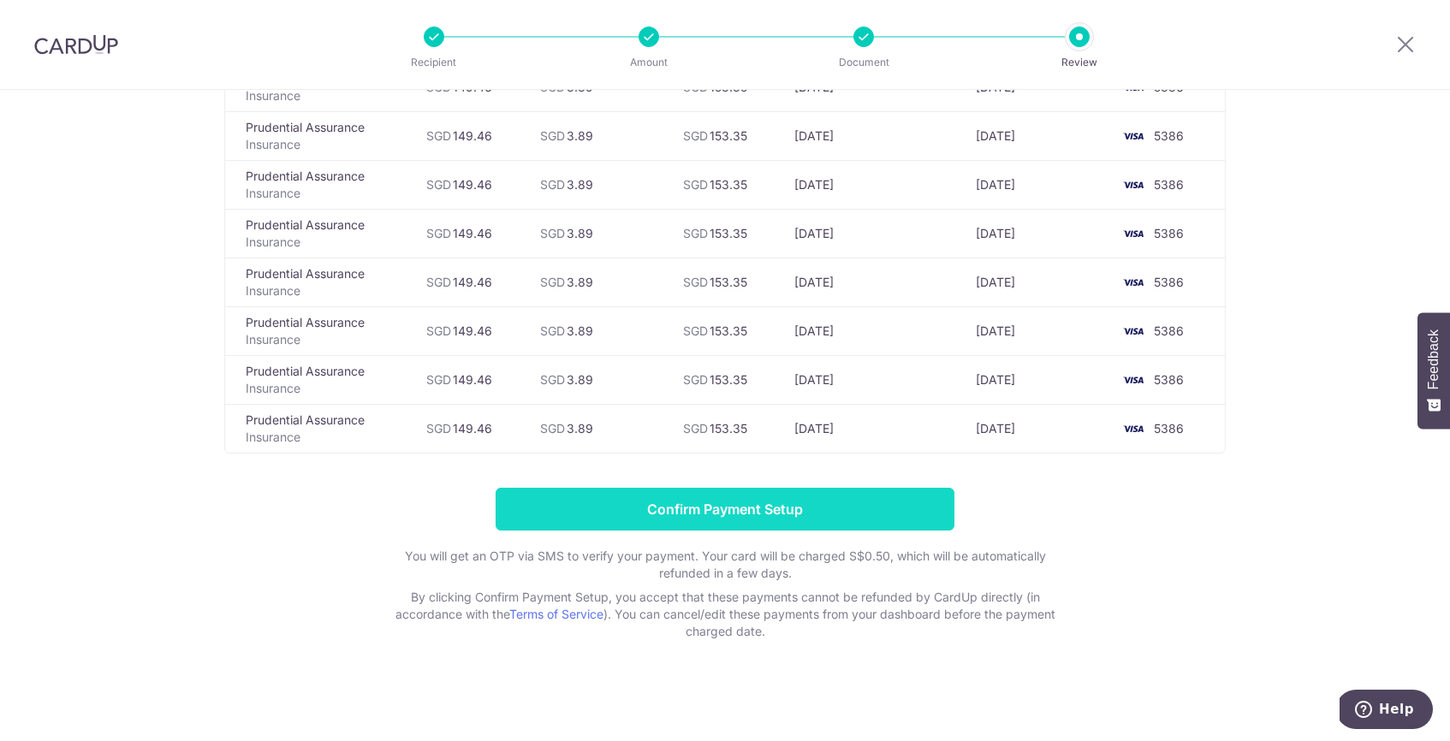
click at [824, 502] on input "Confirm Payment Setup" at bounding box center [725, 509] width 459 height 43
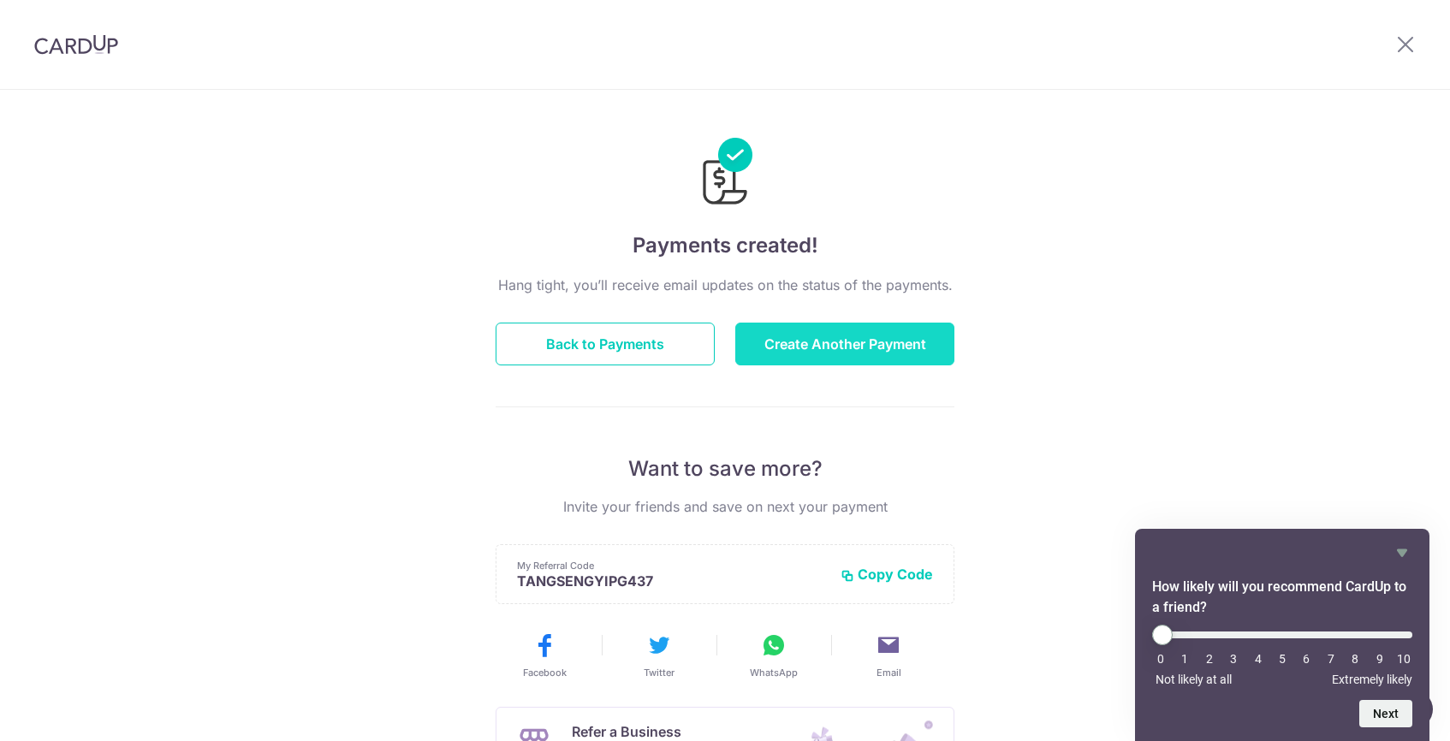
click at [807, 336] on button "Create Another Payment" at bounding box center [844, 344] width 219 height 43
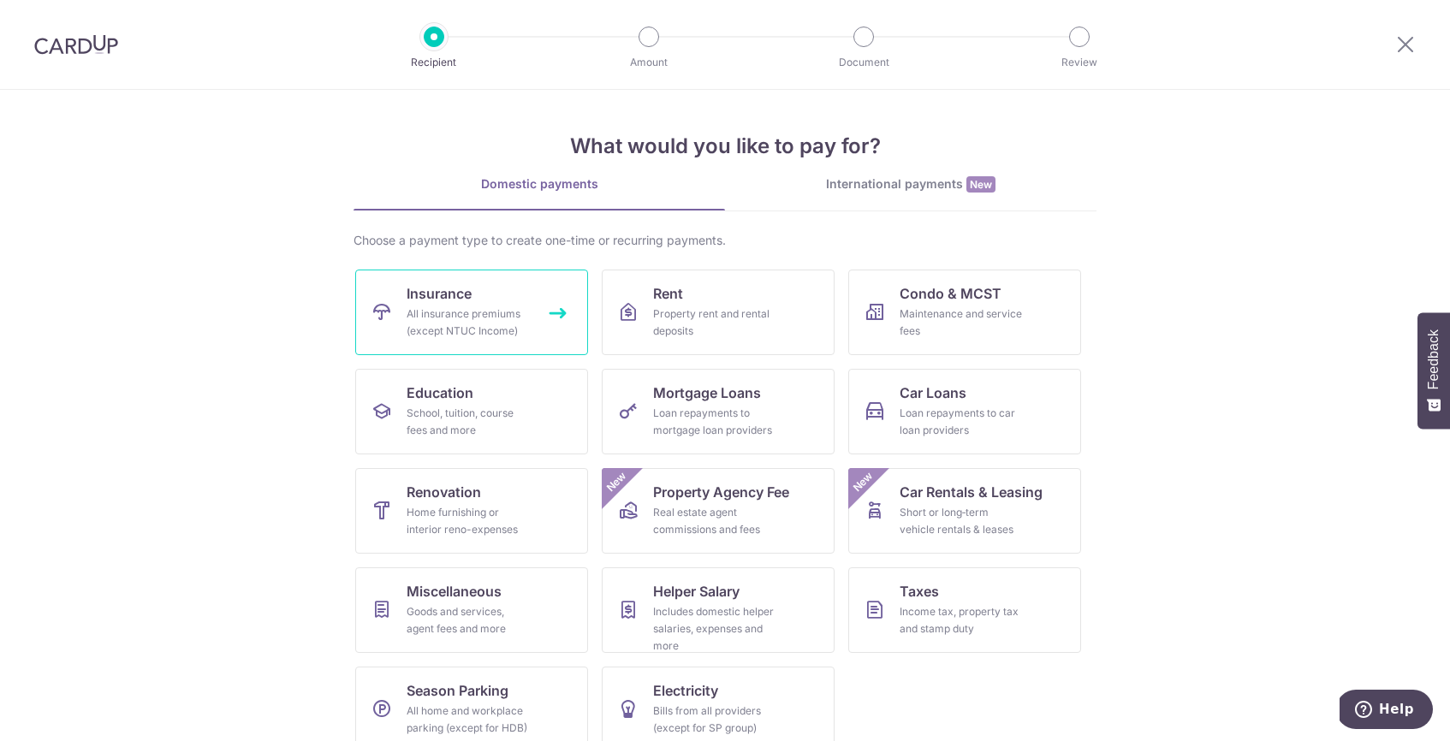
click at [431, 311] on div "All insurance premiums (except NTUC Income)" at bounding box center [468, 323] width 123 height 34
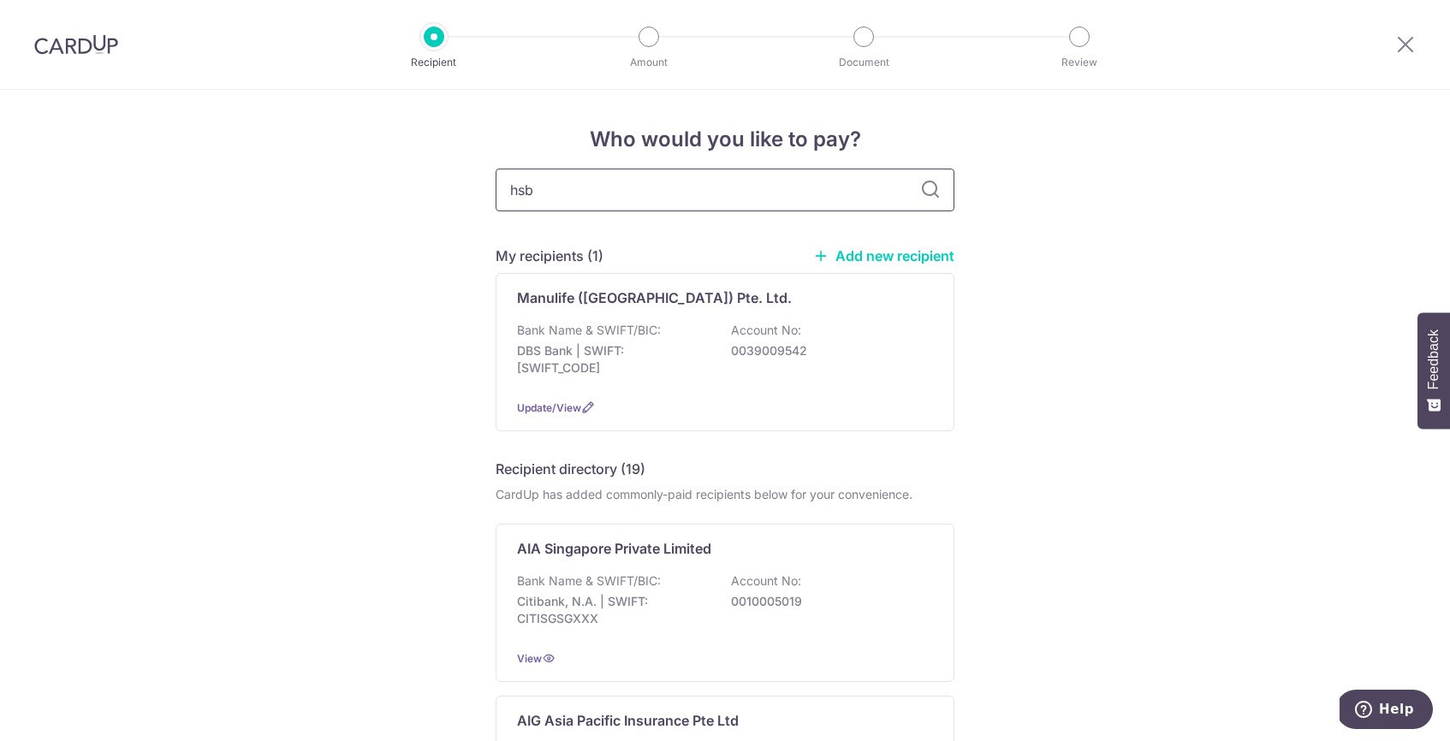
type input "hsbc"
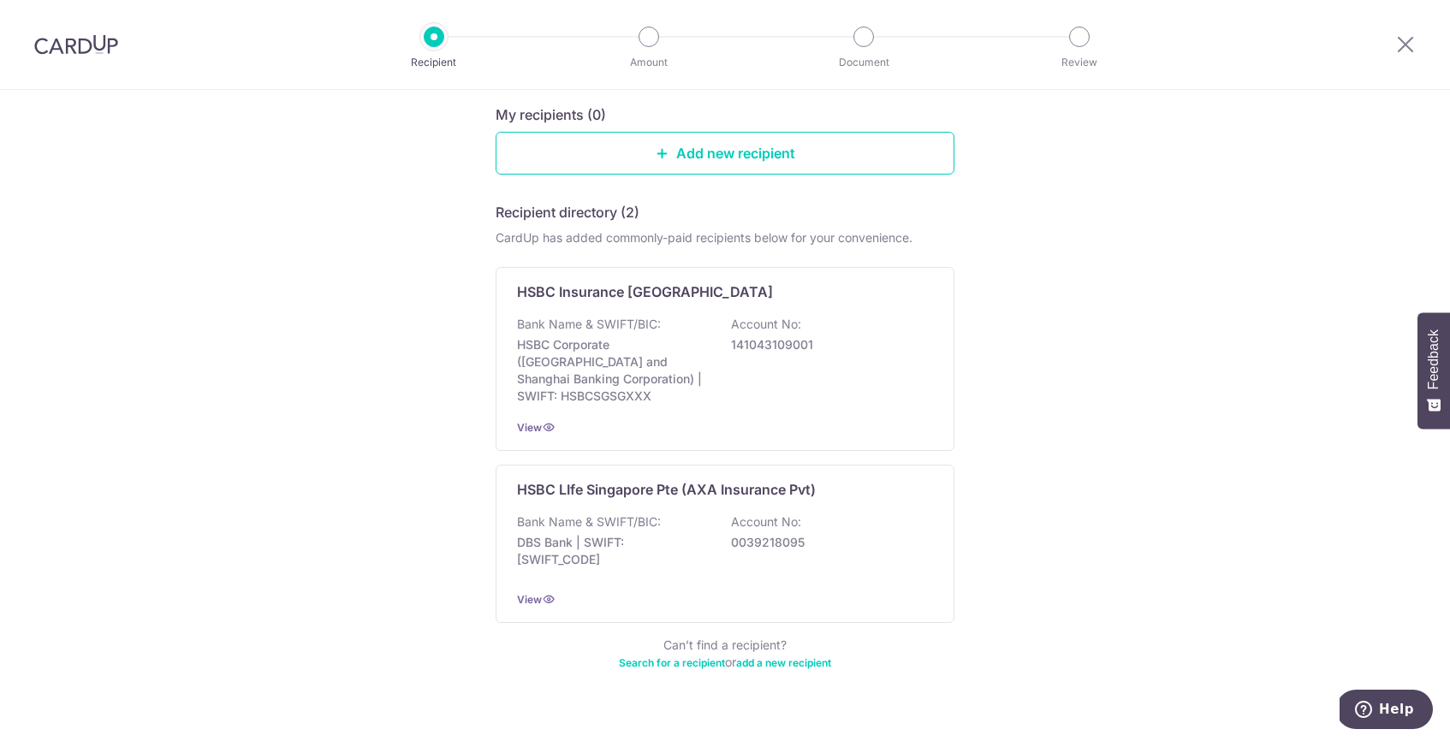
scroll to position [186, 0]
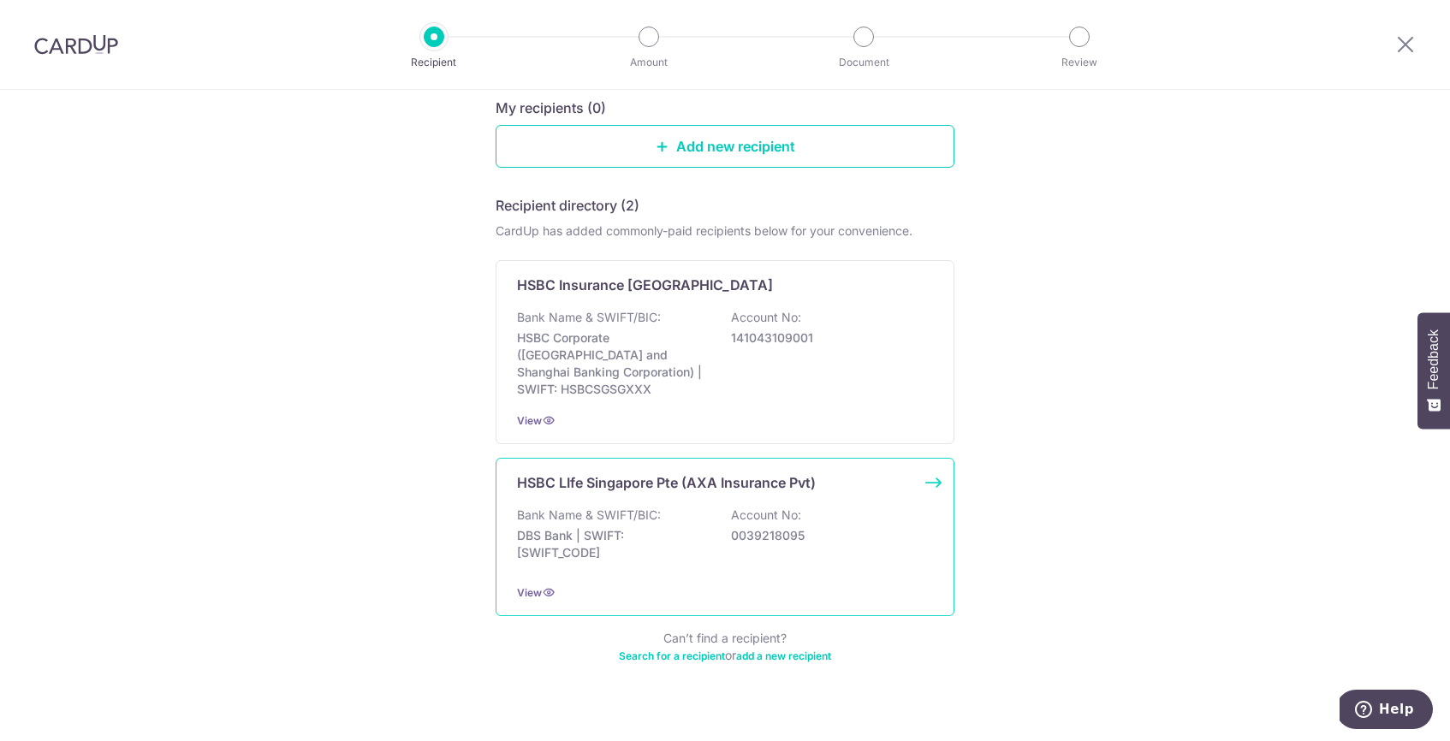
click at [878, 565] on div "HSBC LIfe Singapore Pte (AXA Insurance Pvt) Bank Name & SWIFT/BIC: DBS Bank | S…" at bounding box center [725, 537] width 459 height 158
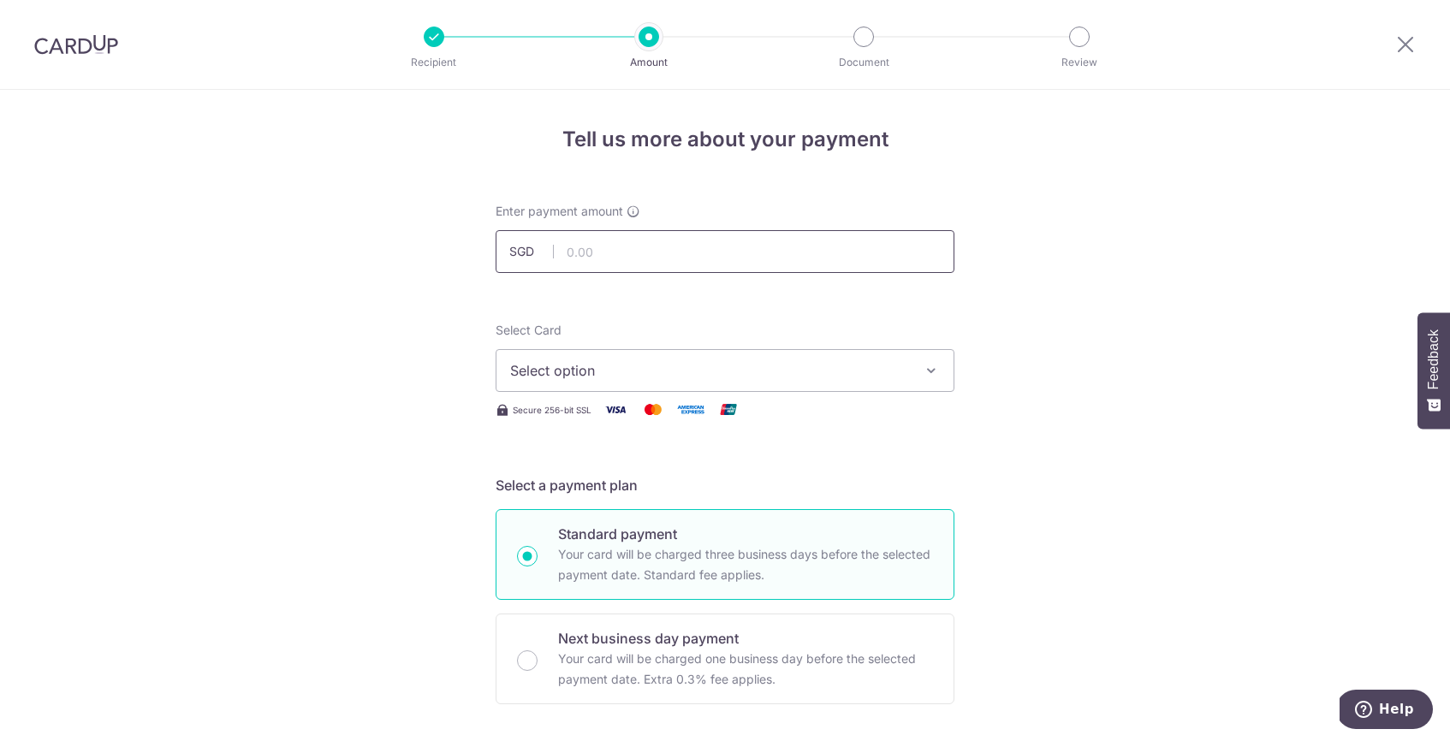
click at [759, 253] on input "text" at bounding box center [725, 251] width 459 height 43
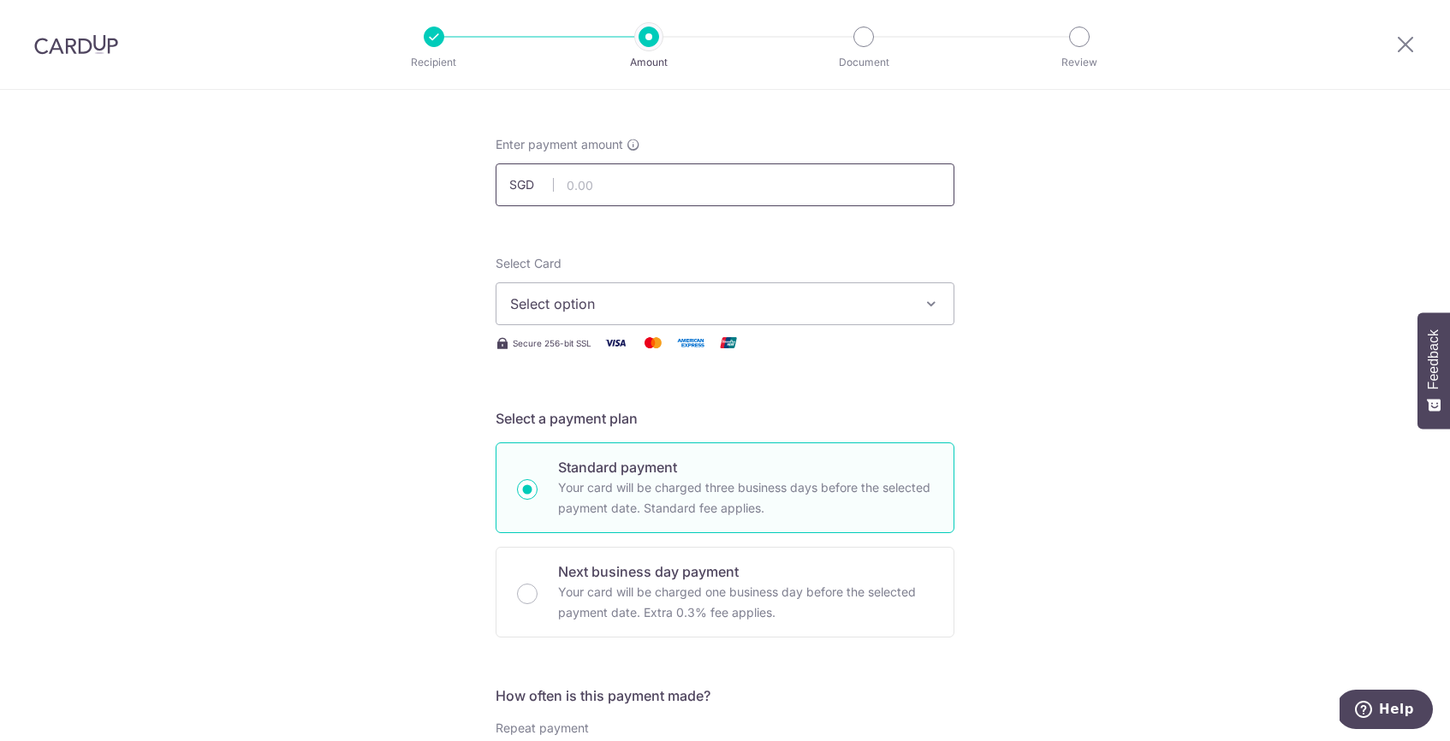
scroll to position [78, 0]
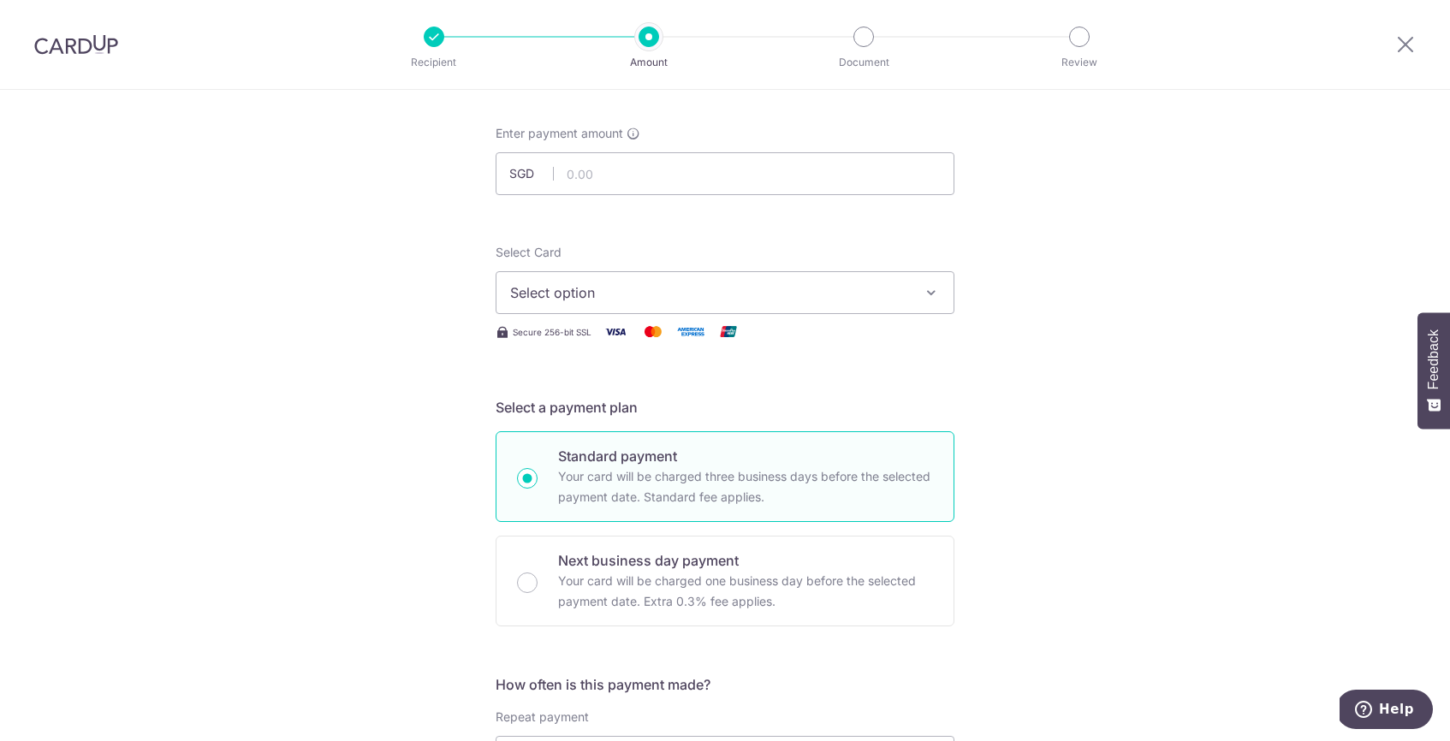
click at [688, 303] on button "Select option" at bounding box center [725, 292] width 459 height 43
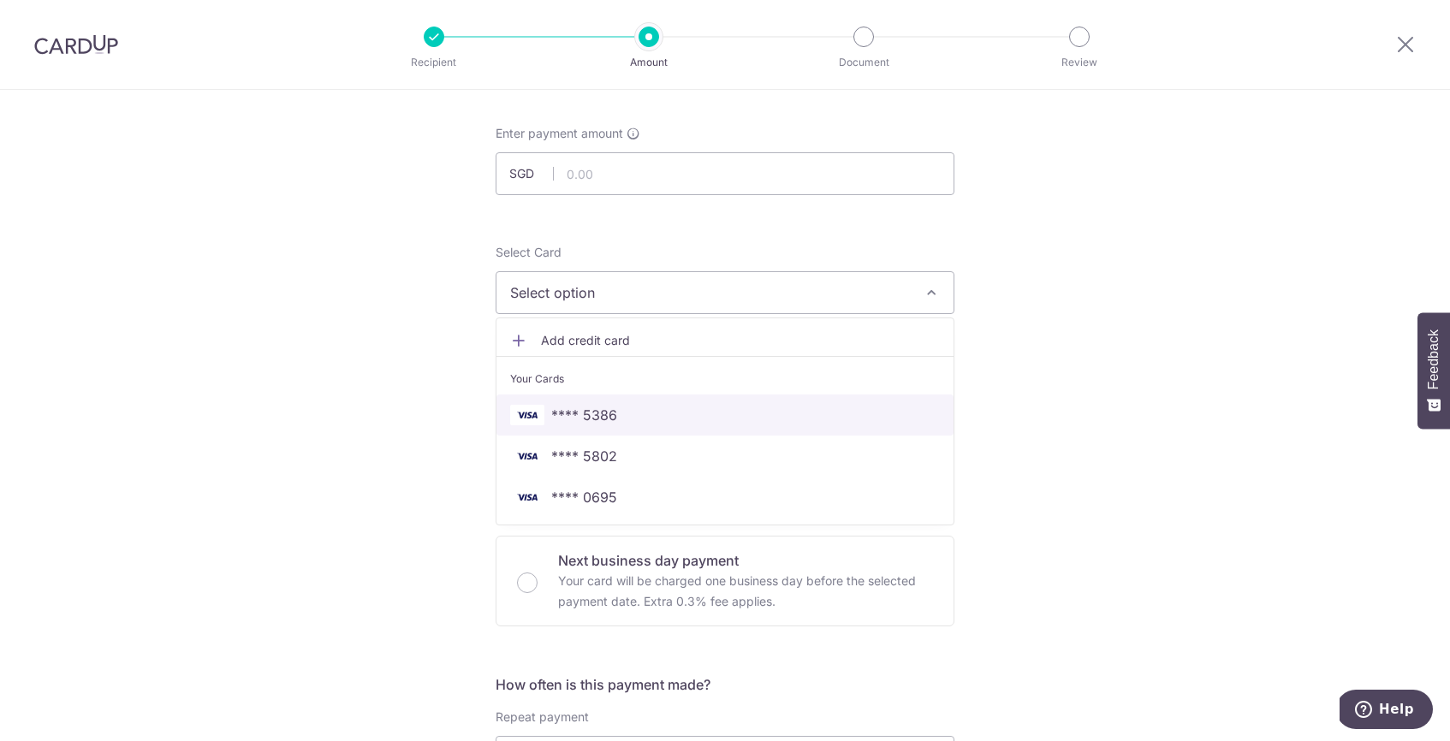
click at [674, 414] on span "**** 5386" at bounding box center [725, 415] width 430 height 21
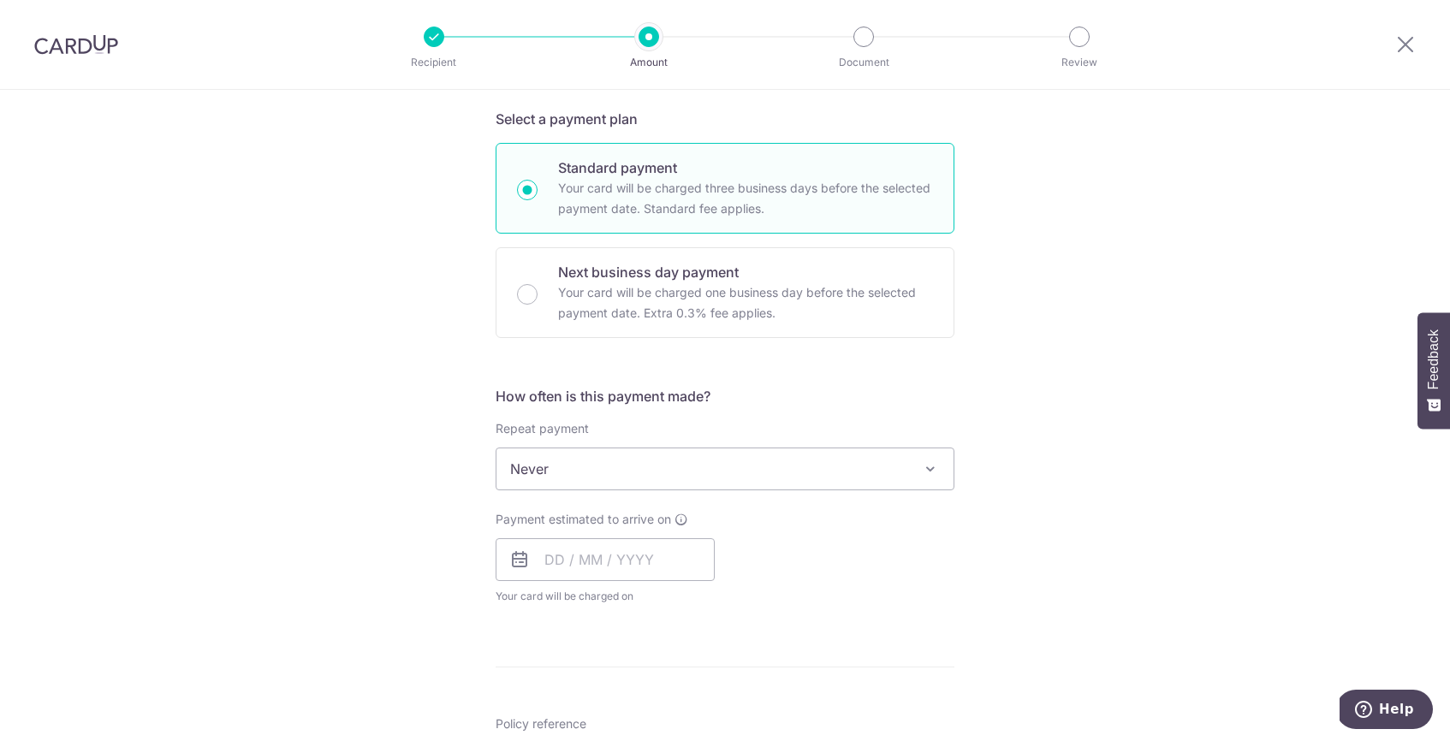
scroll to position [379, 0]
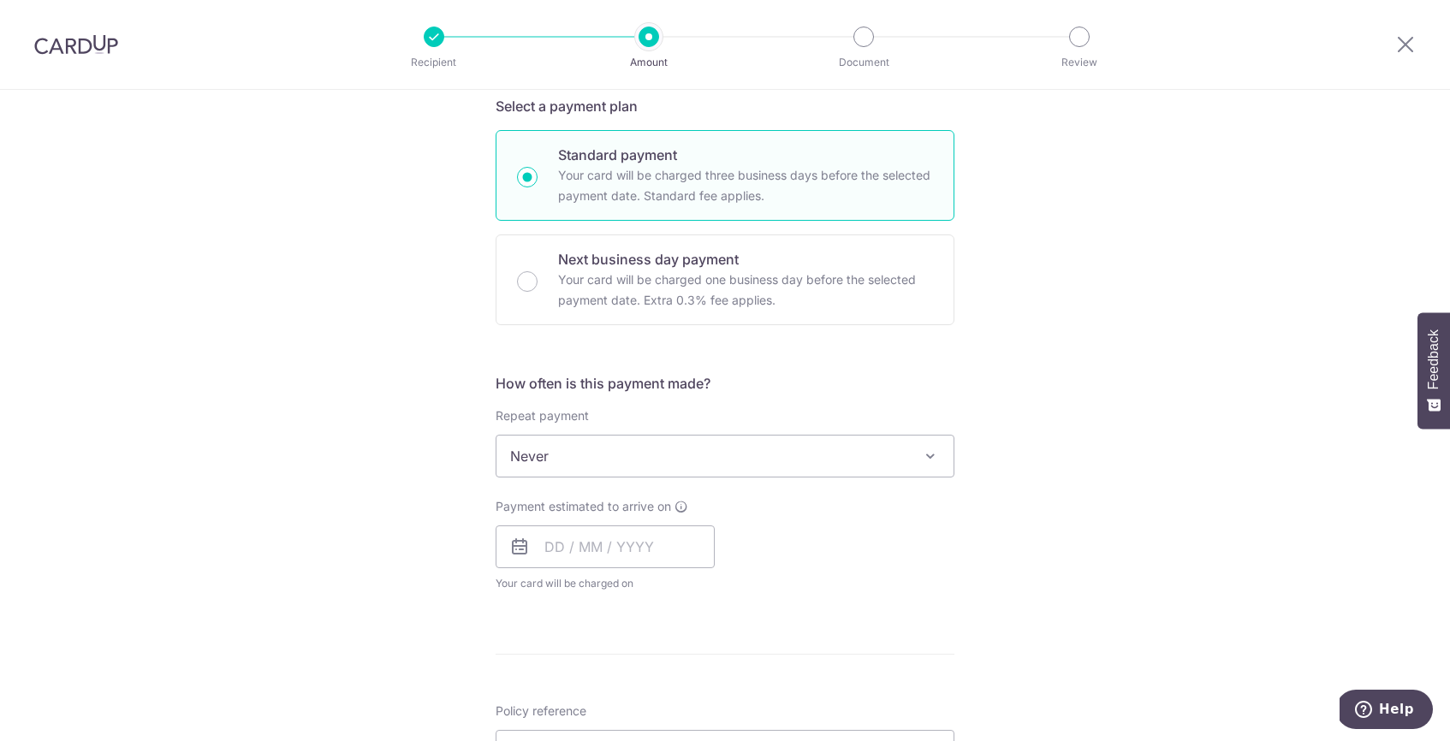
click at [672, 455] on span "Never" at bounding box center [725, 456] width 457 height 41
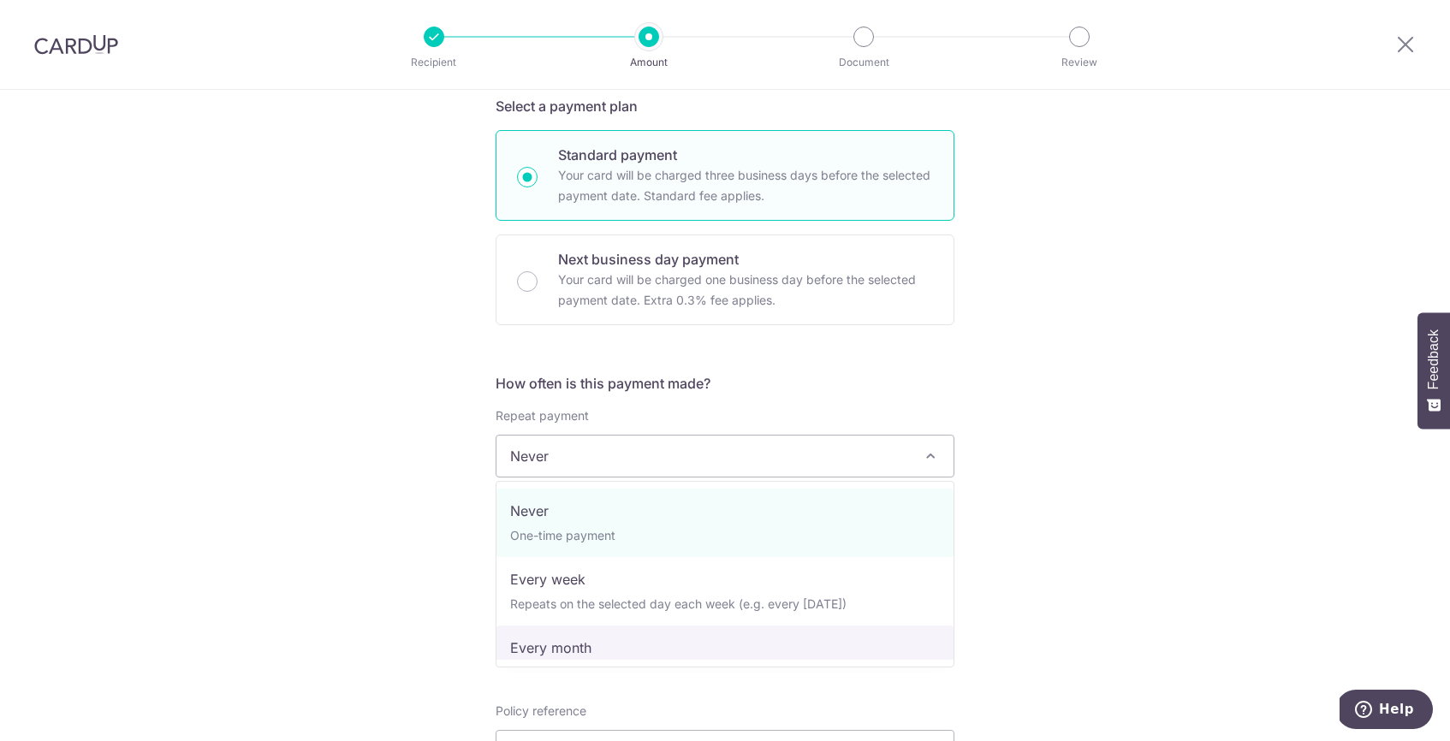
select select "3"
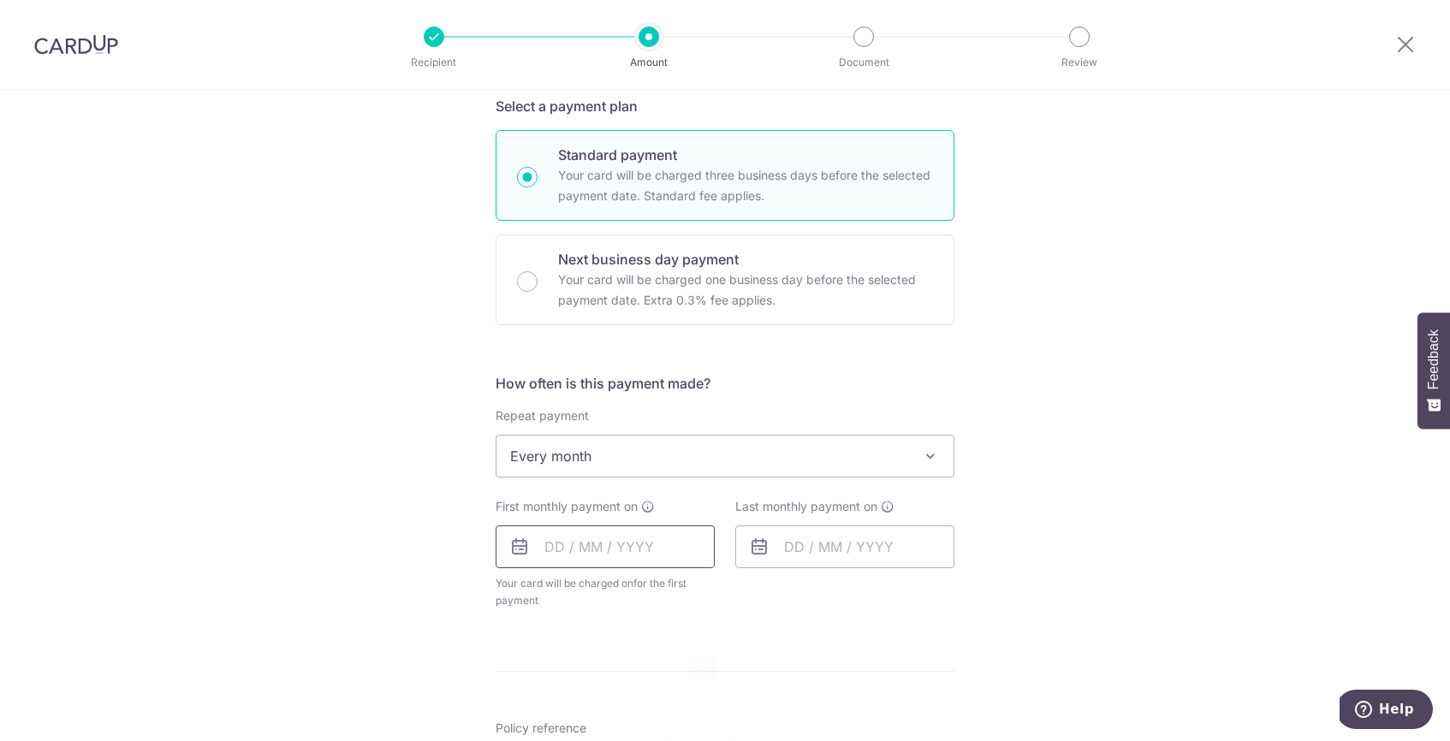
click at [604, 549] on input "text" at bounding box center [605, 547] width 219 height 43
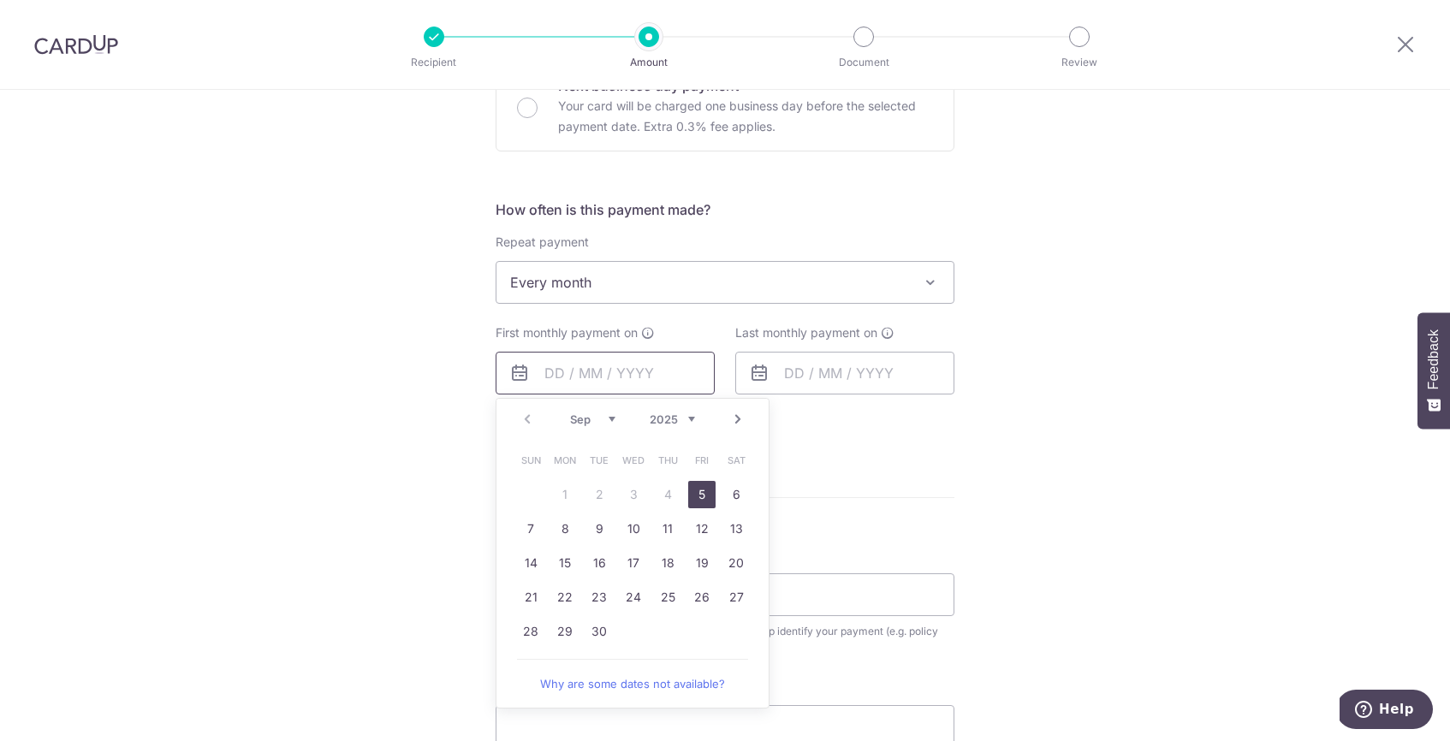
scroll to position [555, 0]
click at [694, 506] on link "5" at bounding box center [701, 492] width 27 height 27
type input "[DATE]"
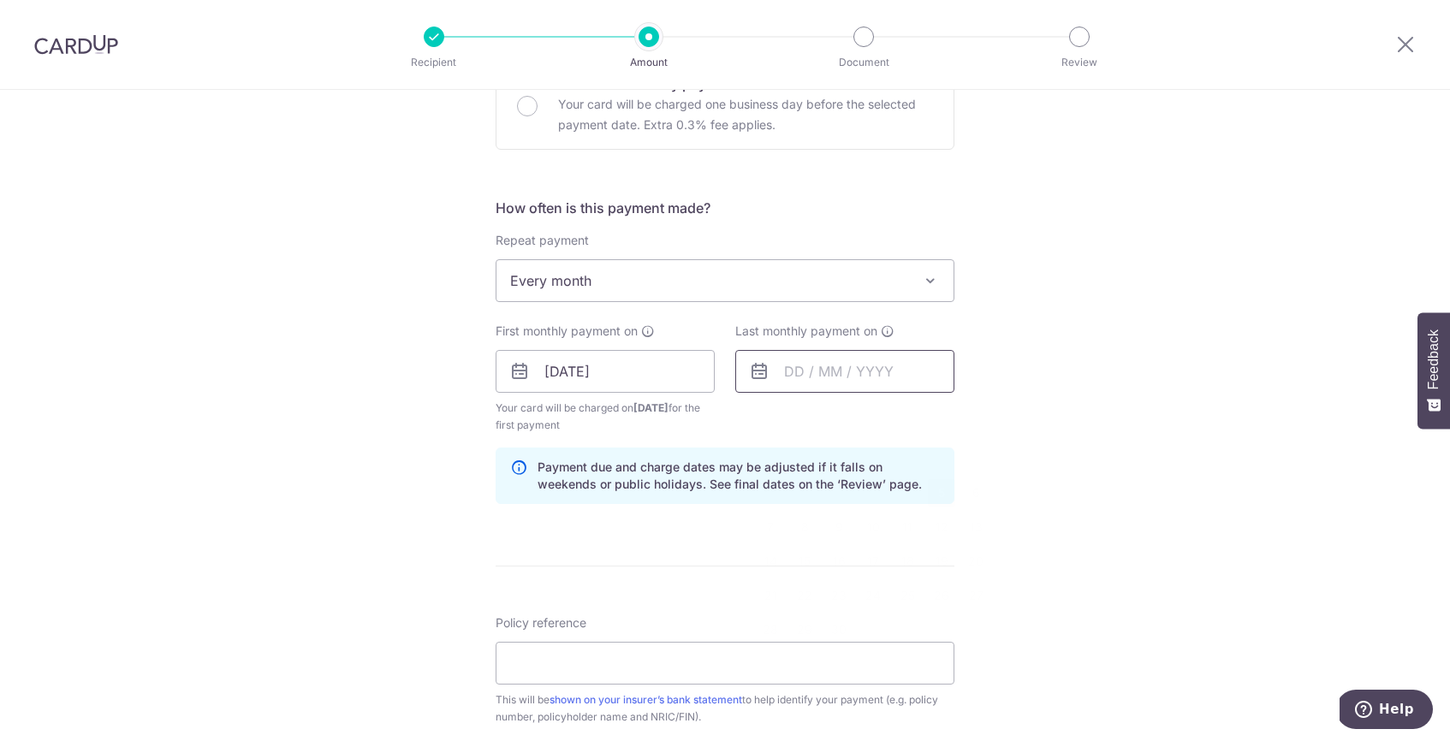
click at [795, 378] on input "text" at bounding box center [844, 371] width 219 height 43
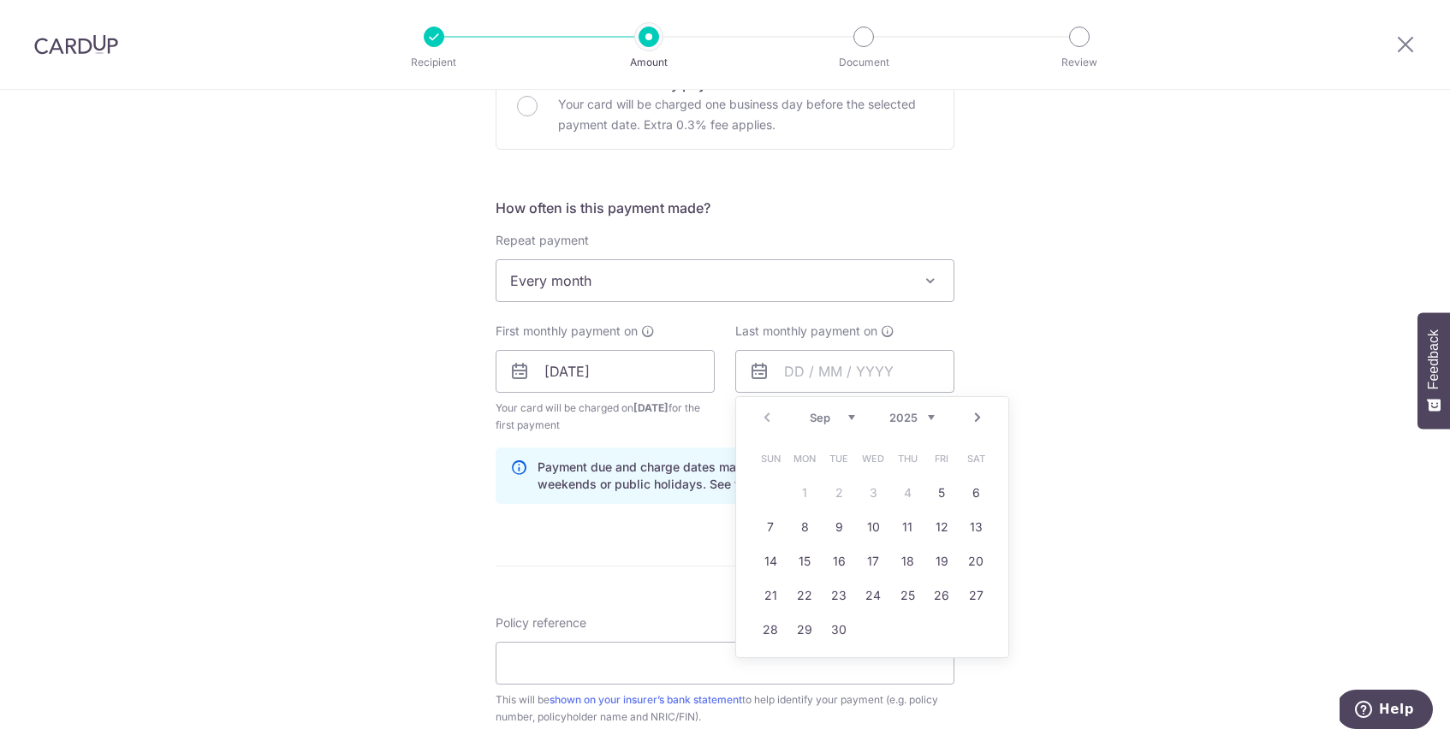
click at [926, 418] on select "2025 2026 2027 2028 2029 2030 2031 2032 2033 2034 2035" at bounding box center [912, 418] width 45 height 14
click at [646, 662] on input "Policy reference" at bounding box center [725, 663] width 459 height 43
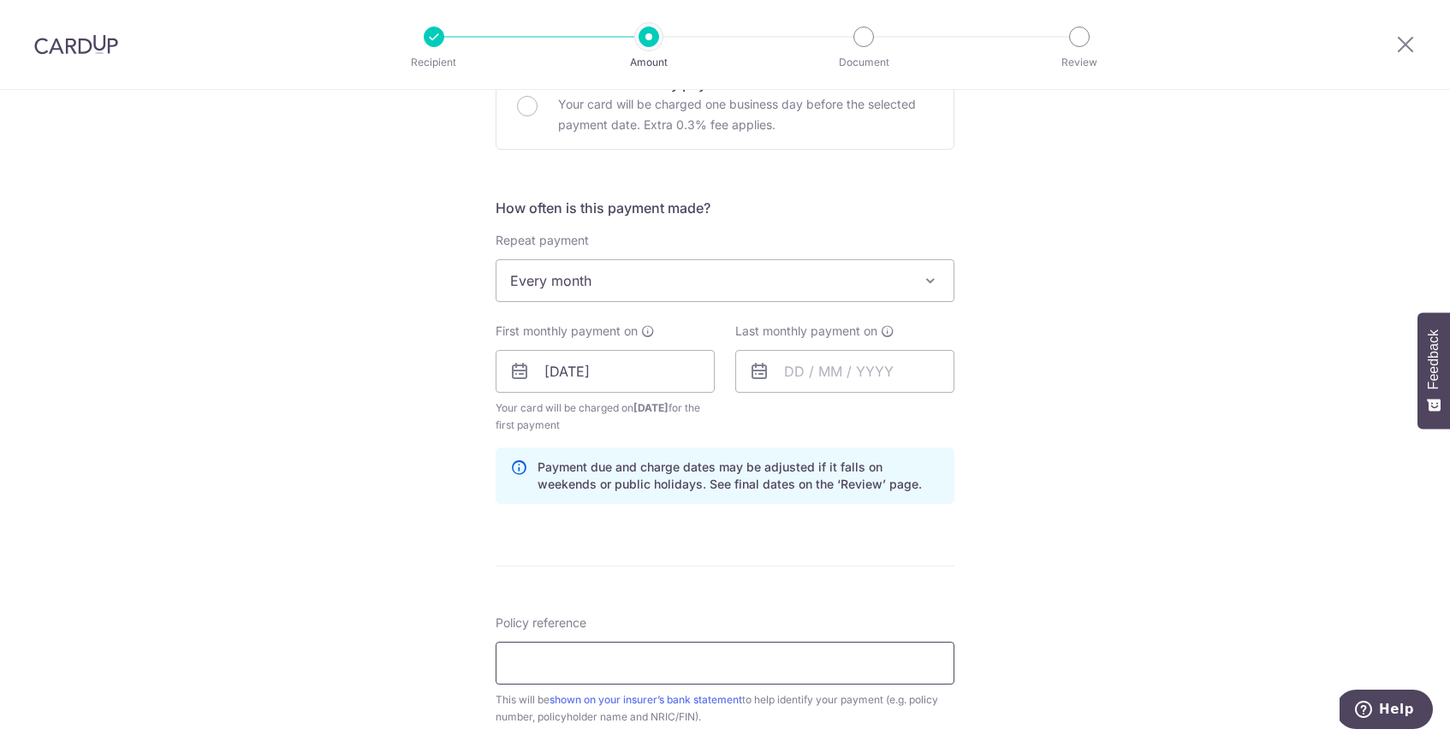
paste input "302-1655216"
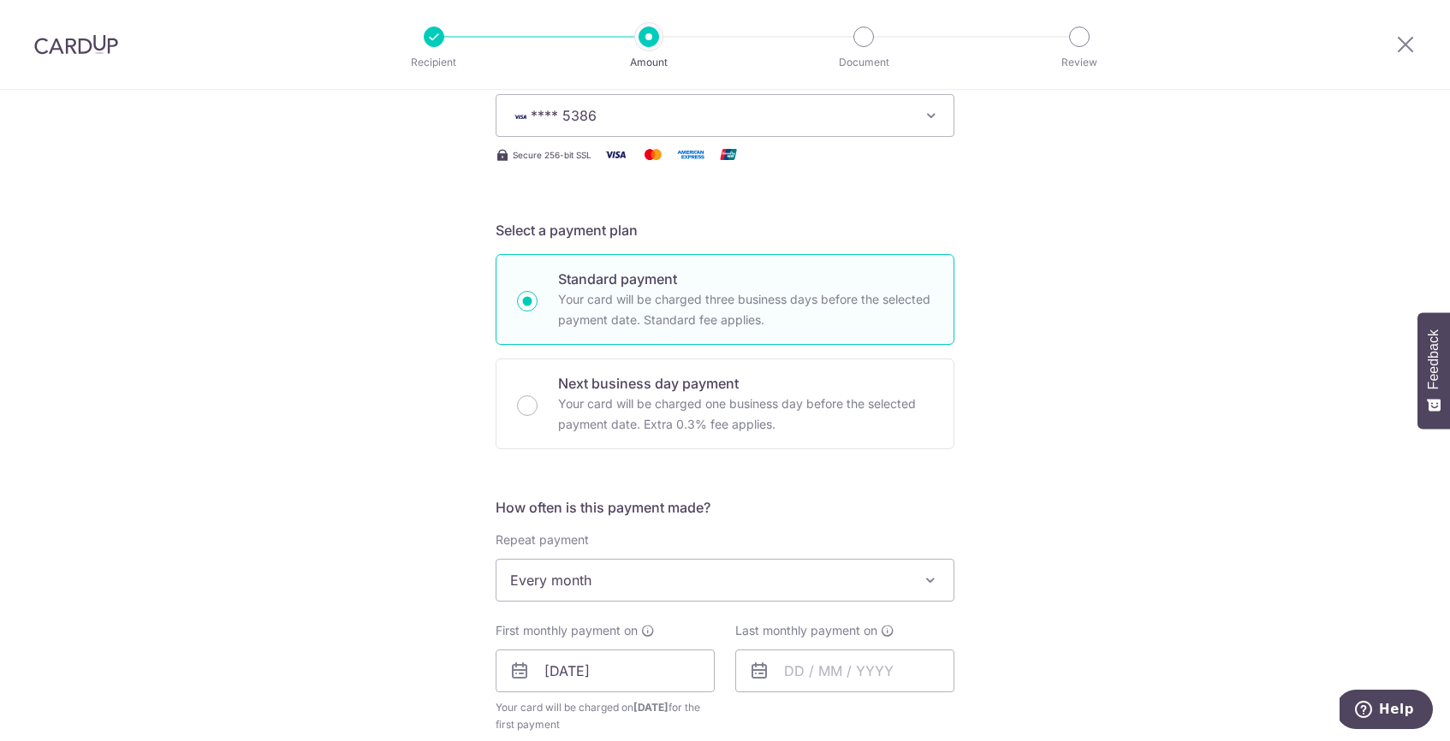
scroll to position [0, 0]
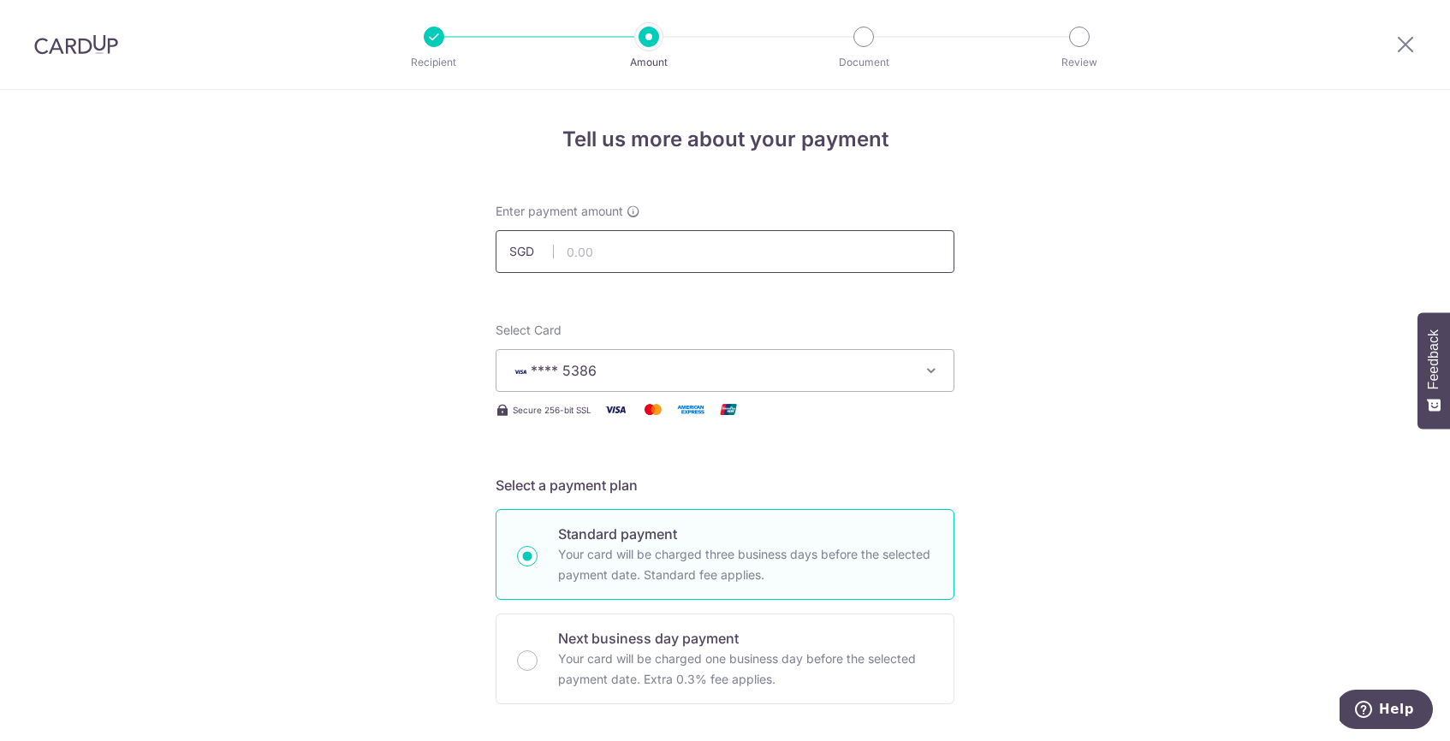
type input "302-1655216"
click at [610, 261] on input "text" at bounding box center [725, 251] width 459 height 43
type input "110.70"
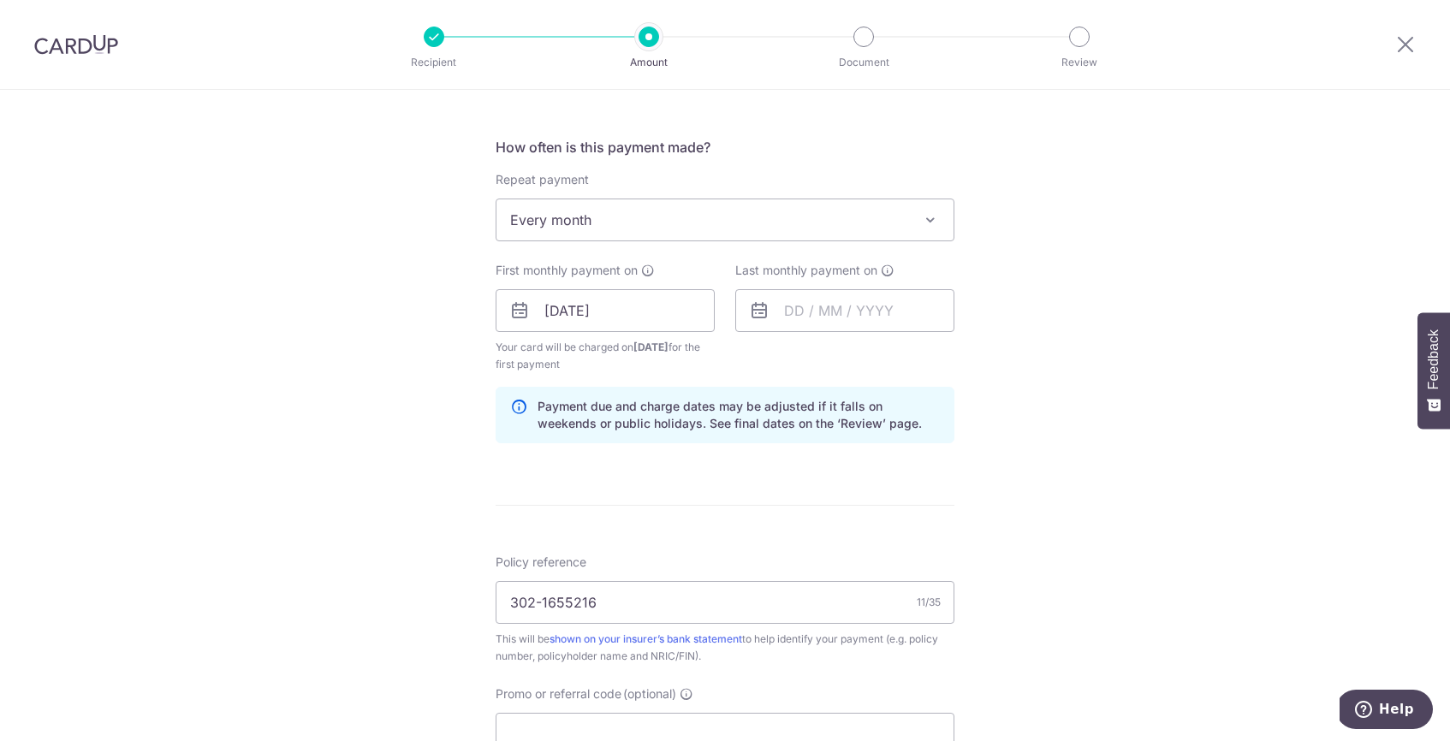
scroll to position [1055, 0]
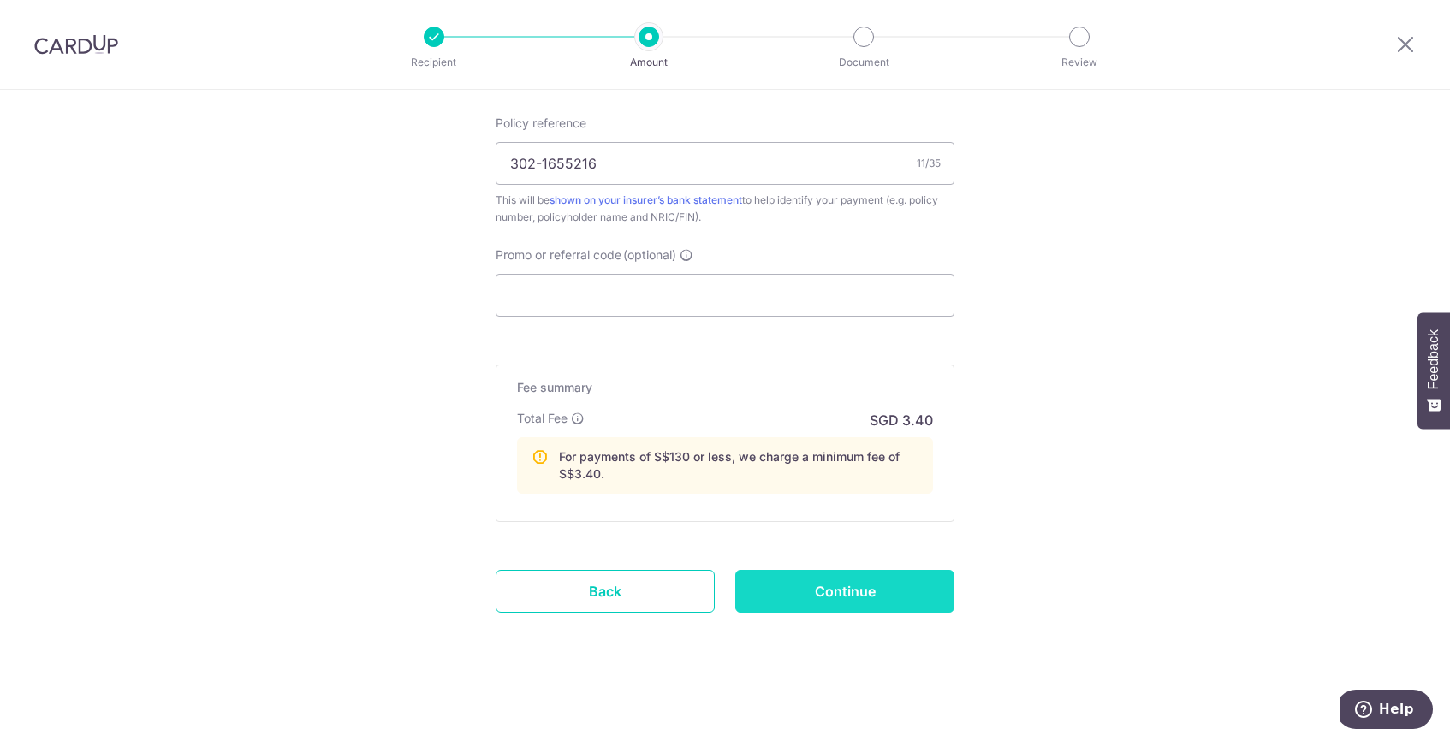
click at [838, 595] on input "Continue" at bounding box center [844, 591] width 219 height 43
type input "Create Schedule"
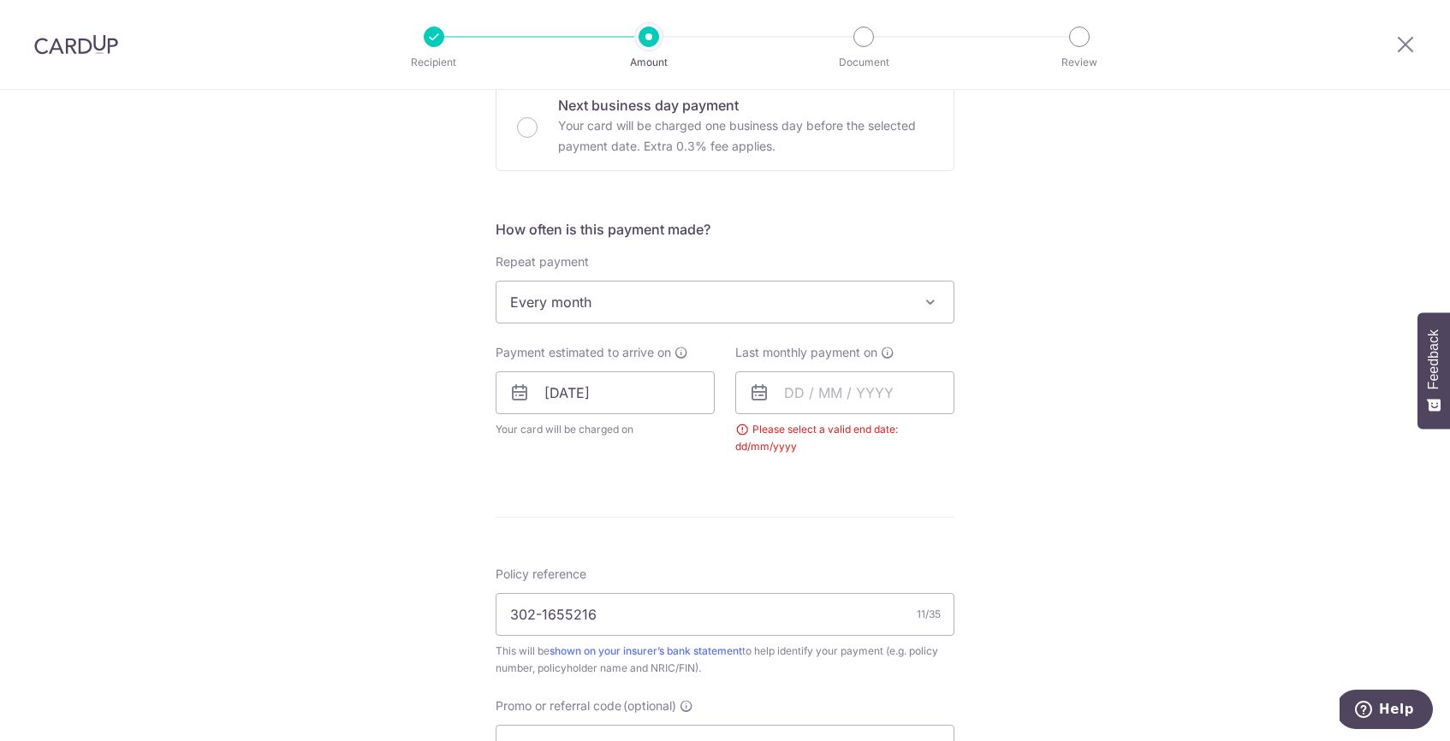
scroll to position [428, 0]
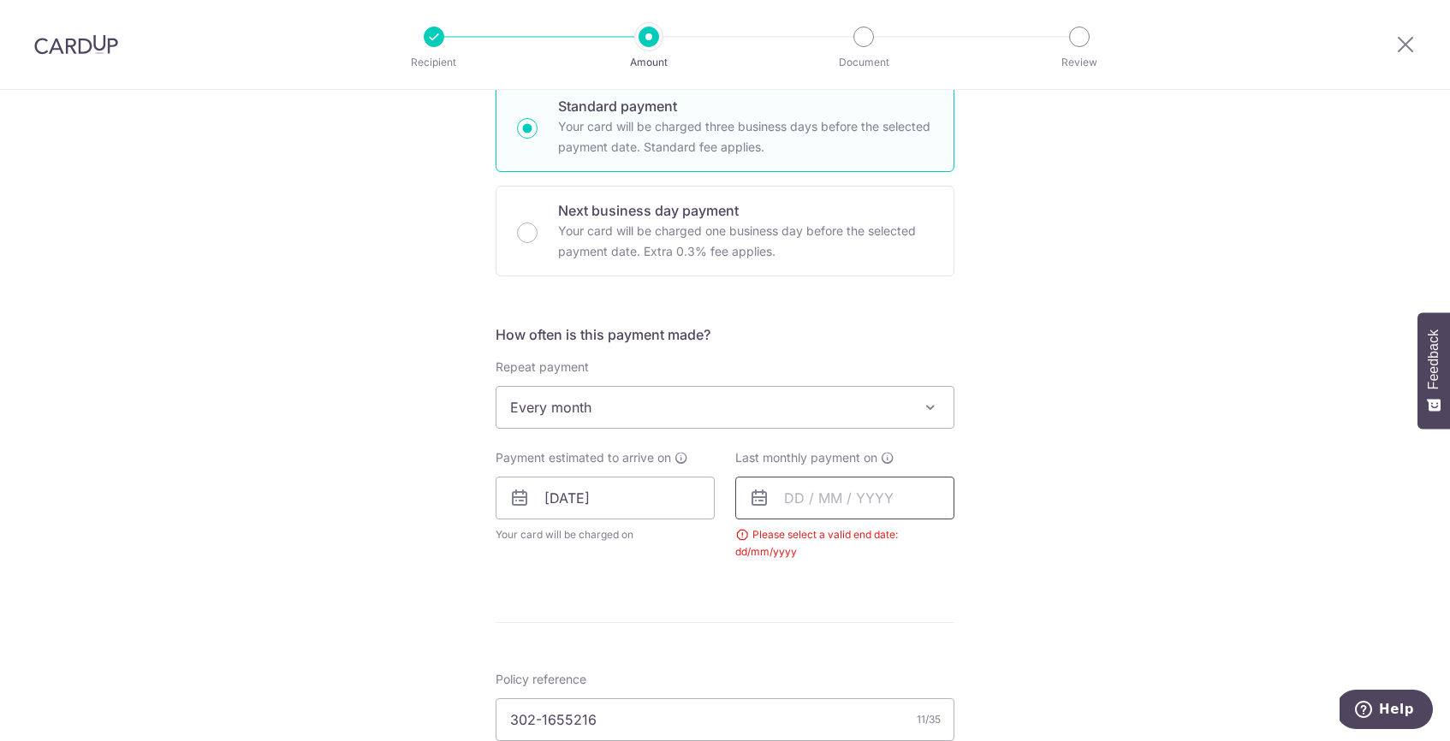
click at [839, 502] on input "text" at bounding box center [844, 498] width 219 height 43
click at [917, 530] on div "Prev Next Sep Oct Nov Dec 2025 2026 2027 2028 2029 2030 2031 2032 2033 2034 2035" at bounding box center [872, 544] width 272 height 41
click at [922, 544] on select "2025 2026 2027 2028 2029 2030 2031 2032 2033 2034 2035" at bounding box center [912, 545] width 45 height 14
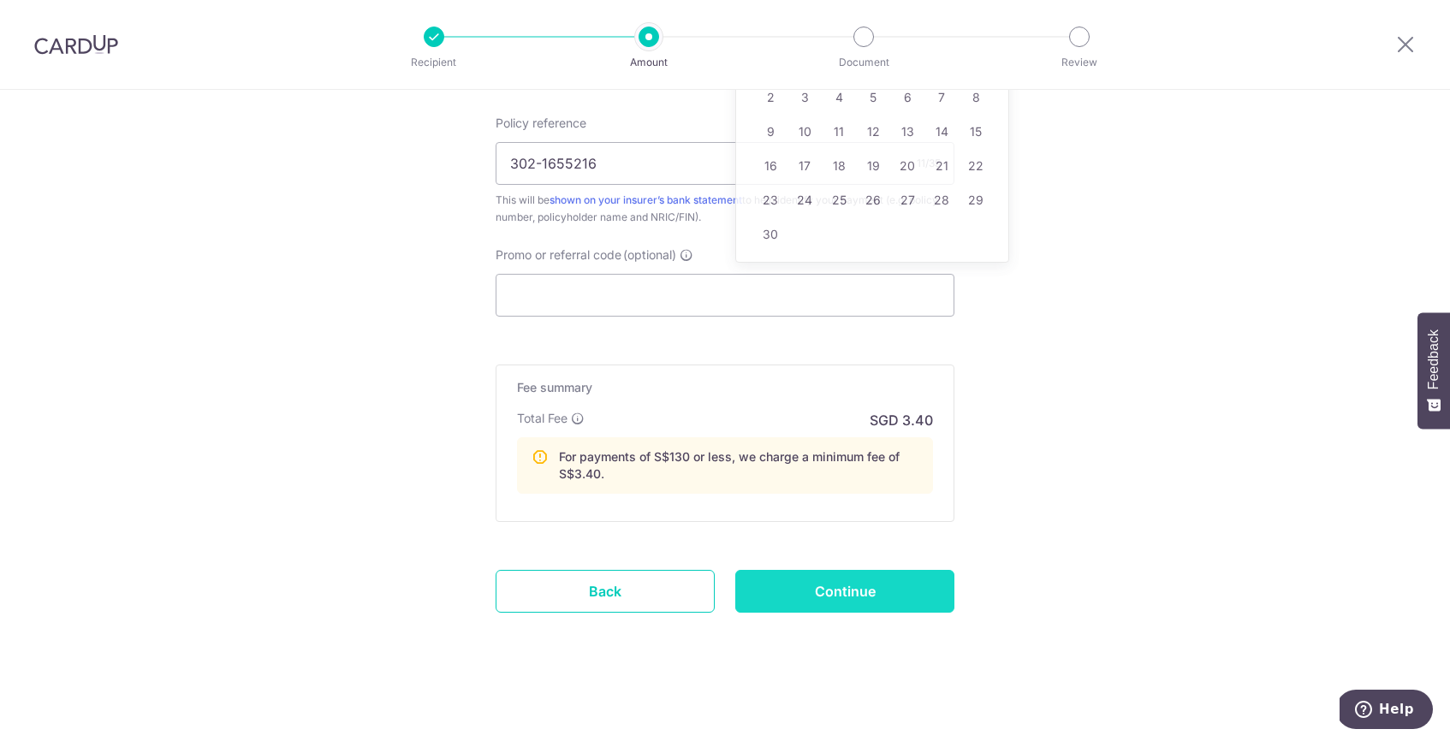
click at [894, 591] on input "Continue" at bounding box center [844, 591] width 219 height 43
type input "Create Schedule"
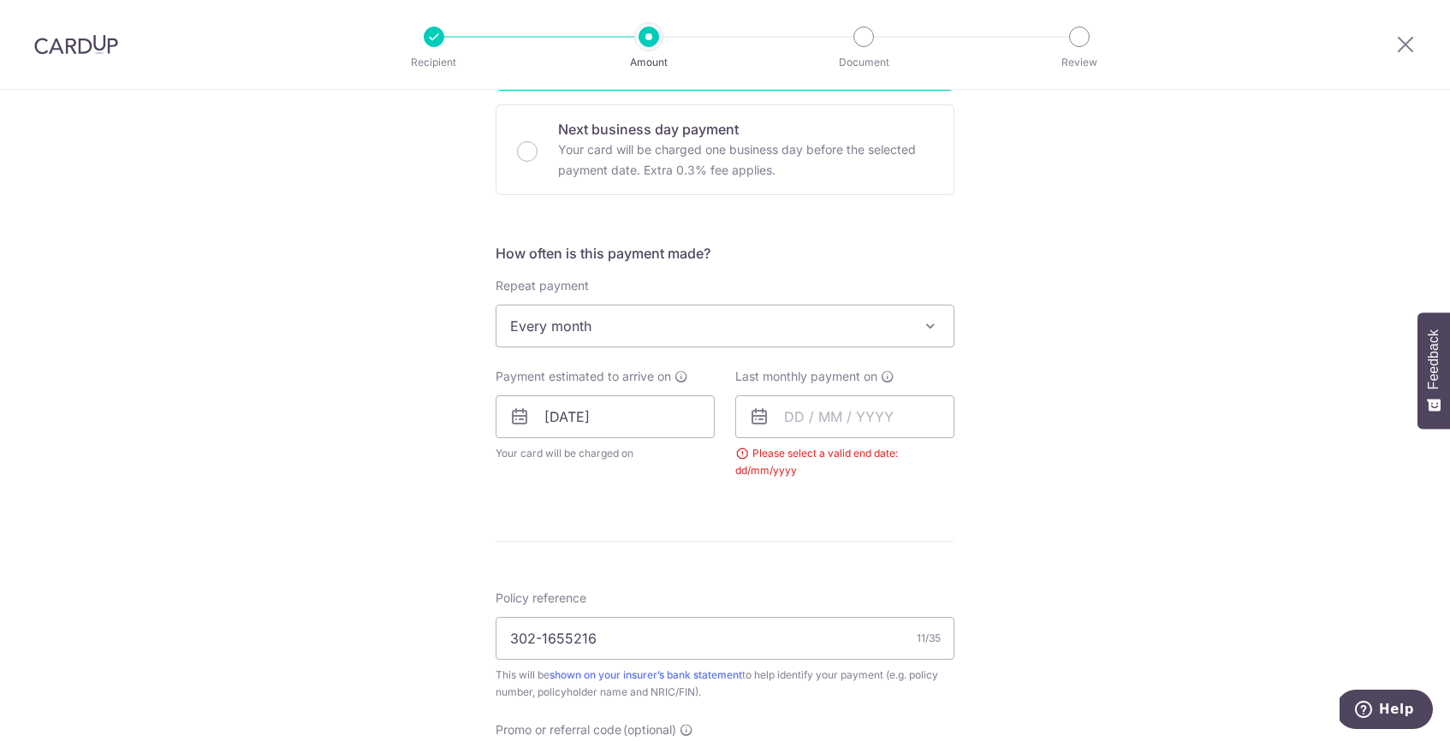
scroll to position [481, 0]
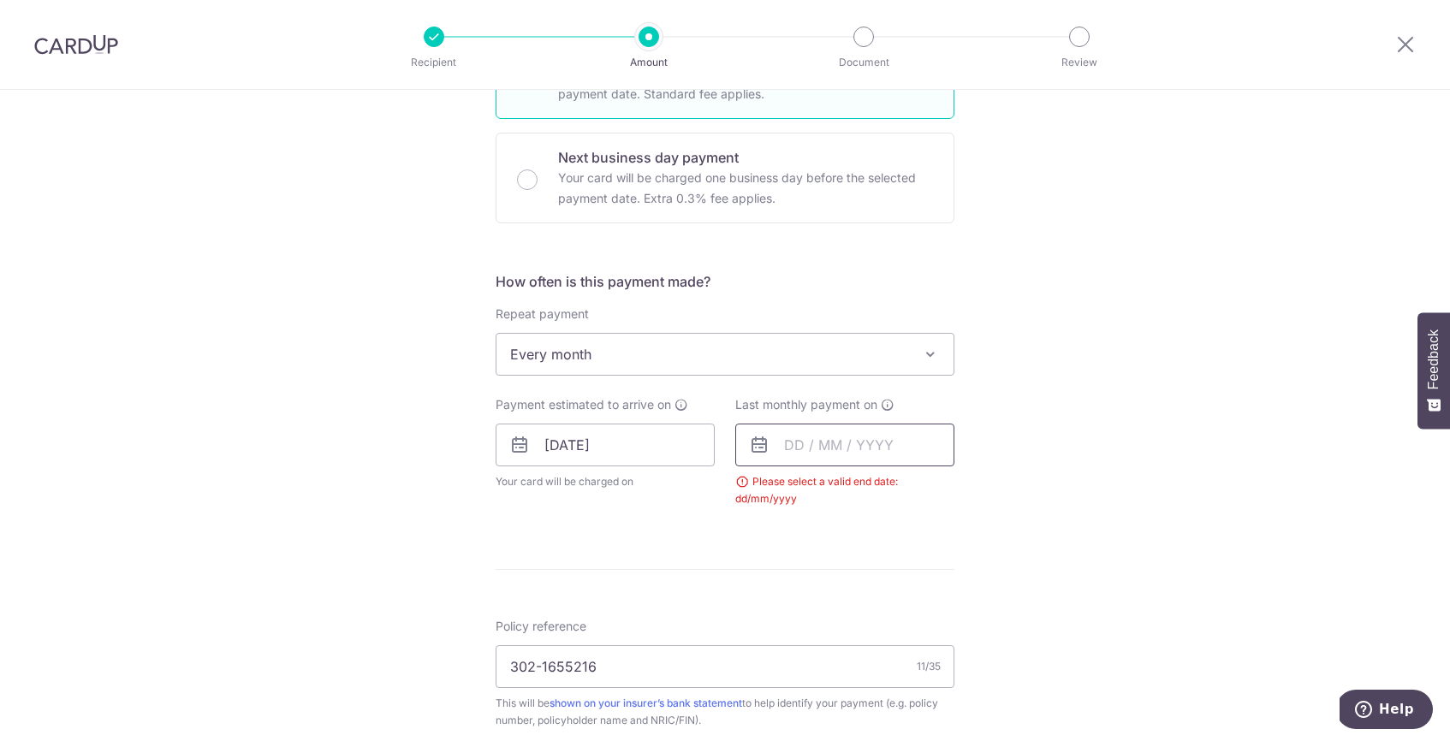
click at [847, 438] on input "text" at bounding box center [844, 445] width 219 height 43
click at [923, 489] on select "2025 2026 2027 2028 2029 2030 2031 2032 2033 2034 2035" at bounding box center [912, 492] width 45 height 14
click at [870, 597] on link "5" at bounding box center [873, 600] width 27 height 27
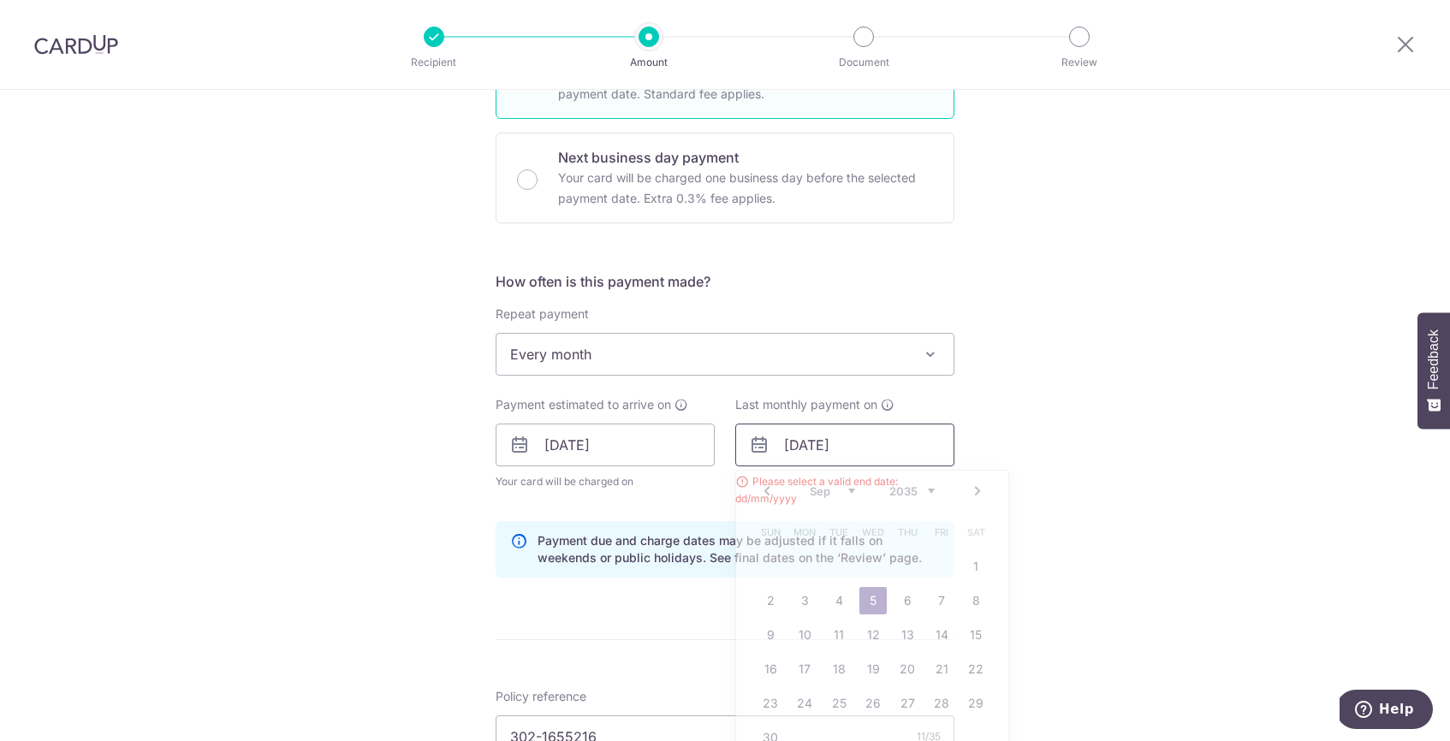
click at [894, 439] on input "[DATE]" at bounding box center [844, 445] width 219 height 43
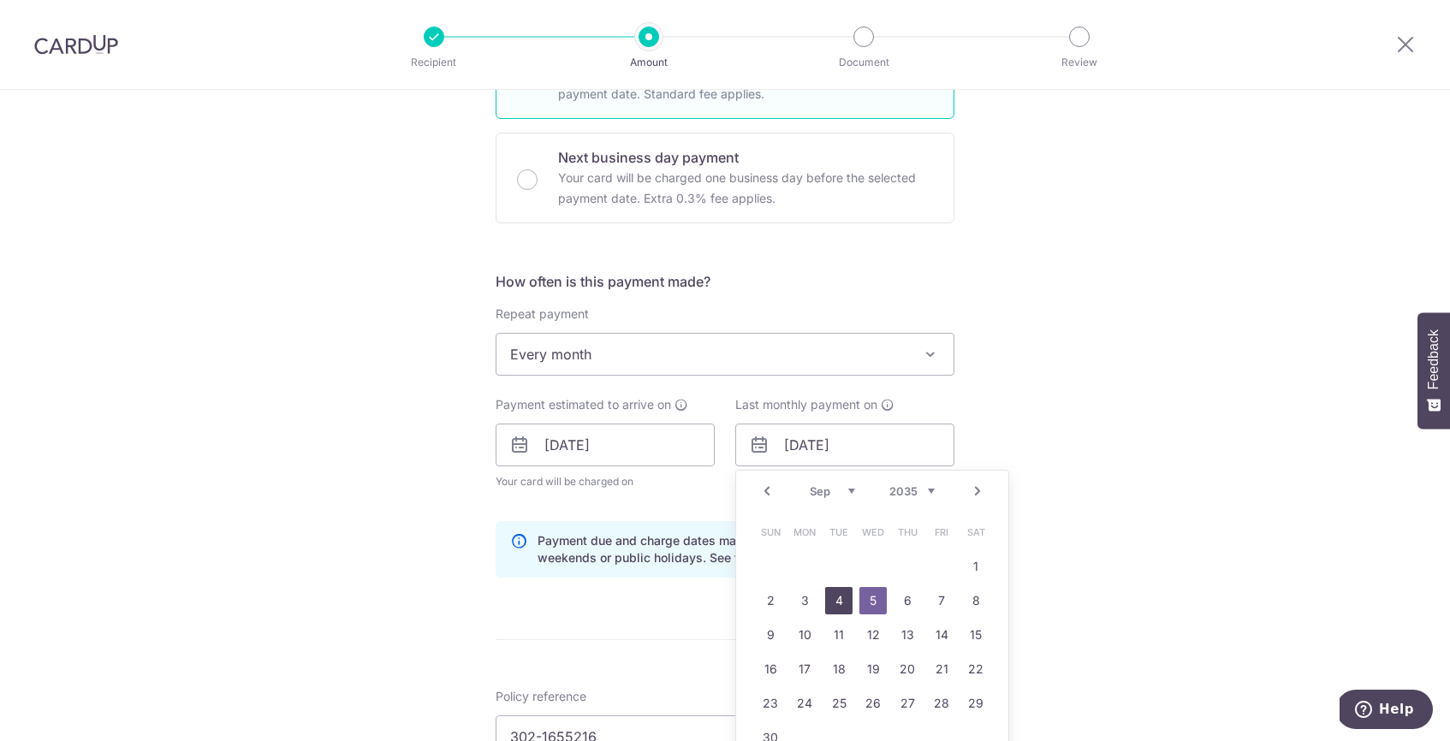
click at [839, 598] on link "4" at bounding box center [838, 600] width 27 height 27
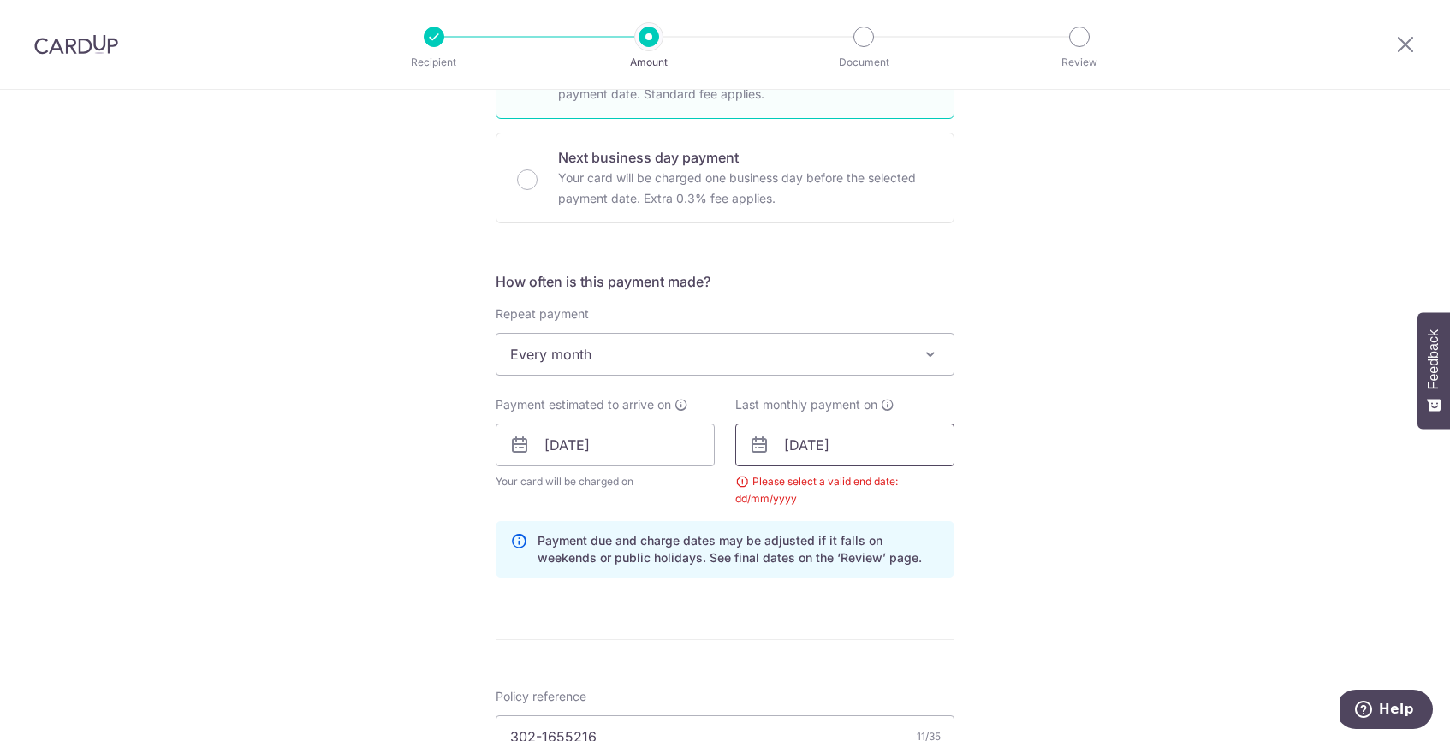
click at [857, 451] on input "04/09/2035" at bounding box center [844, 445] width 219 height 43
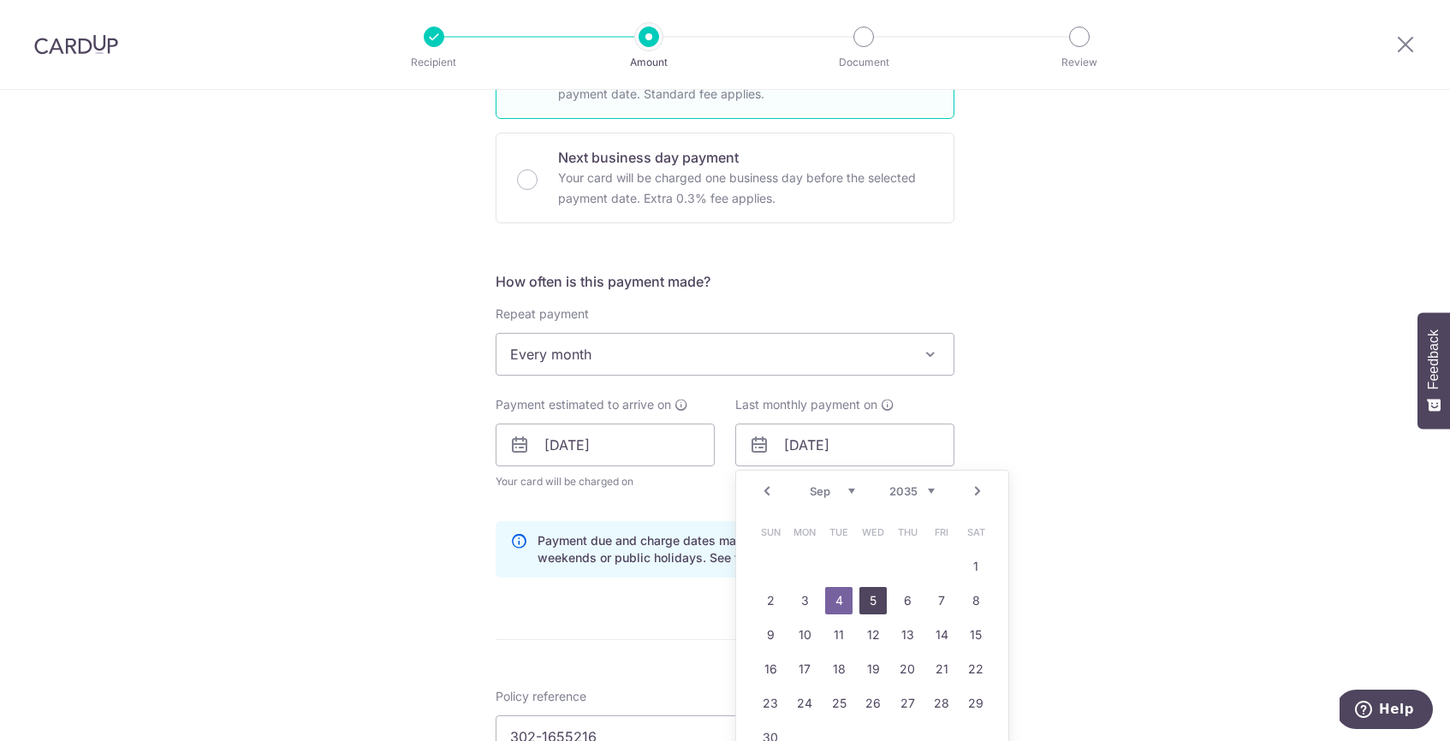
click at [870, 598] on link "5" at bounding box center [873, 600] width 27 height 27
type input "05/09/2035"
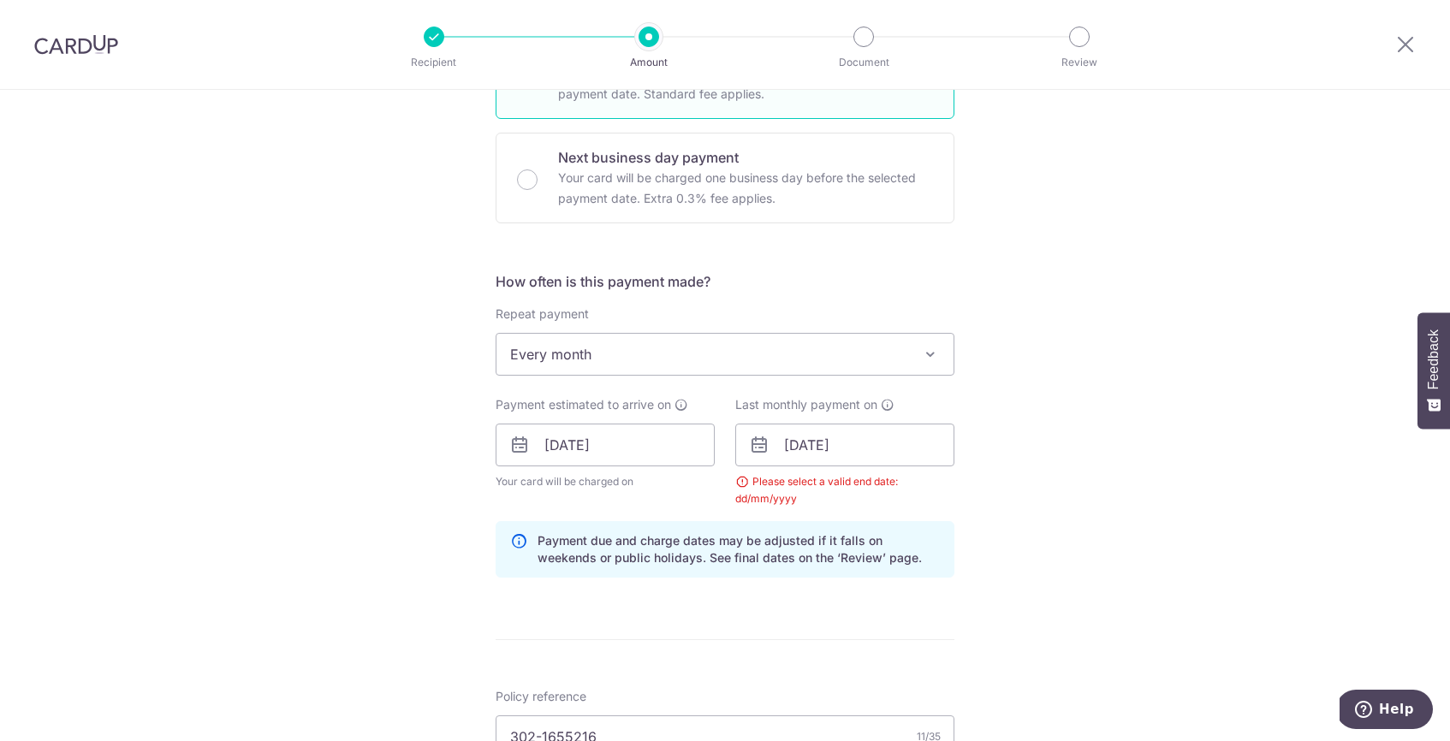
click at [1067, 532] on div "Tell us more about your payment Enter payment amount SGD 110.70 110.70 Select C…" at bounding box center [725, 462] width 1450 height 1706
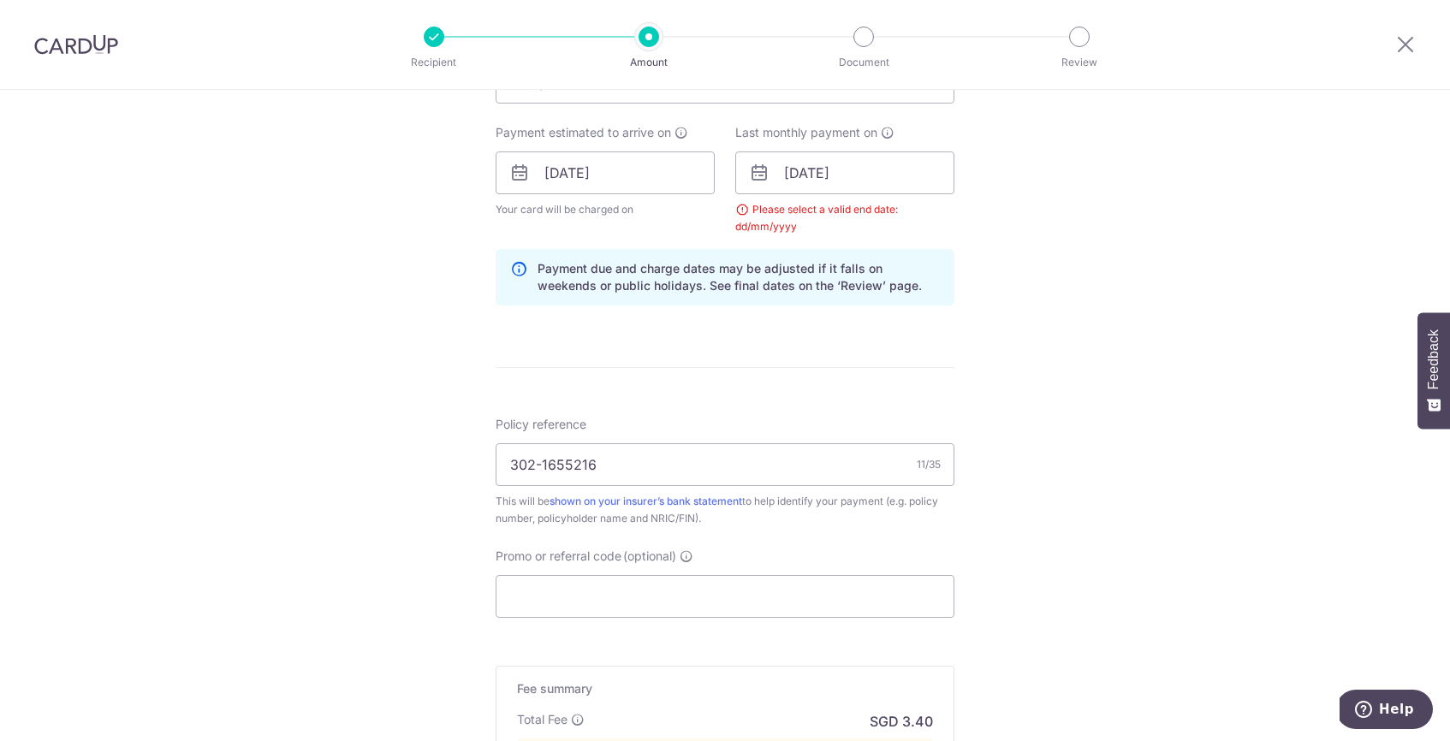
scroll to position [1055, 0]
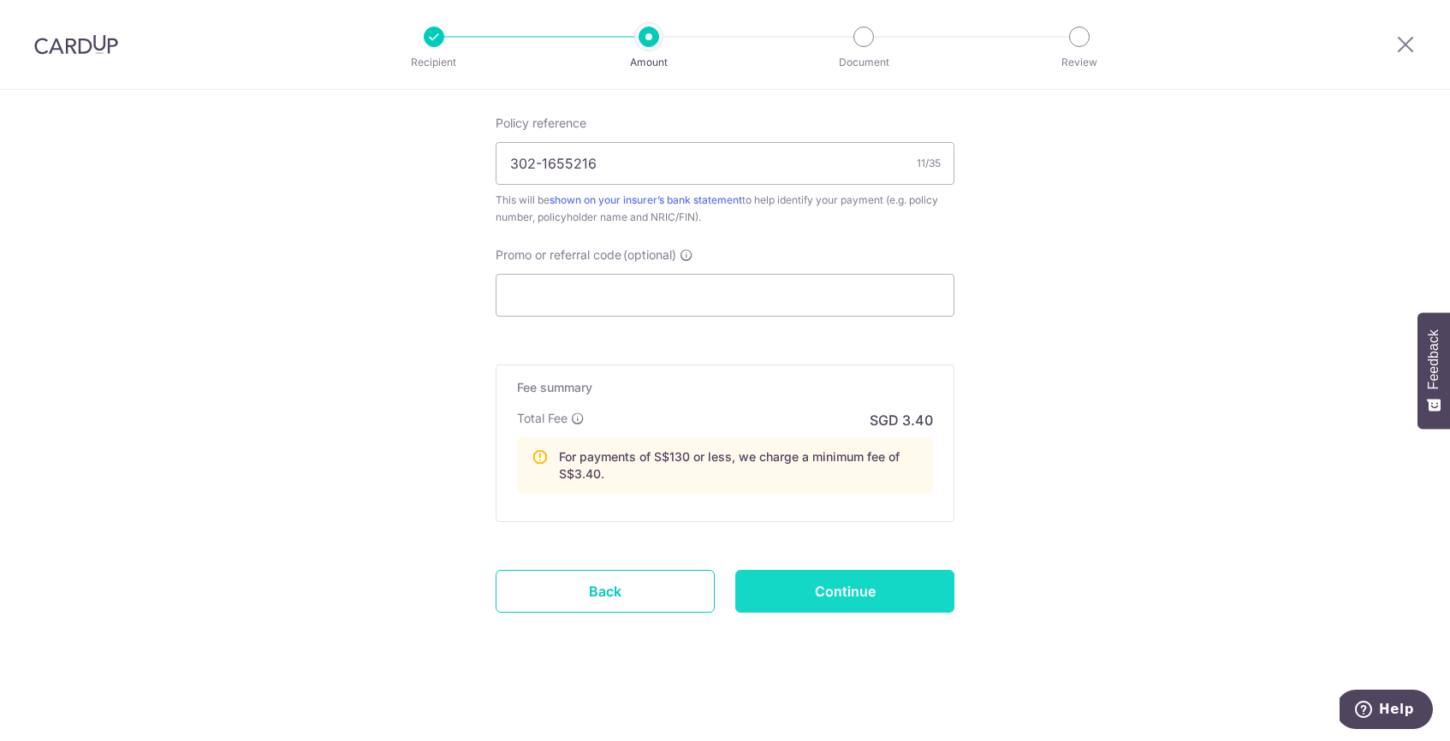
click at [827, 591] on input "Continue" at bounding box center [844, 591] width 219 height 43
type input "Create Schedule"
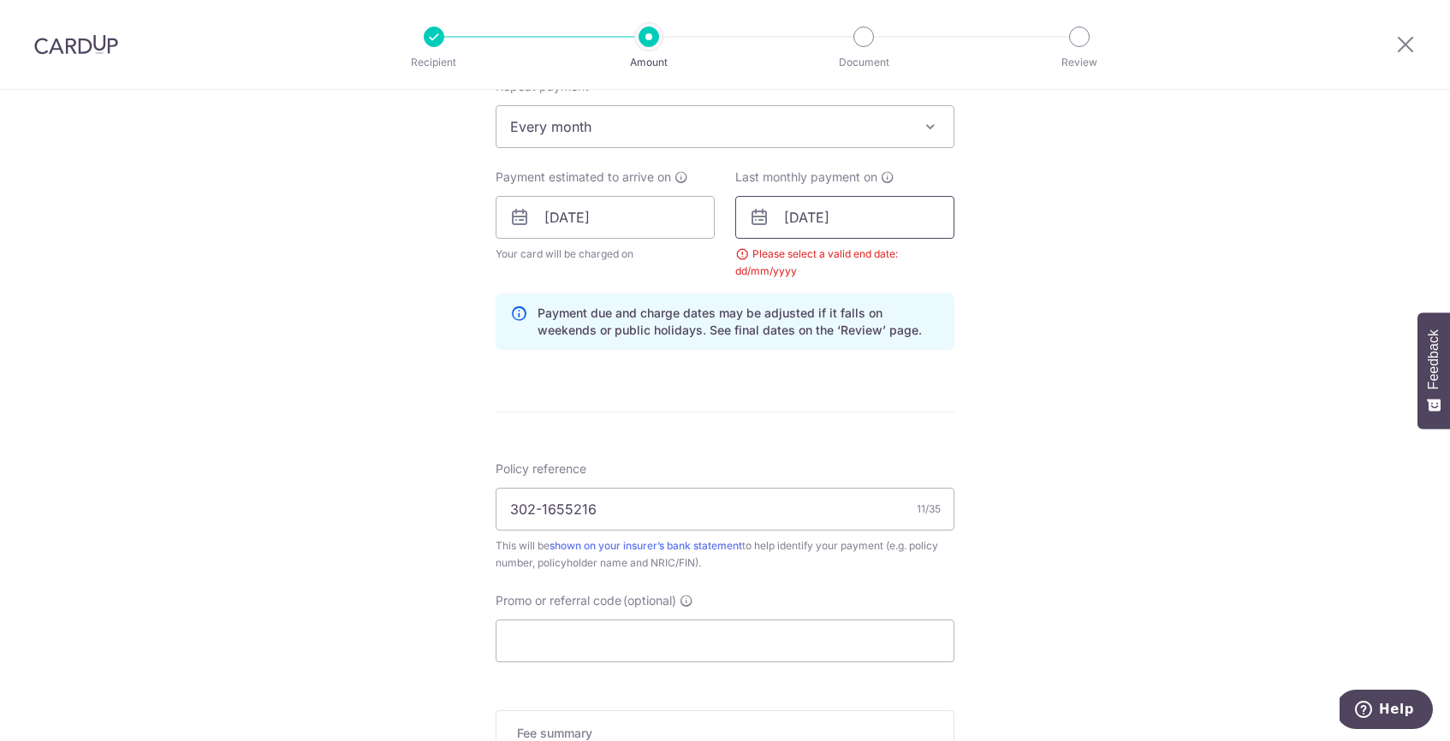
scroll to position [705, 0]
click at [883, 223] on input "05/09/2035" at bounding box center [844, 221] width 219 height 43
click at [1075, 283] on div "Tell us more about your payment Enter payment amount SGD 110.70 110.70 Select C…" at bounding box center [725, 238] width 1450 height 1706
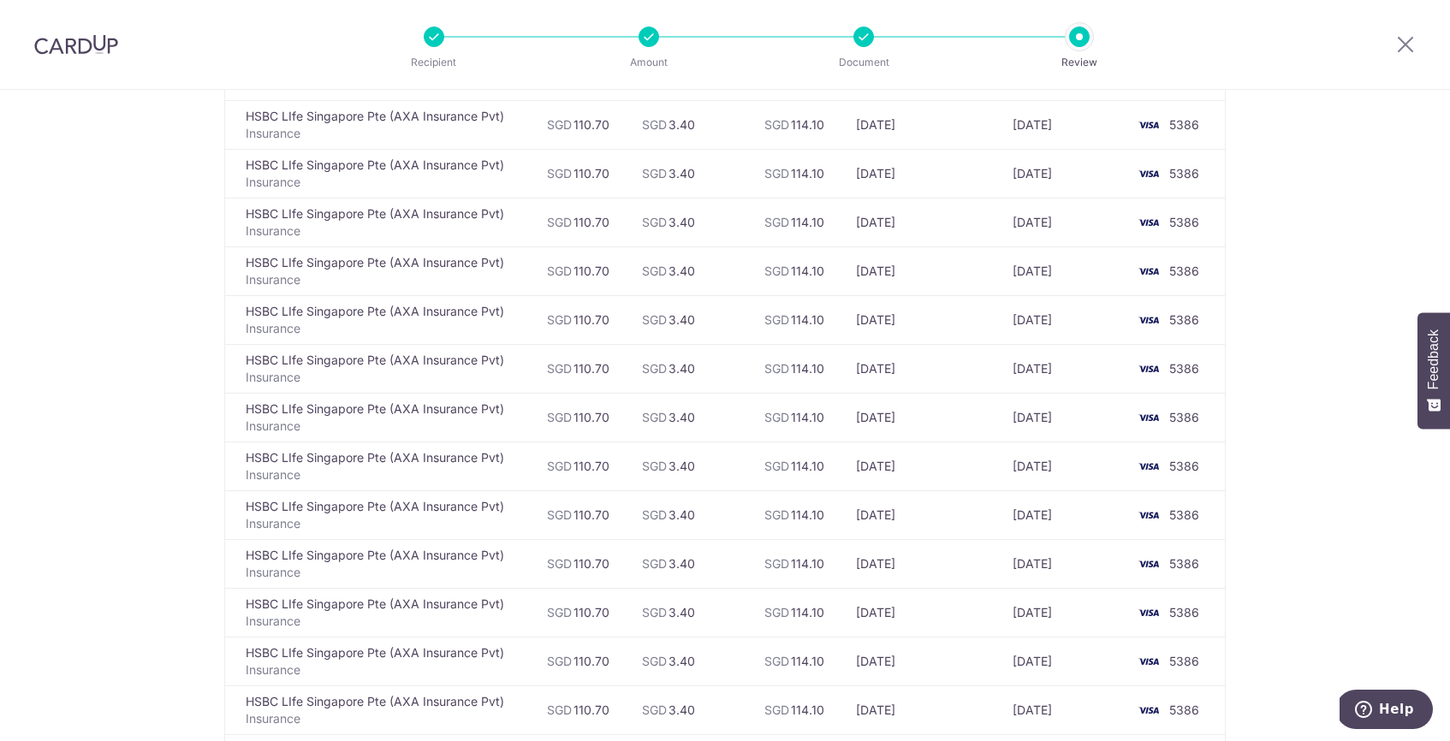
scroll to position [5718, 0]
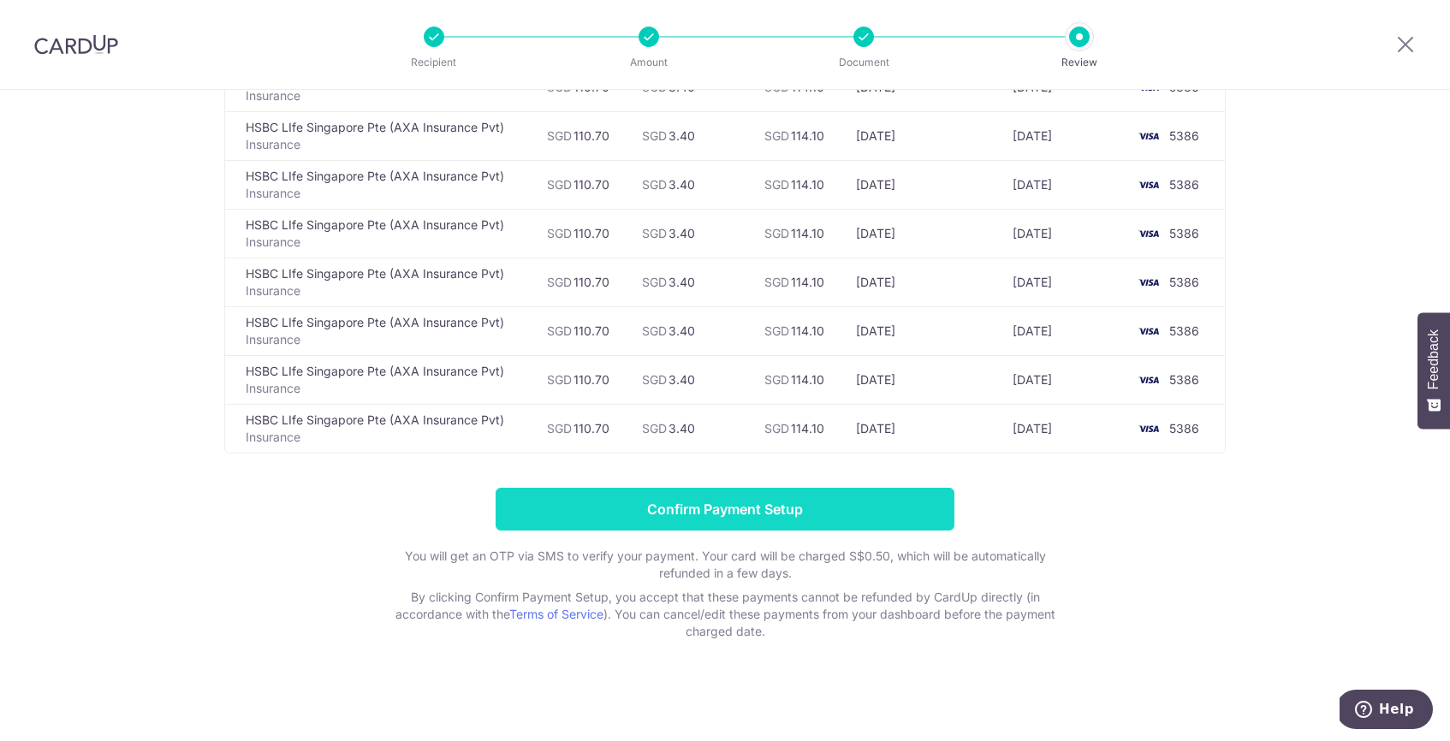
click at [775, 504] on input "Confirm Payment Setup" at bounding box center [725, 509] width 459 height 43
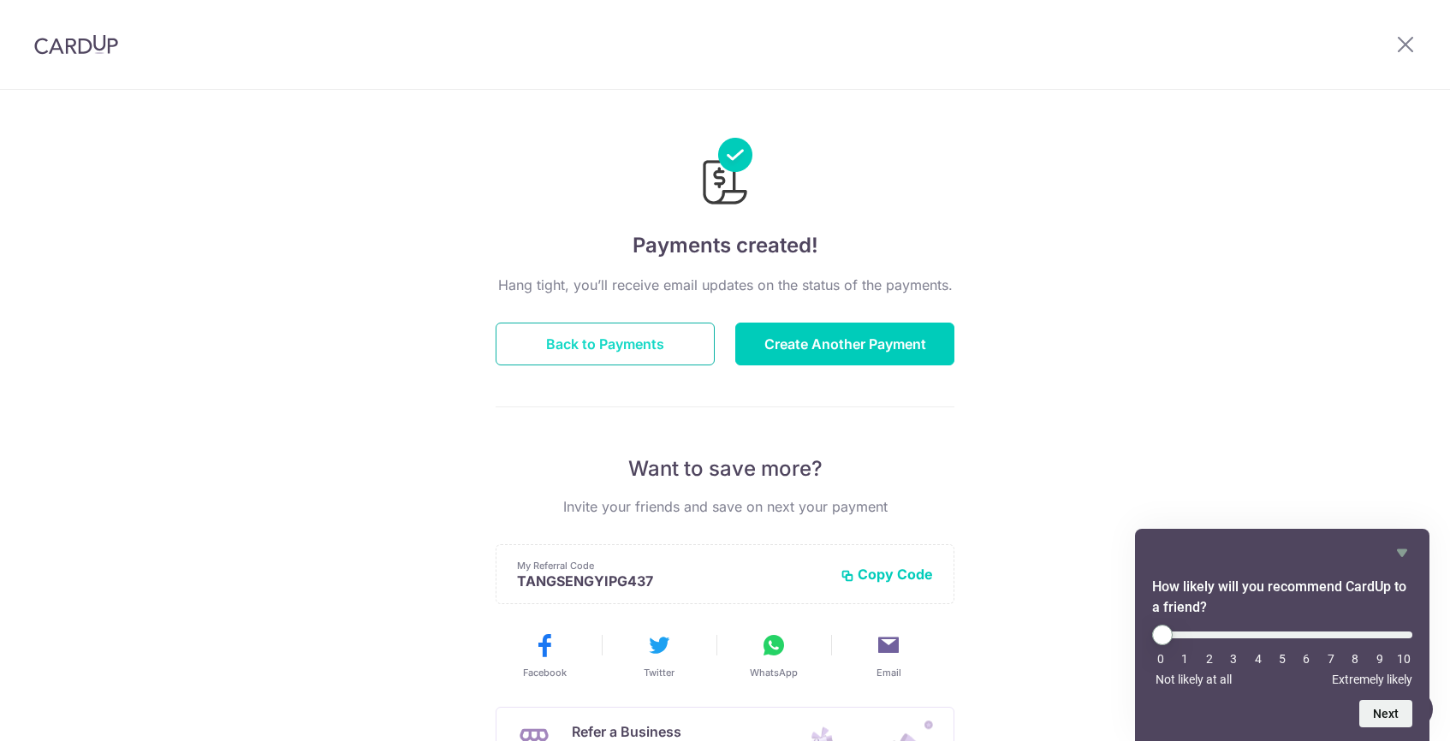
click at [631, 331] on button "Back to Payments" at bounding box center [605, 344] width 219 height 43
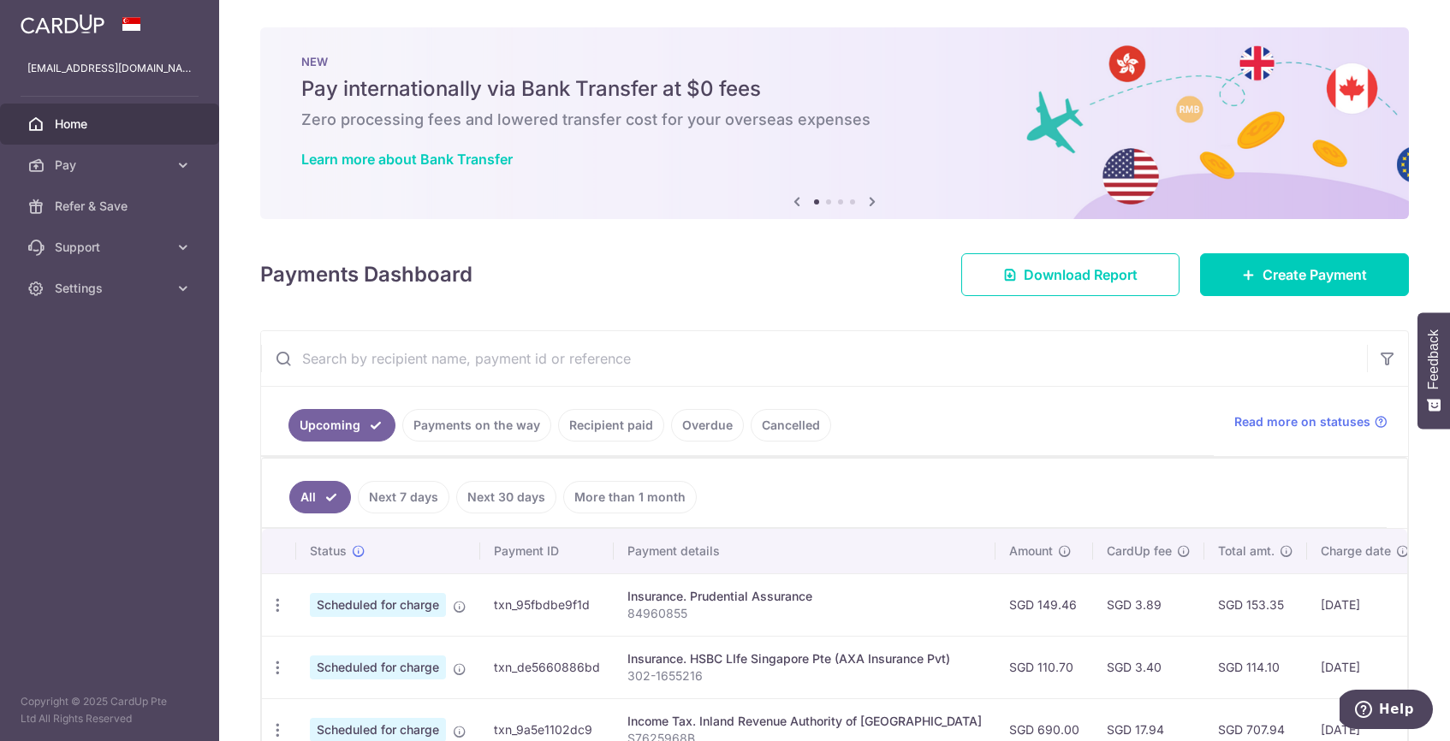
click at [462, 365] on input "text" at bounding box center [814, 358] width 1106 height 55
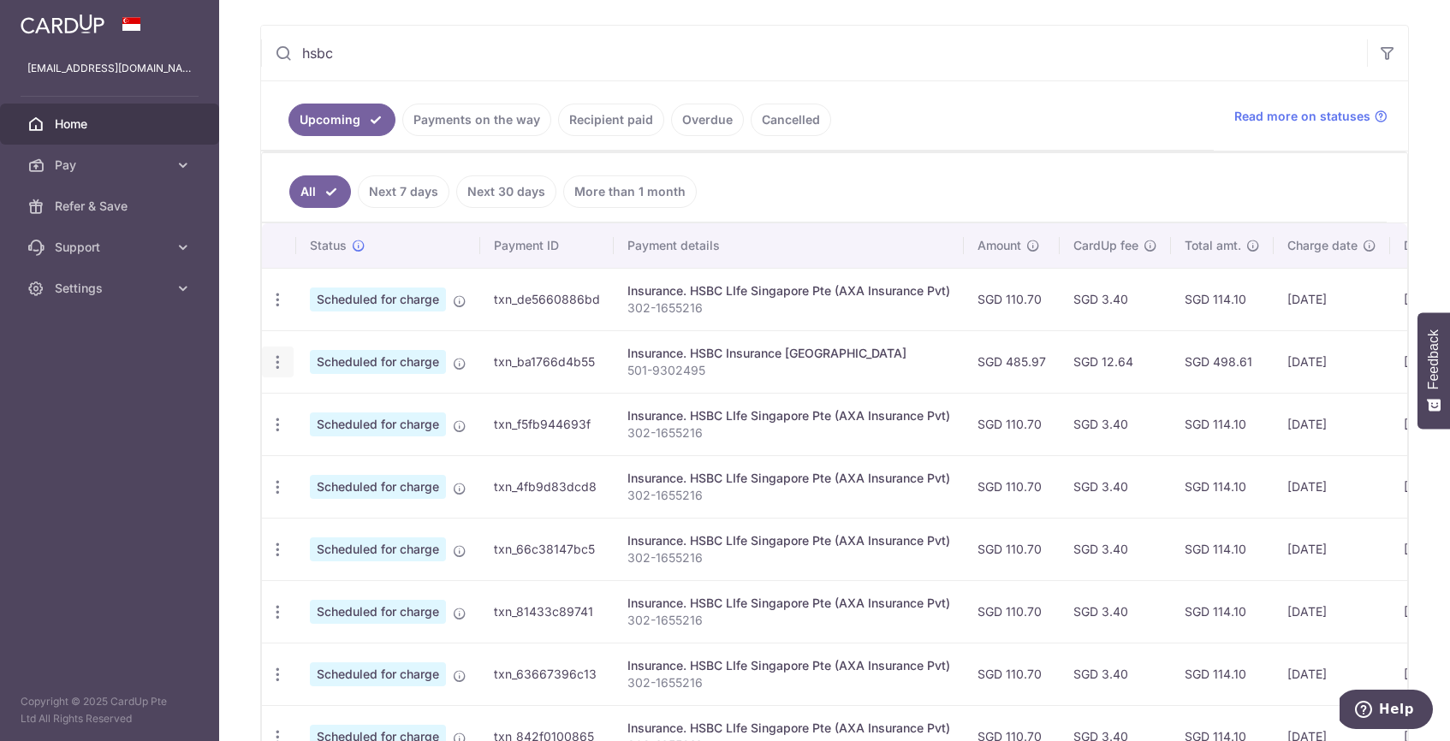
type input "hsbc"
click at [278, 309] on icon "button" at bounding box center [278, 300] width 18 height 18
click at [369, 404] on span "Update payment" at bounding box center [369, 409] width 116 height 21
radio input "true"
type input "485.97"
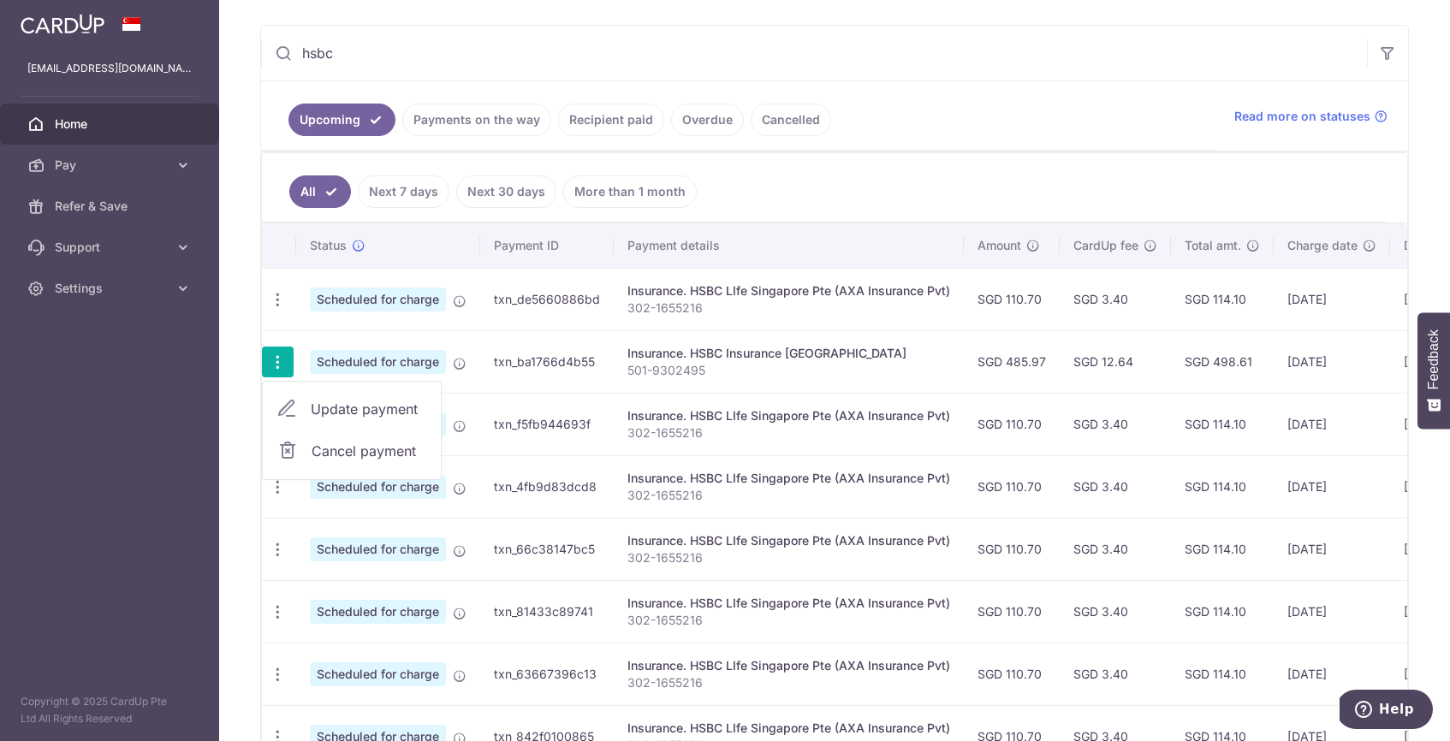
type input "[DATE]"
type input "501-9302495"
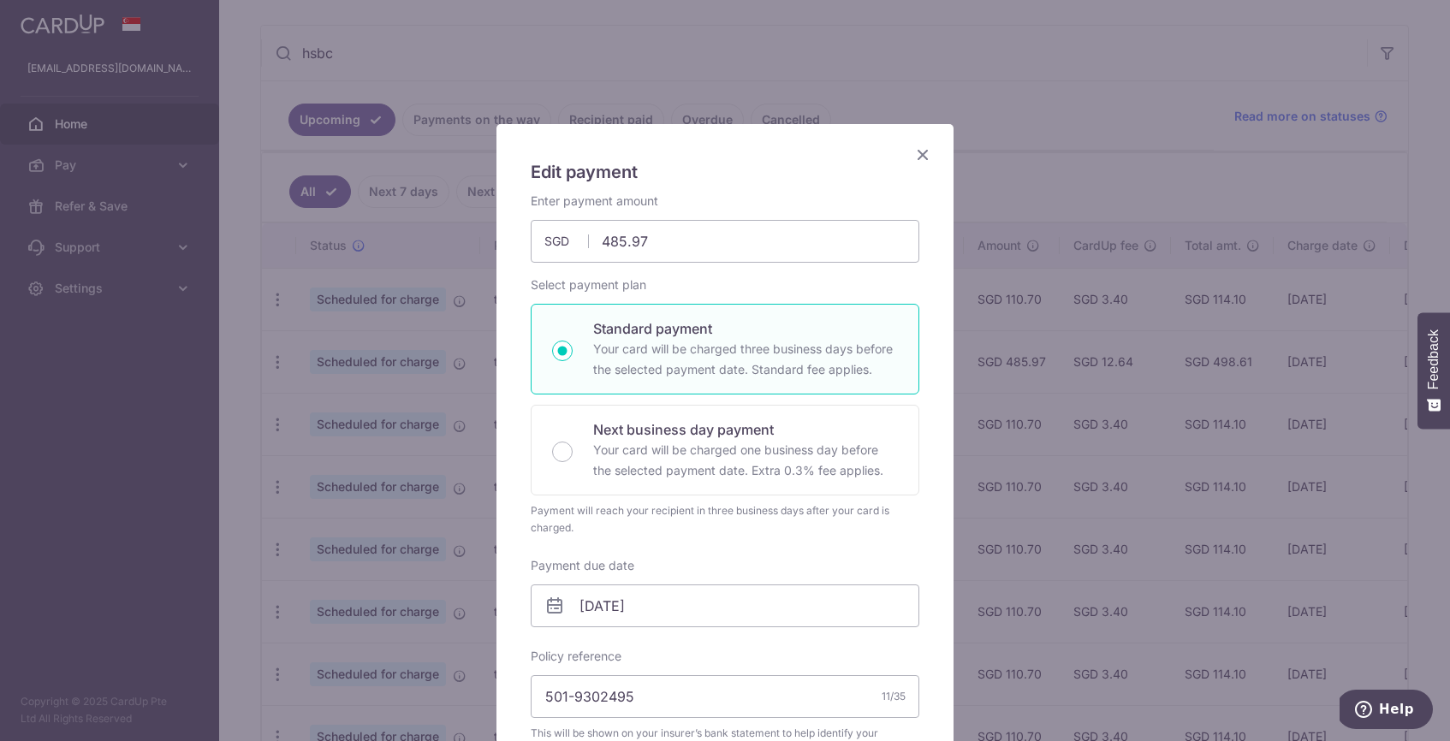
click at [923, 153] on icon "Close" at bounding box center [923, 154] width 21 height 21
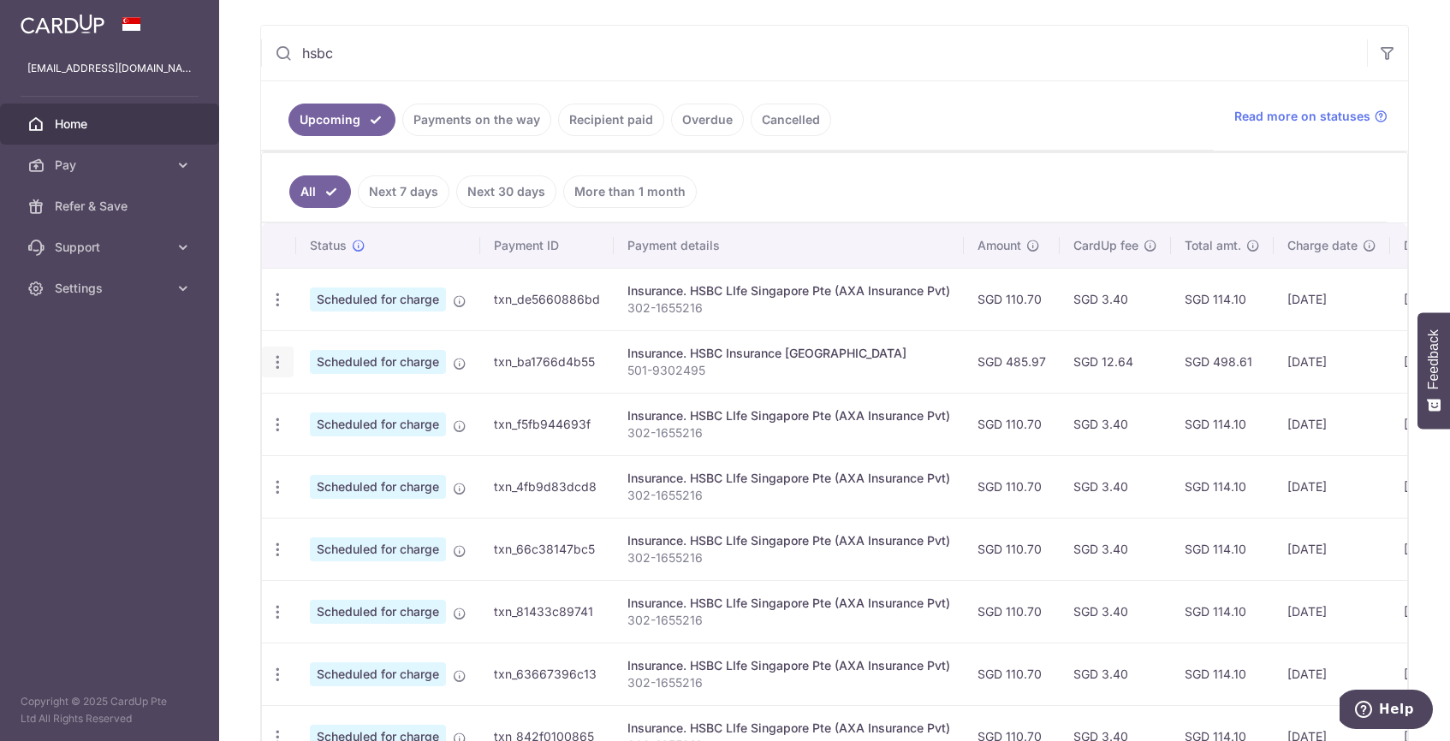
click at [283, 309] on icon "button" at bounding box center [278, 300] width 18 height 18
click at [337, 448] on span "Cancel payment" at bounding box center [369, 451] width 115 height 21
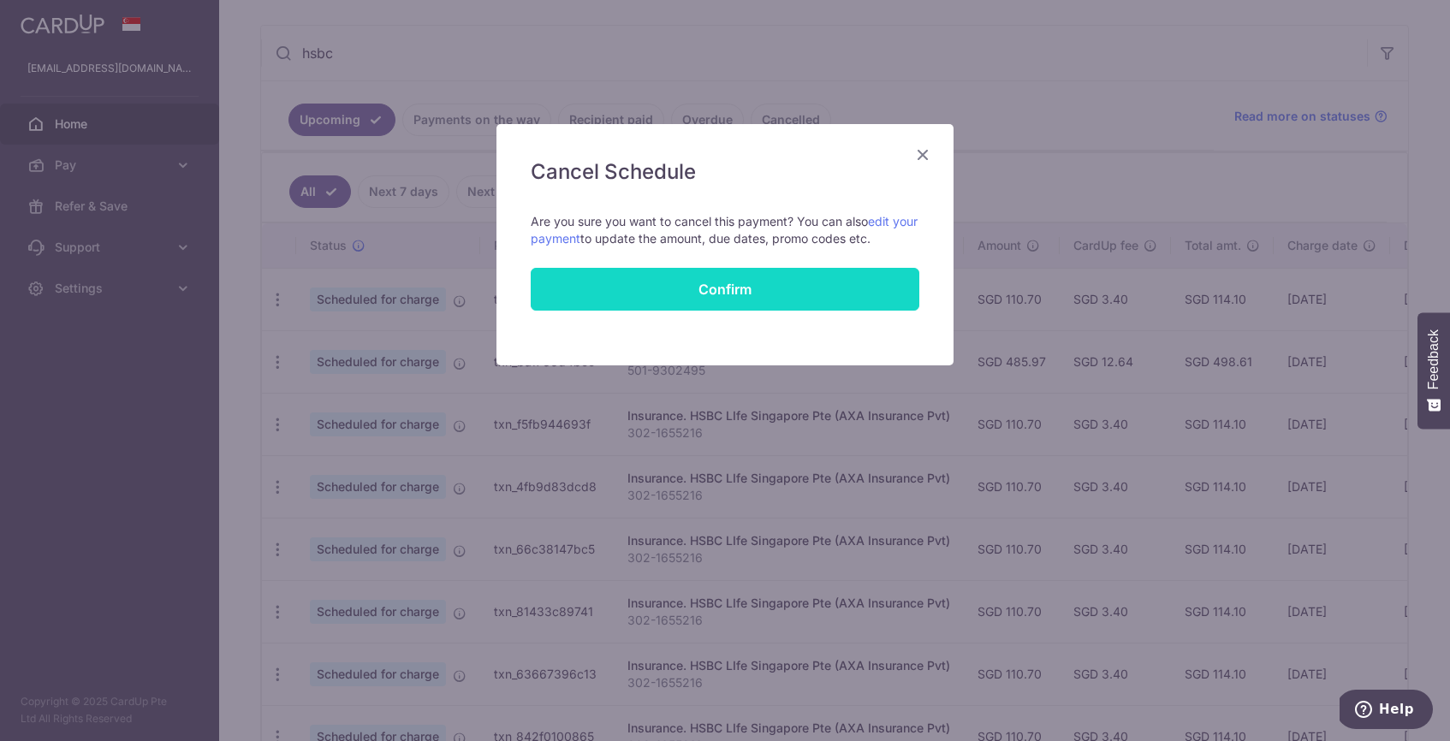
click at [664, 287] on button "Confirm" at bounding box center [725, 289] width 389 height 43
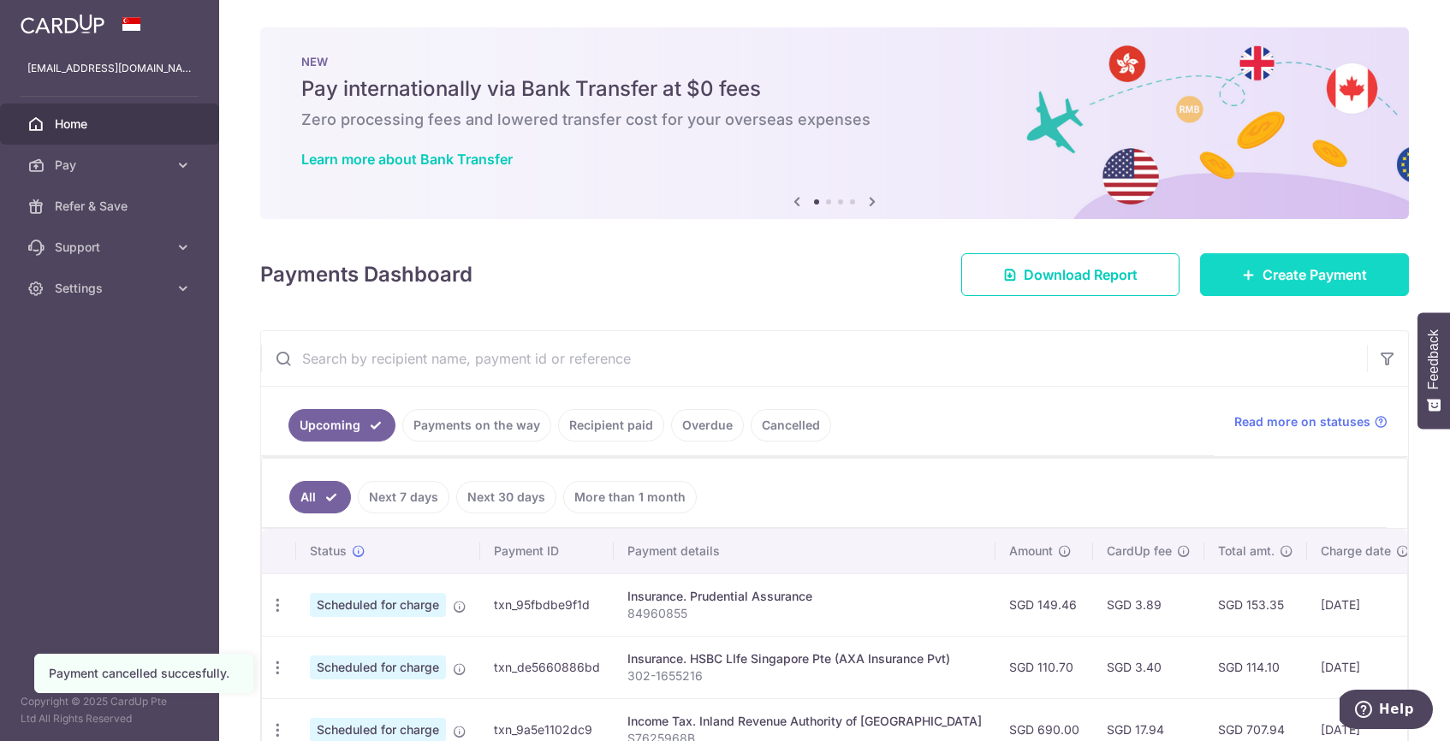
click at [1310, 287] on link "Create Payment" at bounding box center [1304, 274] width 209 height 43
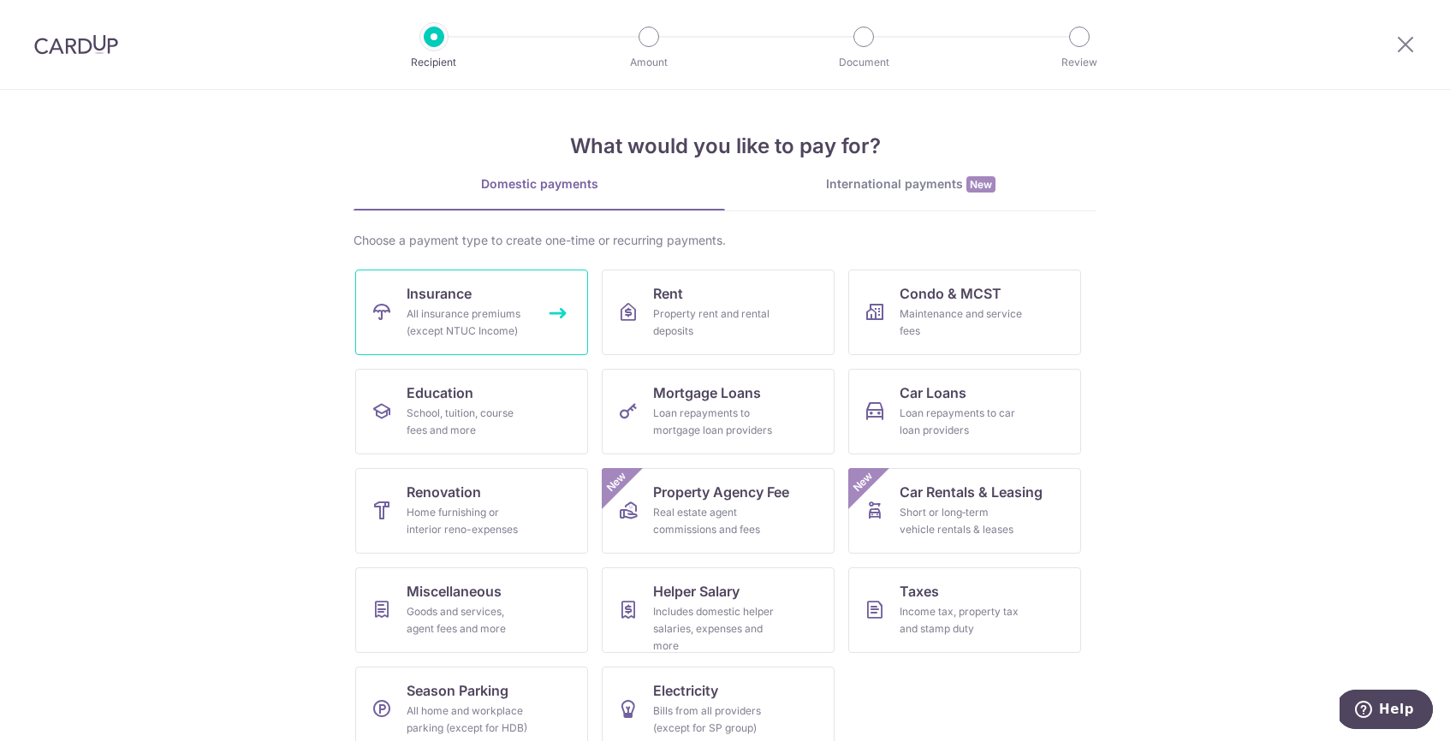
click at [408, 321] on div "All insurance premiums (except NTUC Income)" at bounding box center [468, 323] width 123 height 34
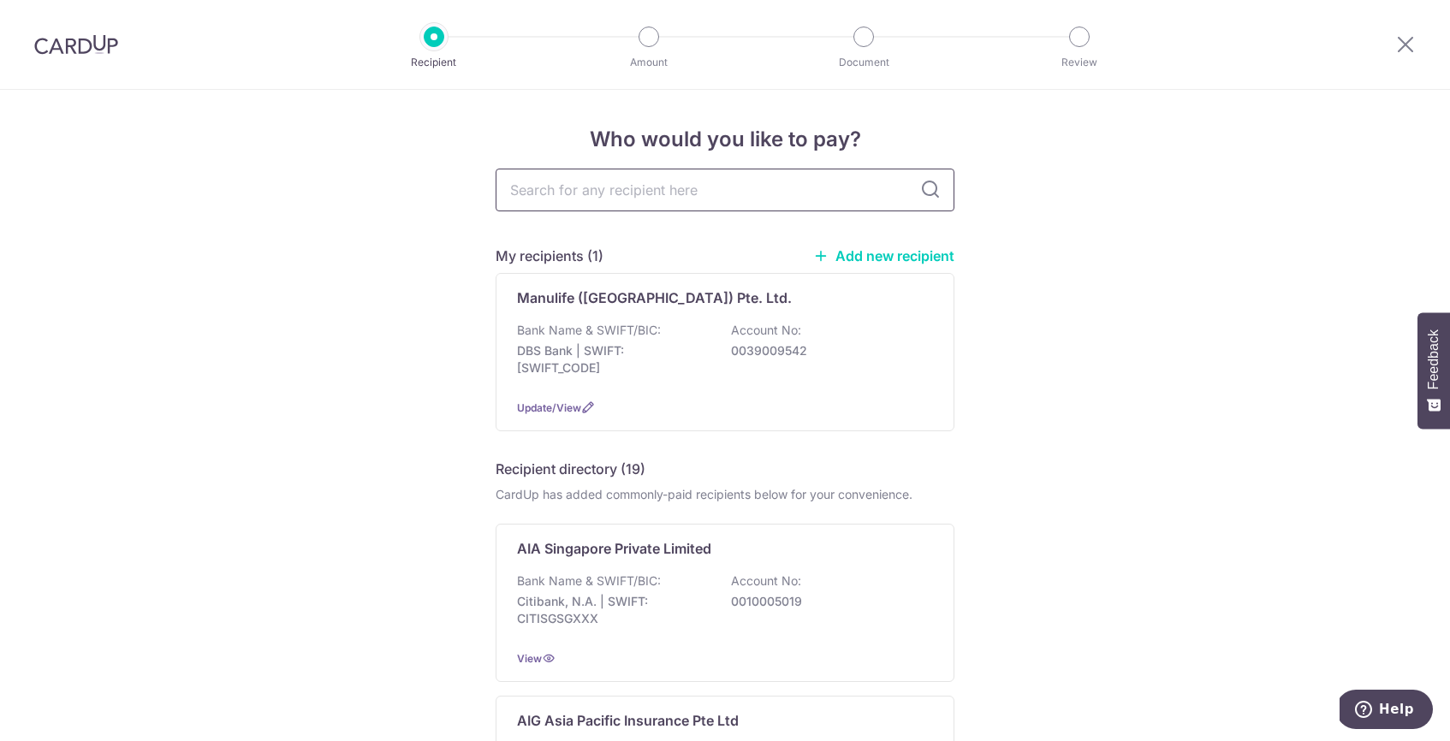
click at [736, 199] on input "text" at bounding box center [725, 190] width 459 height 43
type input "hsbc li"
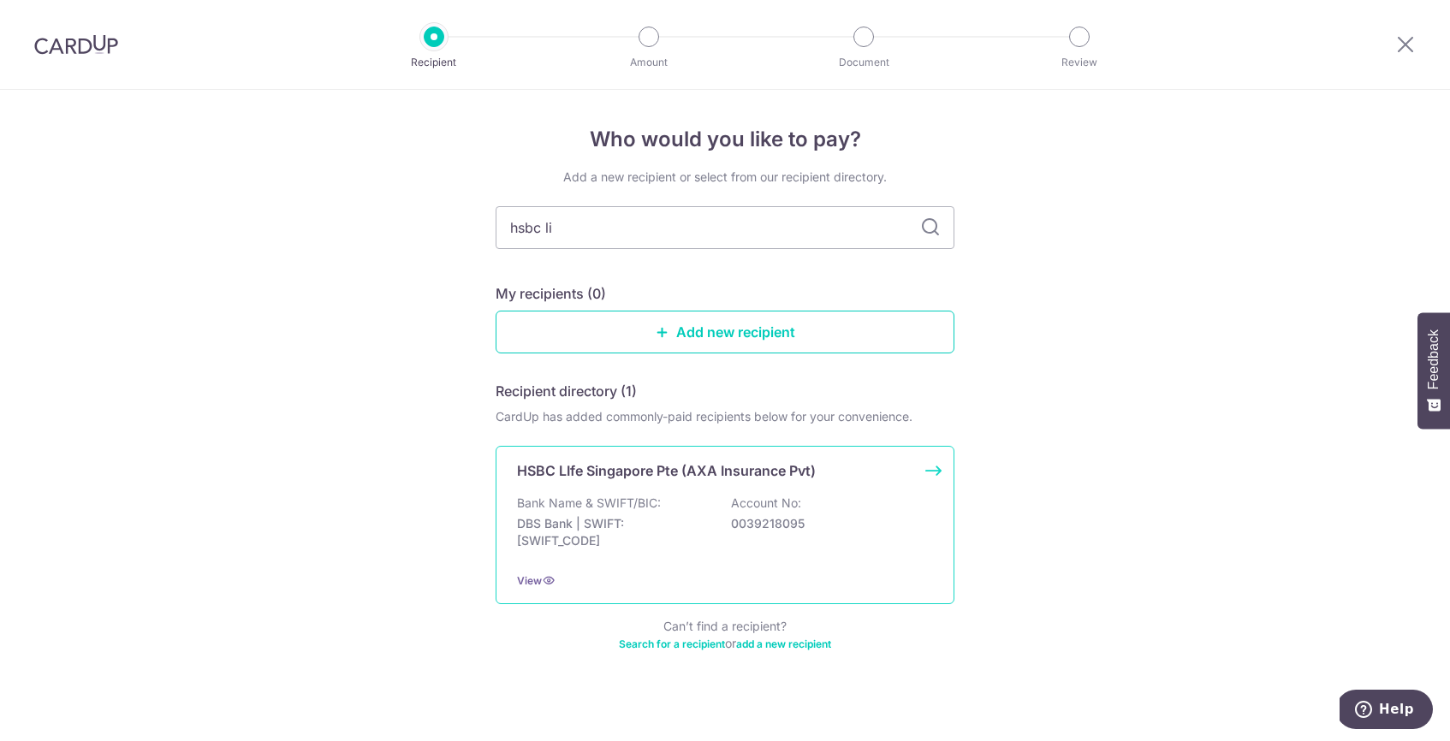
click at [827, 551] on div "Bank Name & SWIFT/BIC: DBS Bank | SWIFT: [SWIFT_CODE] Account No: 0039218095" at bounding box center [725, 526] width 416 height 63
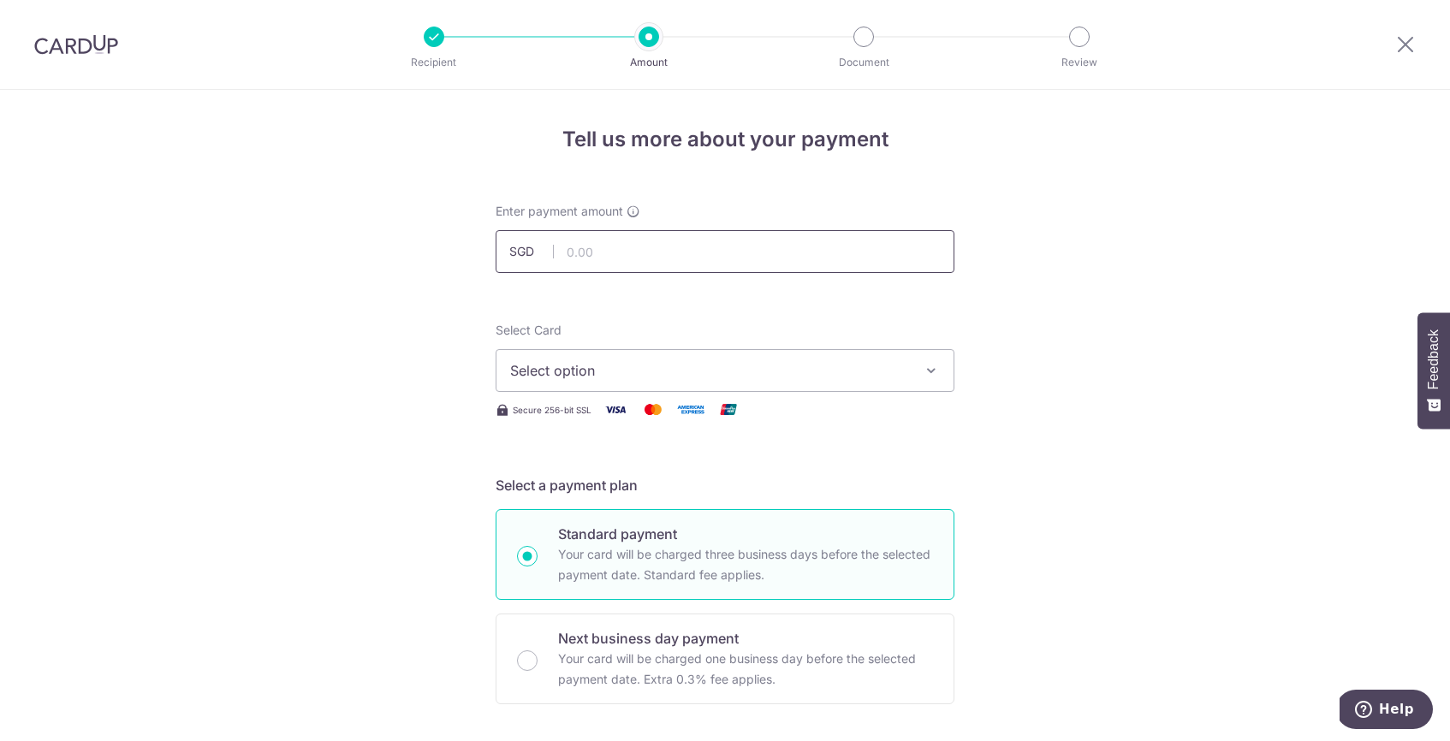
click at [679, 243] on input "text" at bounding box center [725, 251] width 459 height 43
type input "485.97"
click at [744, 368] on span "Select option" at bounding box center [709, 370] width 399 height 21
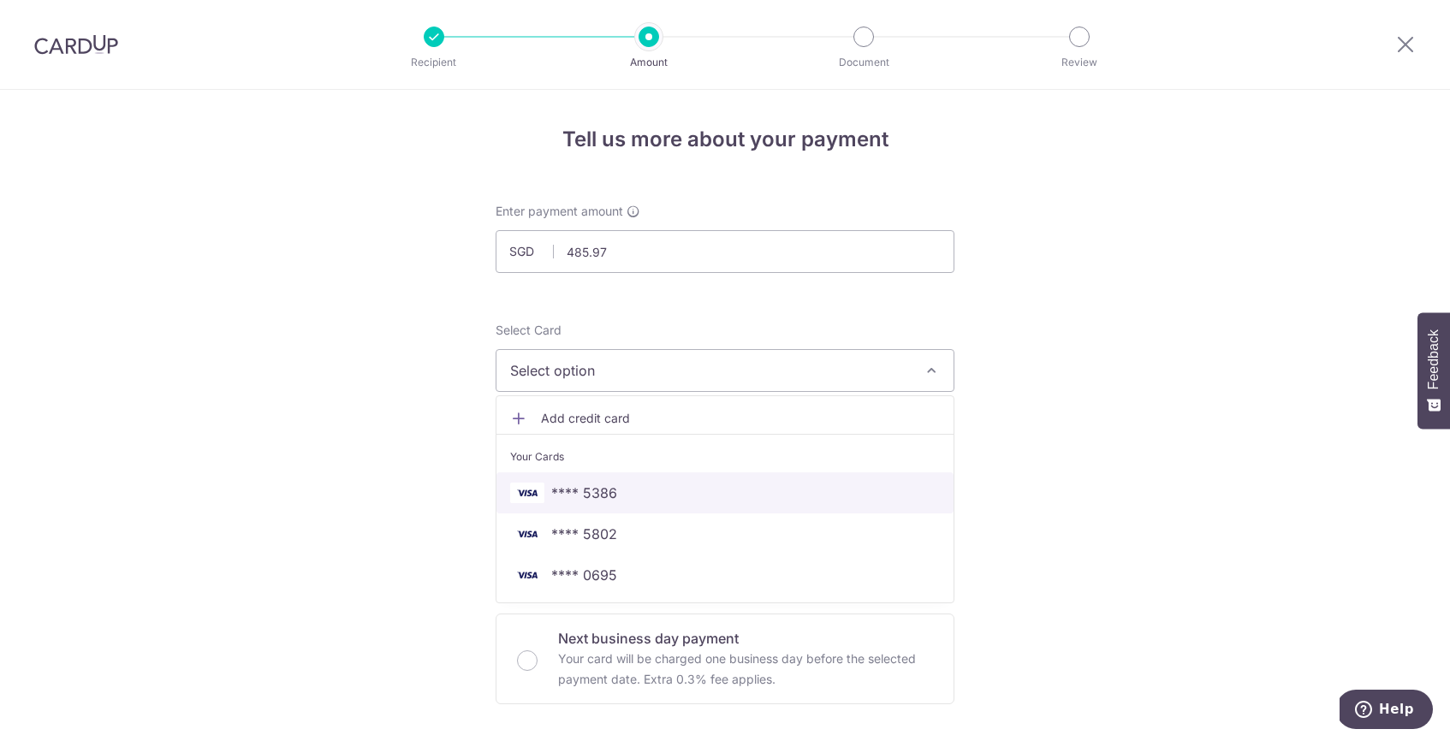
click at [628, 486] on span "**** 5386" at bounding box center [725, 493] width 430 height 21
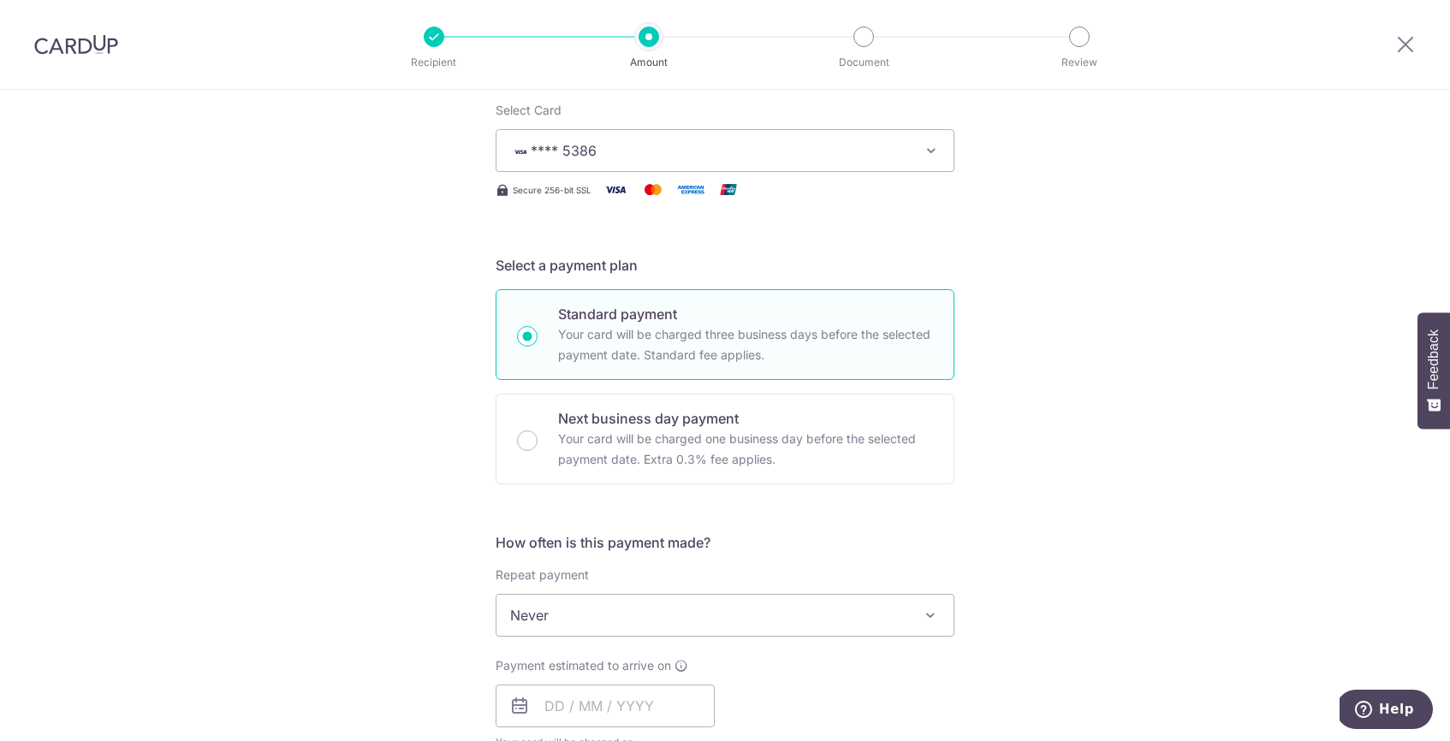
scroll to position [452, 0]
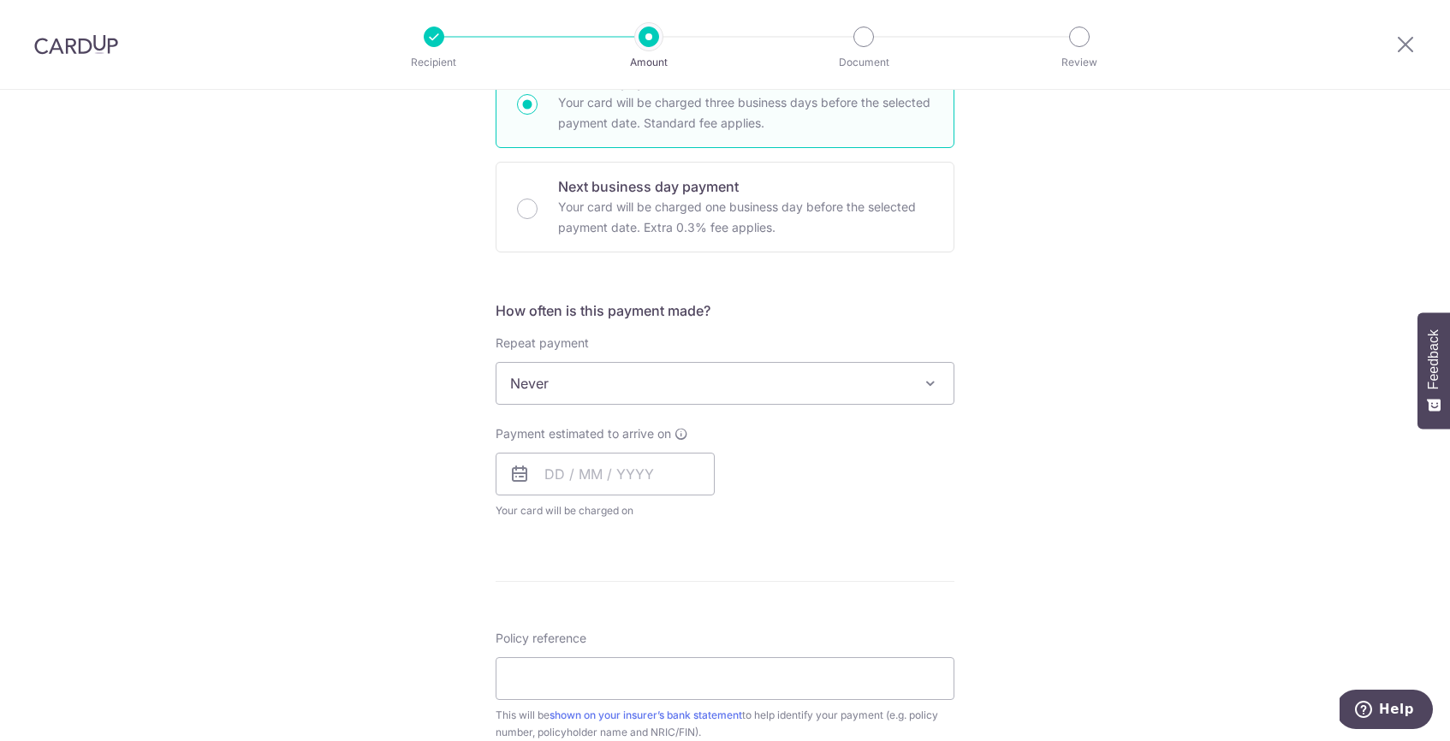
click at [754, 381] on span "Never" at bounding box center [725, 383] width 457 height 41
click at [577, 473] on input "text" at bounding box center [605, 474] width 219 height 43
click at [737, 520] on link "Next" at bounding box center [738, 520] width 21 height 21
click at [704, 601] on link "3" at bounding box center [701, 595] width 27 height 27
type input "03/10/2025"
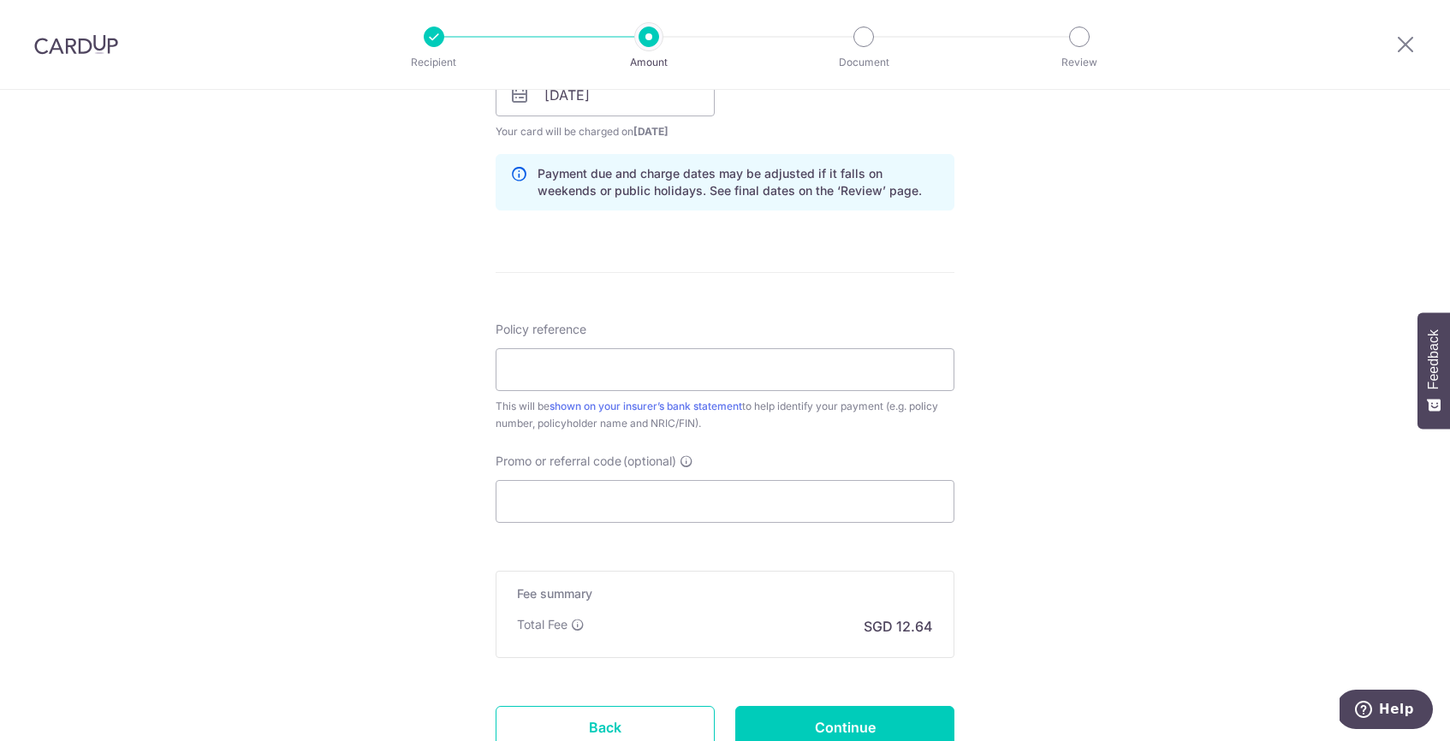
scroll to position [832, 0]
click at [673, 362] on input "Policy reference" at bounding box center [725, 369] width 459 height 43
paste input "501-9302495"
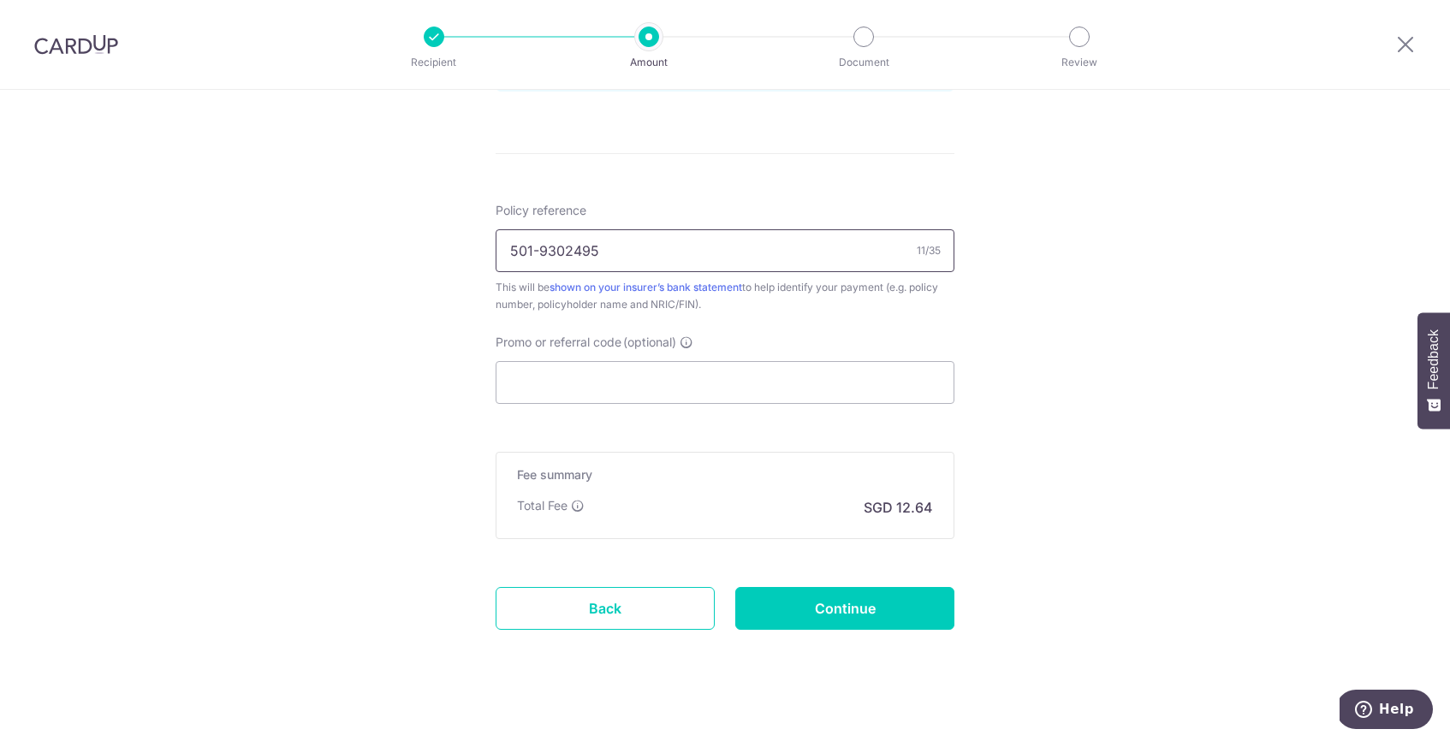
scroll to position [967, 0]
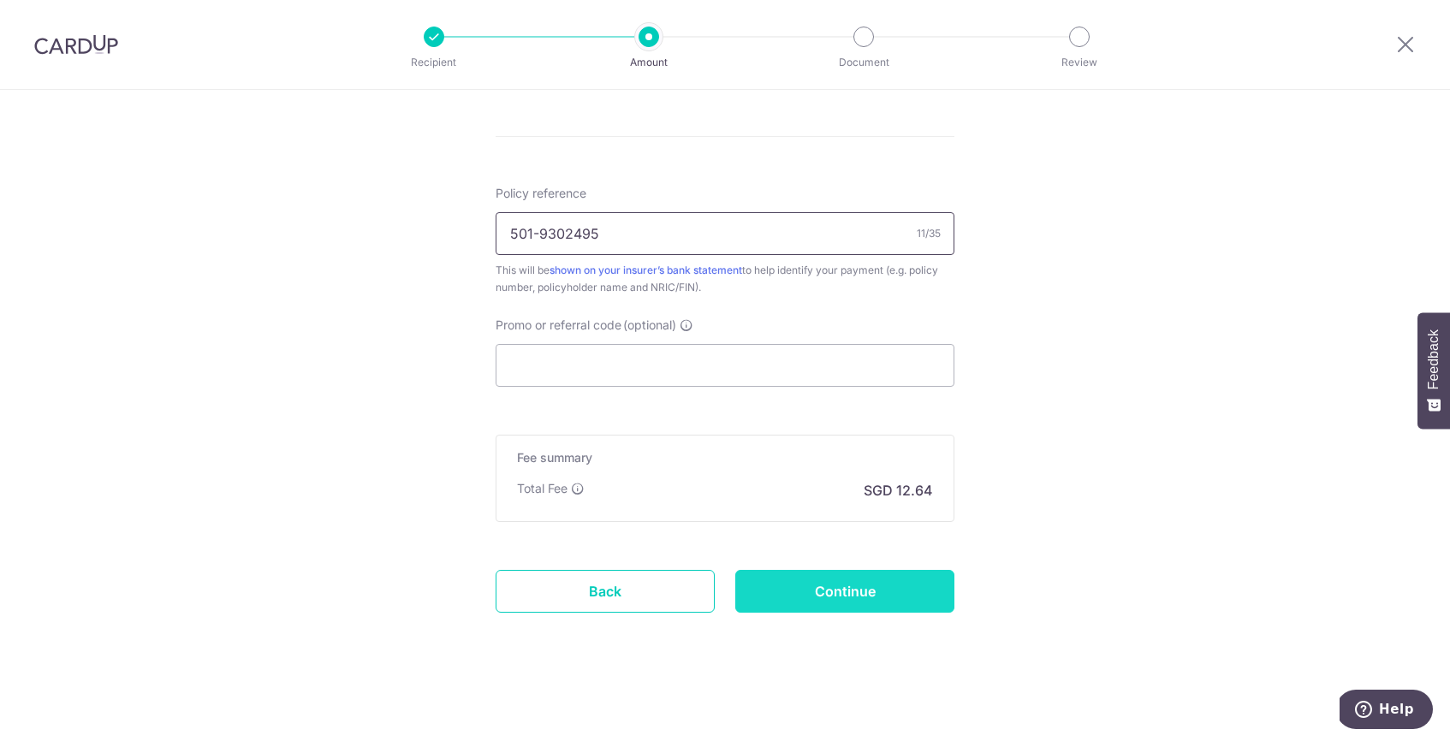
type input "501-9302495"
click at [849, 594] on input "Continue" at bounding box center [844, 591] width 219 height 43
type input "Create Schedule"
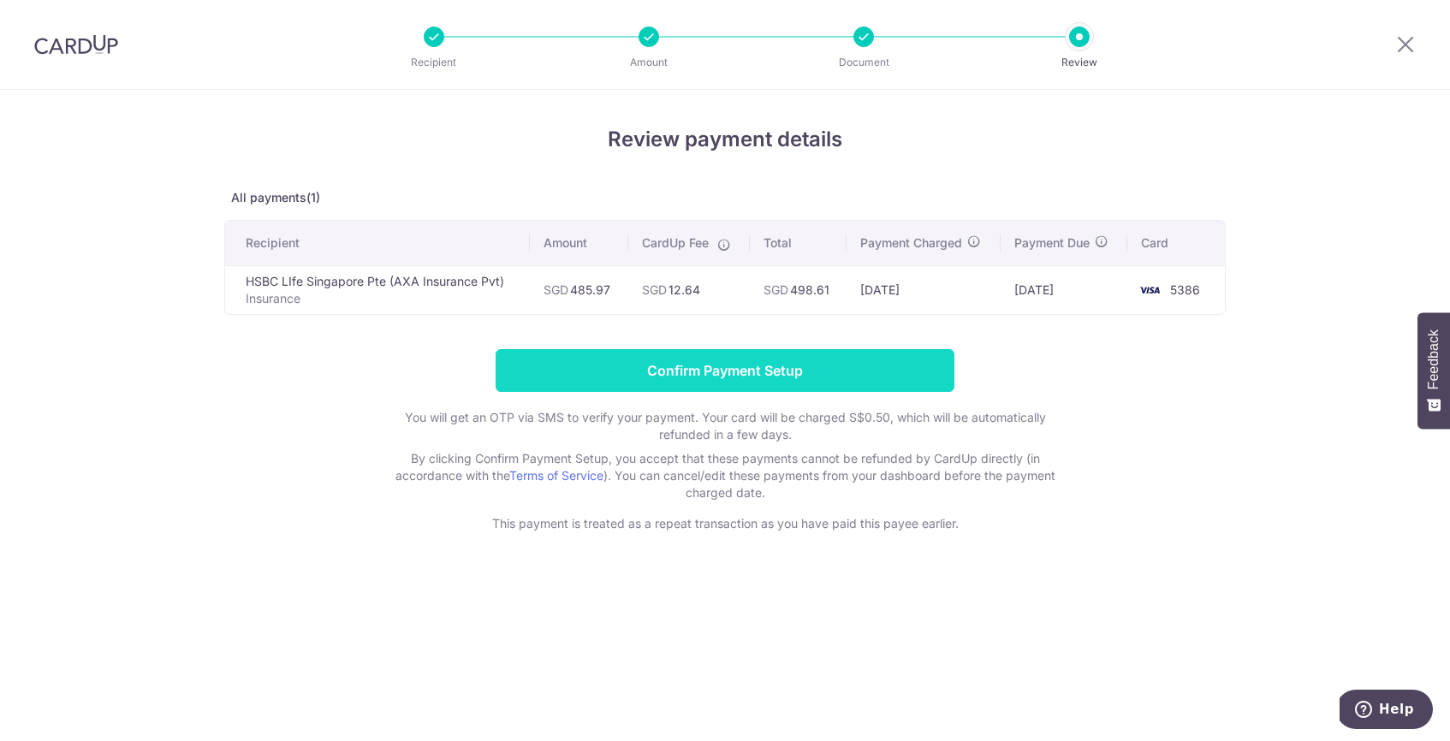
click at [792, 377] on input "Confirm Payment Setup" at bounding box center [725, 370] width 459 height 43
